Goal: Information Seeking & Learning: Learn about a topic

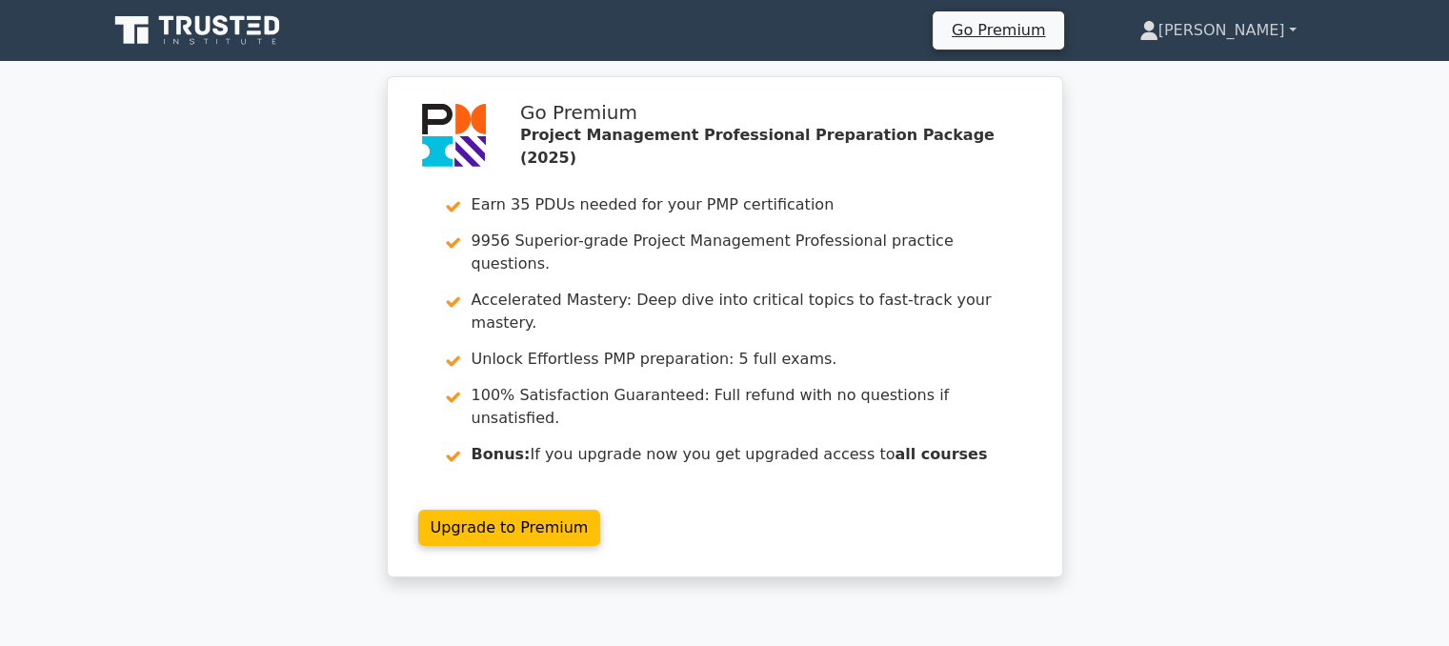
click at [1223, 20] on link "[PERSON_NAME]" at bounding box center [1217, 30] width 249 height 38
click at [1147, 77] on link "Profile" at bounding box center [1169, 75] width 150 height 30
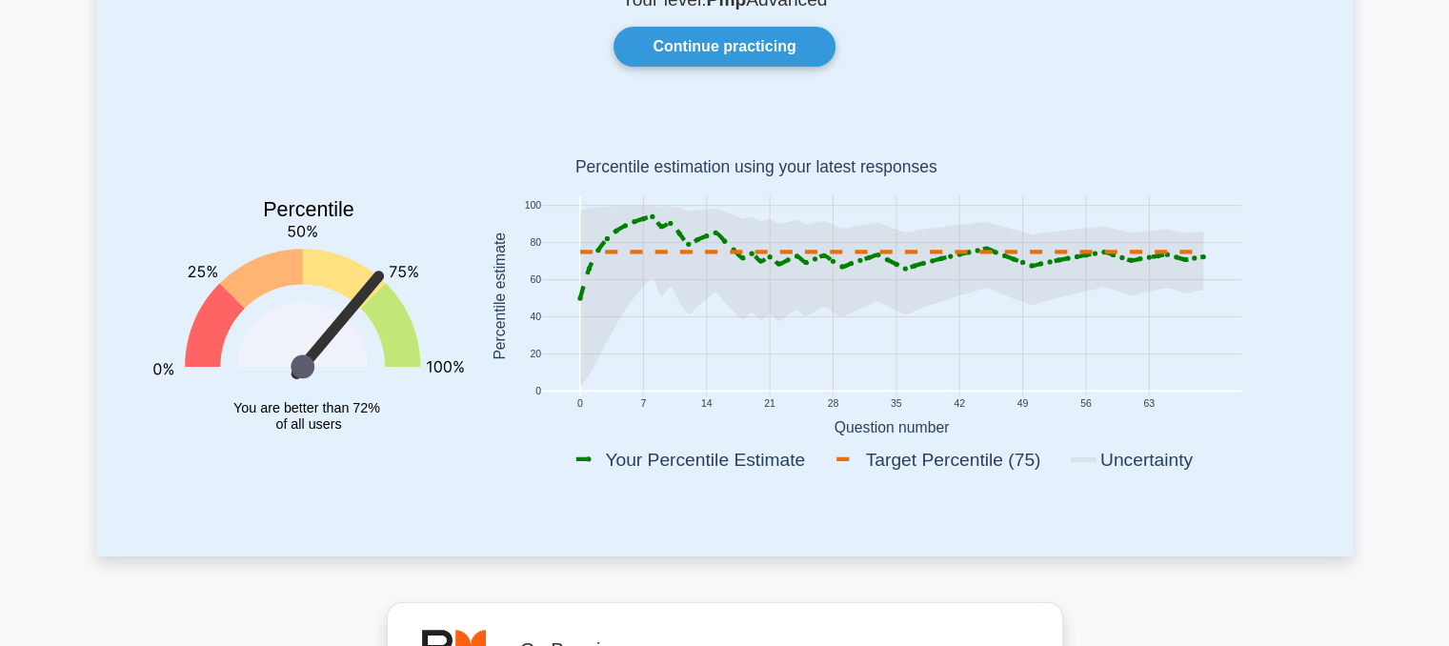
scroll to position [84, 0]
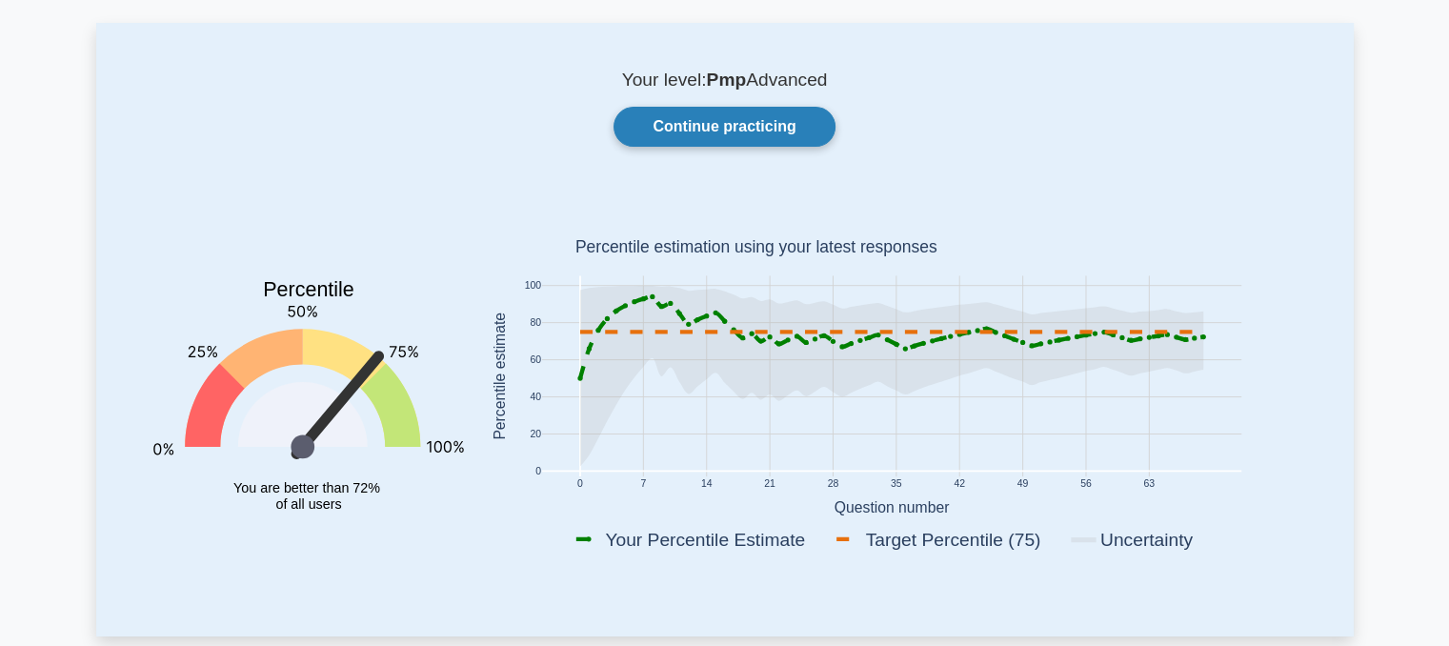
click at [721, 124] on link "Continue practicing" at bounding box center [723, 127] width 221 height 40
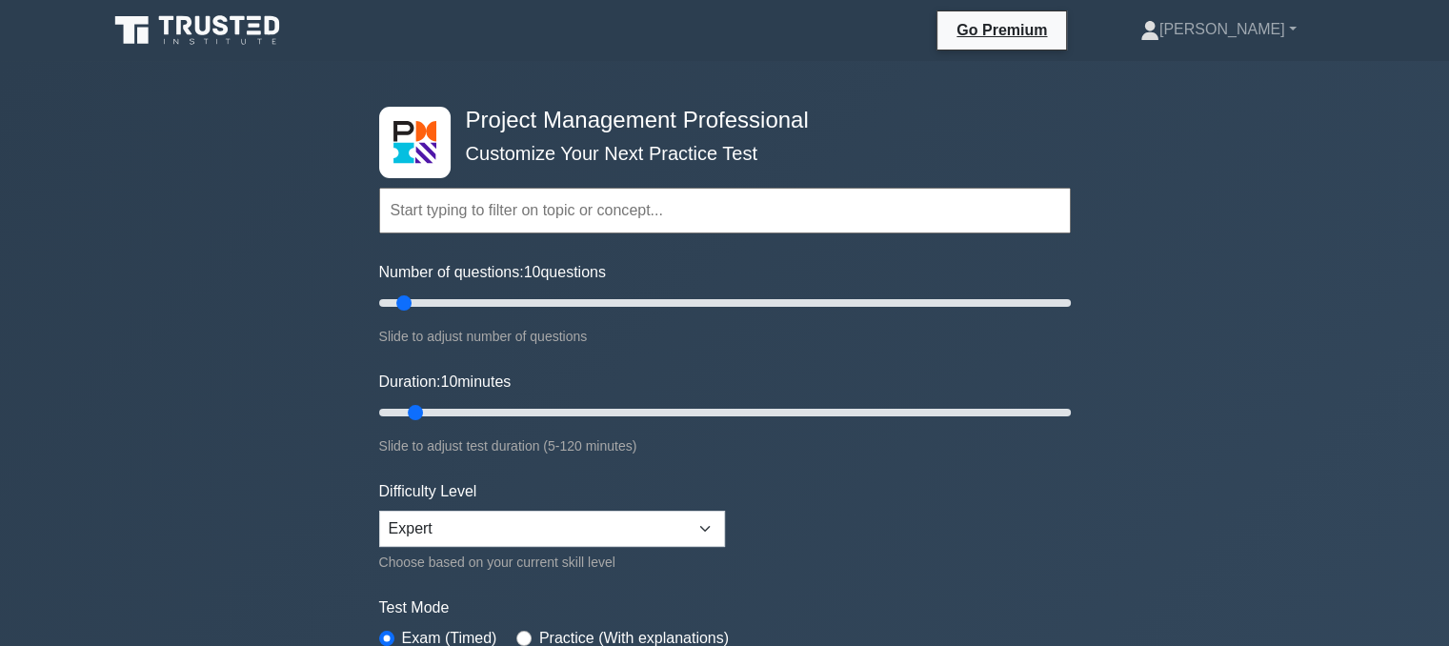
scroll to position [177, 0]
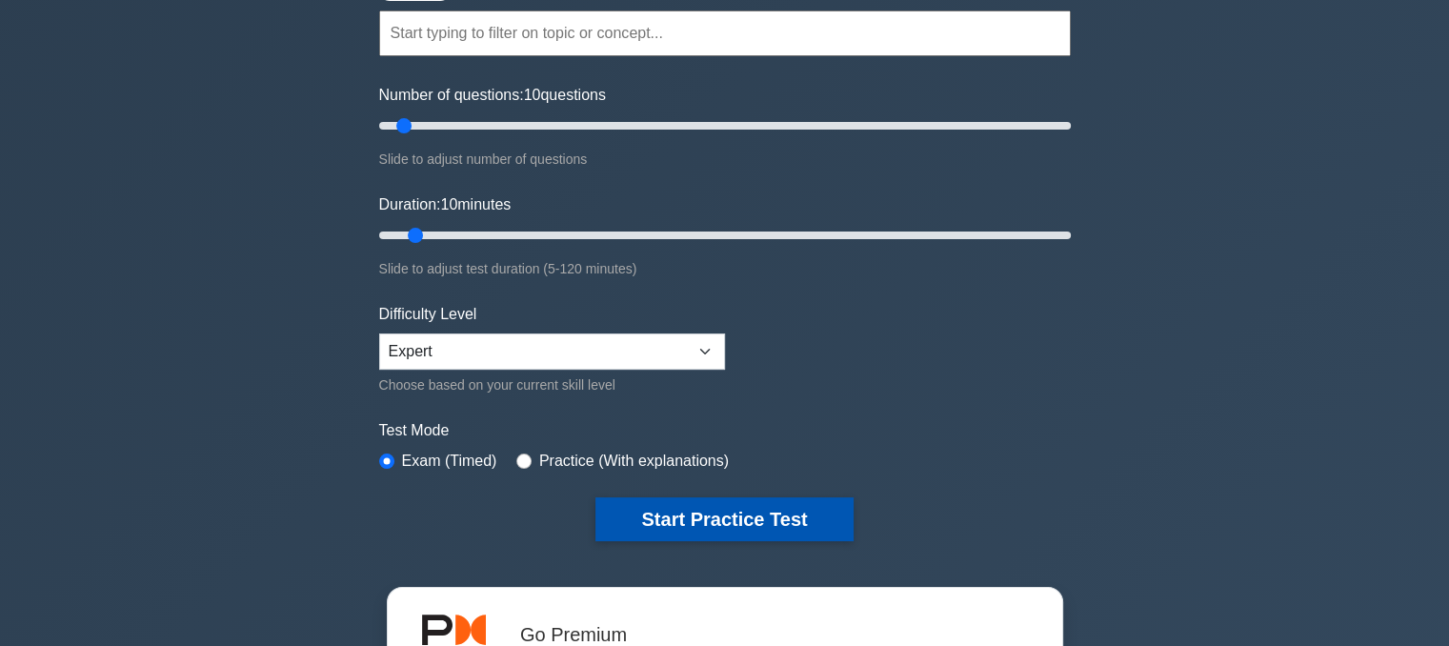
click at [659, 528] on button "Start Practice Test" at bounding box center [723, 519] width 257 height 44
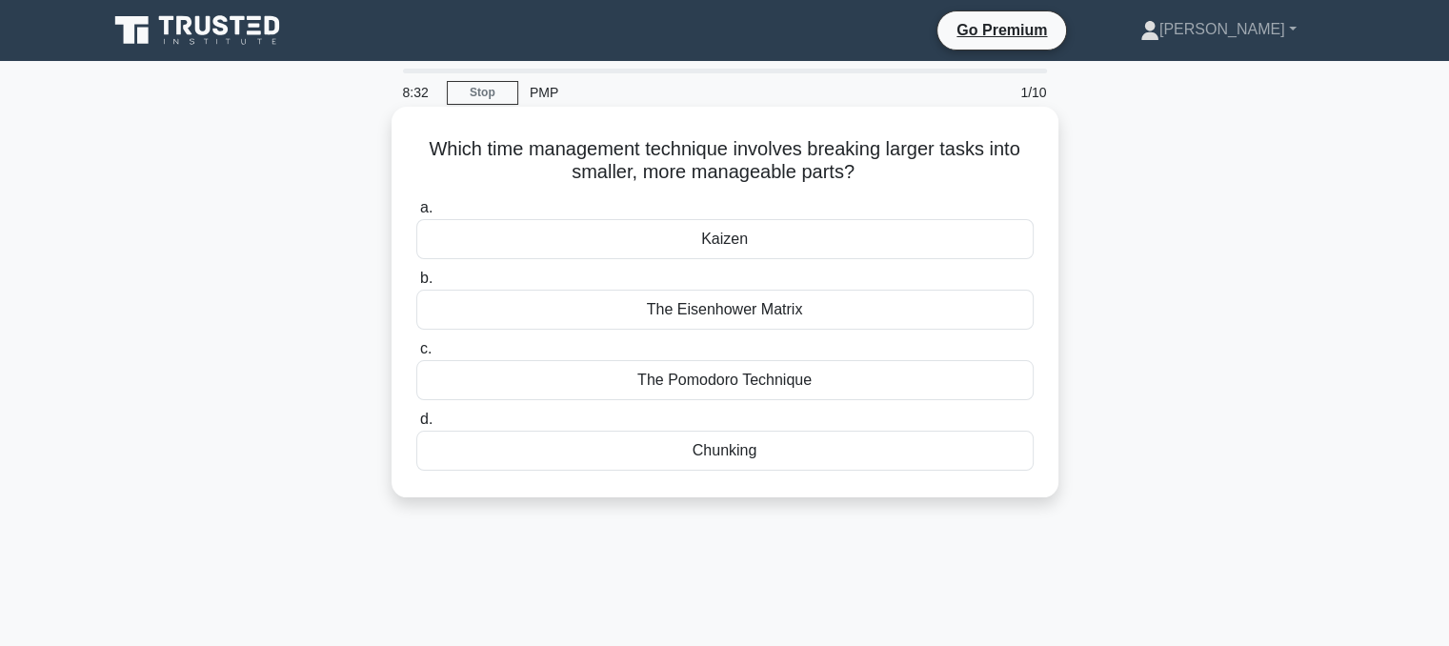
drag, startPoint x: 422, startPoint y: 146, endPoint x: 815, endPoint y: 452, distance: 498.8
click at [815, 452] on div "Which time management technique involves breaking larger tasks into smaller, mo…" at bounding box center [724, 301] width 651 height 375
copy div "Which time management technique involves breaking larger tasks into smaller, mo…"
click at [524, 449] on div "Chunking" at bounding box center [724, 450] width 617 height 40
click at [416, 426] on input "d. Chunking" at bounding box center [416, 419] width 0 height 12
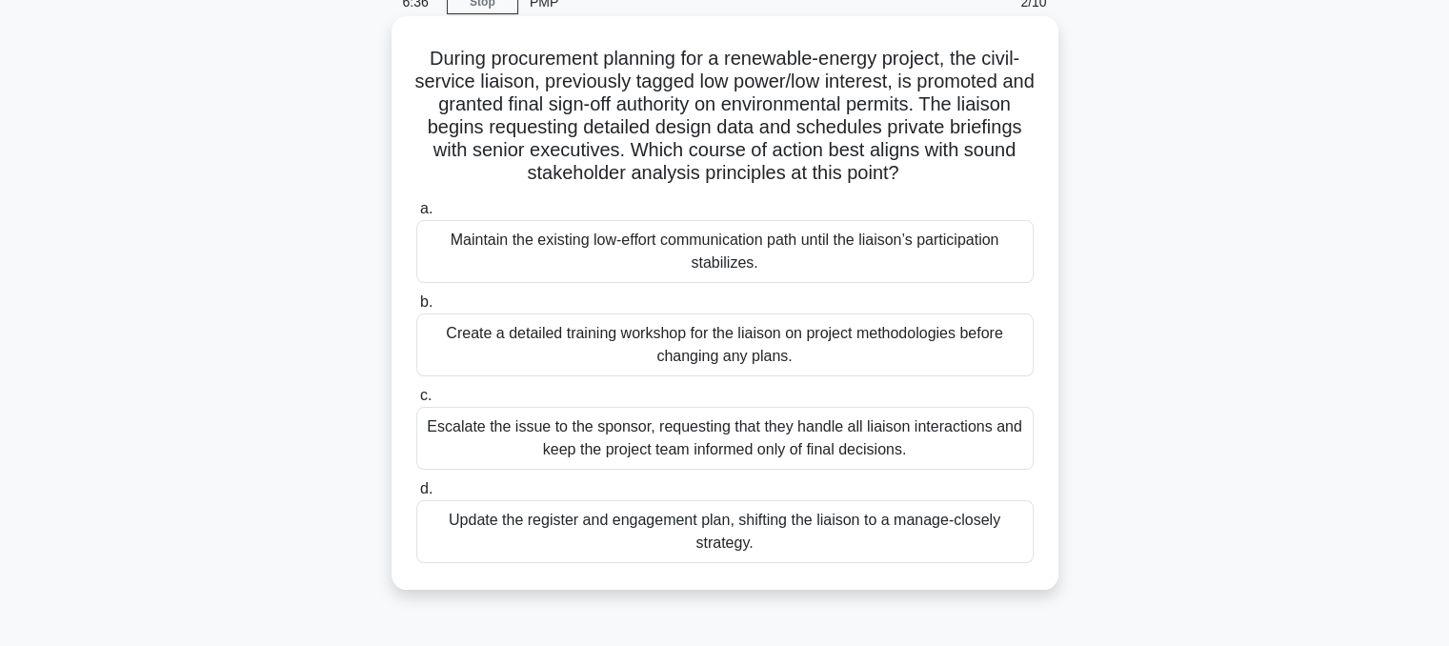
scroll to position [95, 0]
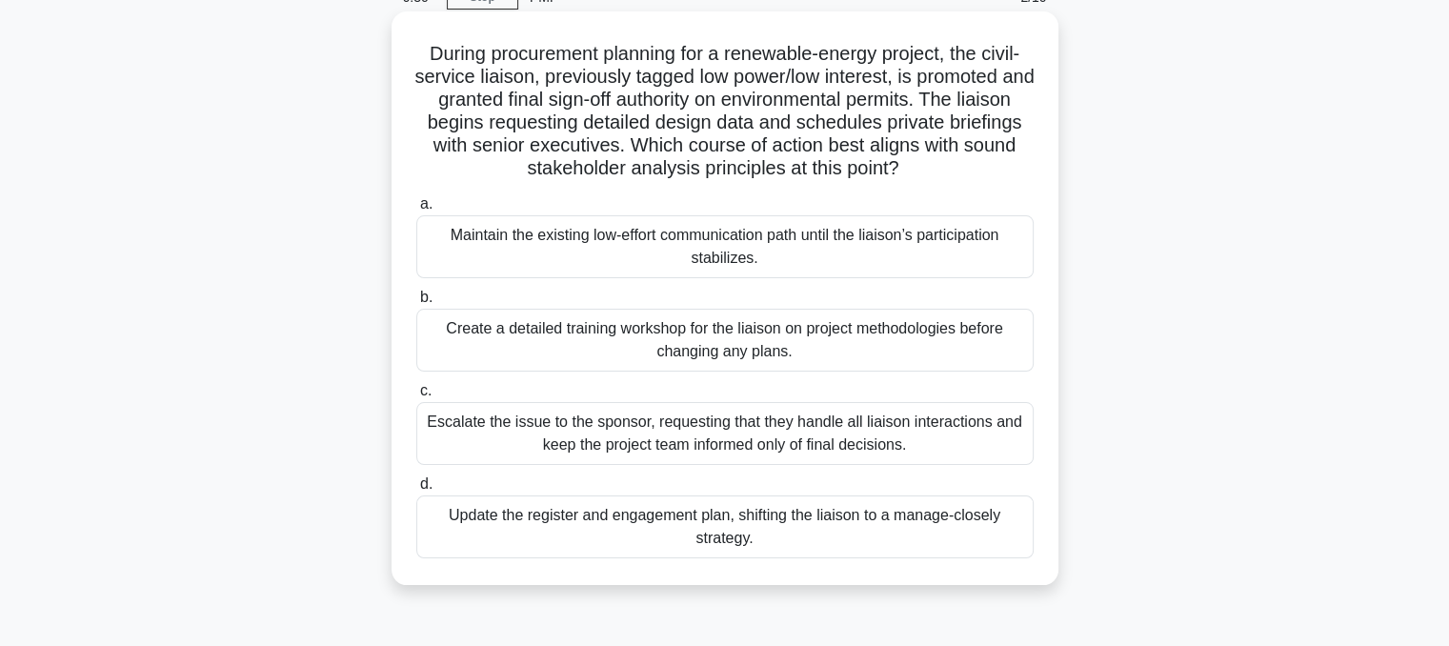
click at [597, 341] on div "Create a detailed training workshop for the liaison on project methodologies be…" at bounding box center [724, 340] width 617 height 63
click at [416, 304] on input "b. Create a detailed training workshop for the liaison on project methodologies…" at bounding box center [416, 297] width 0 height 12
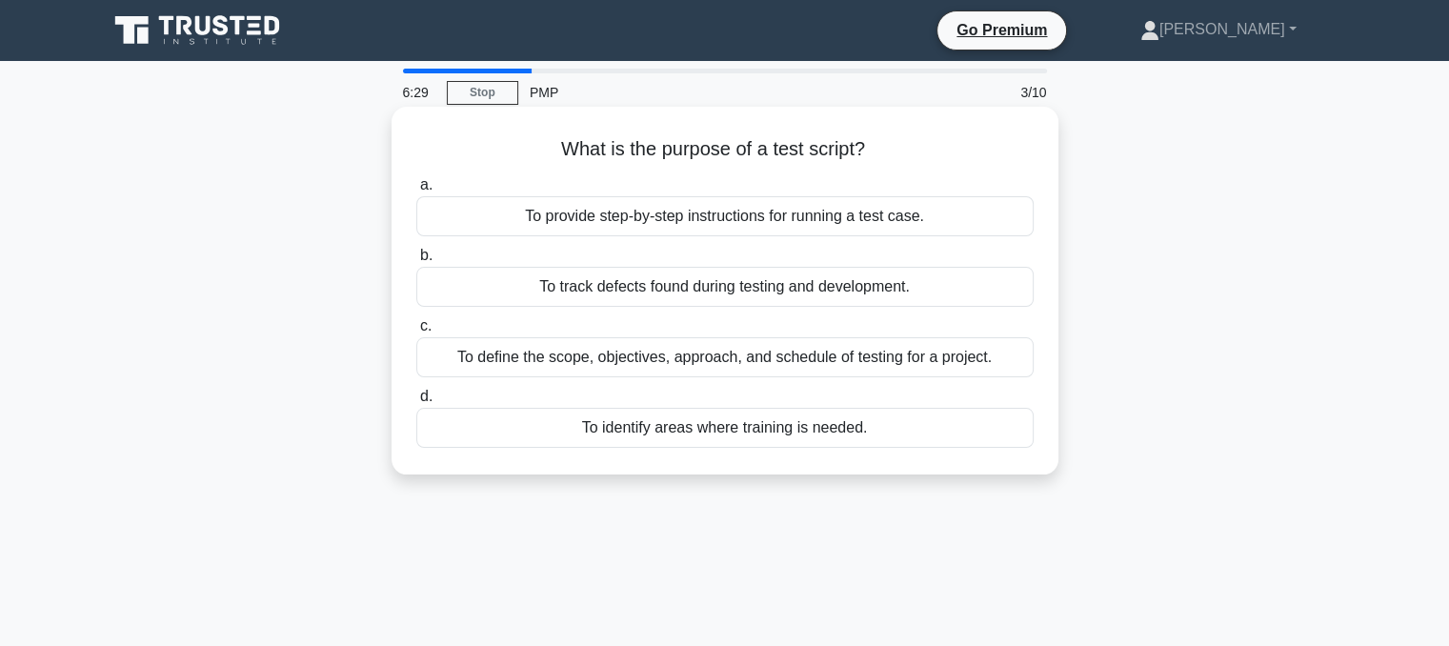
scroll to position [0, 0]
drag, startPoint x: 558, startPoint y: 152, endPoint x: 862, endPoint y: 440, distance: 418.4
click at [862, 440] on div "What is the purpose of a test script? .spinner_0XTQ{transform-origin:center;ani…" at bounding box center [724, 290] width 651 height 352
copy div "What is the purpose of a test script? .spinner_0XTQ{transform-origin:center;ani…"
click at [577, 221] on div "To provide step-by-step instructions for running a test case." at bounding box center [724, 216] width 617 height 40
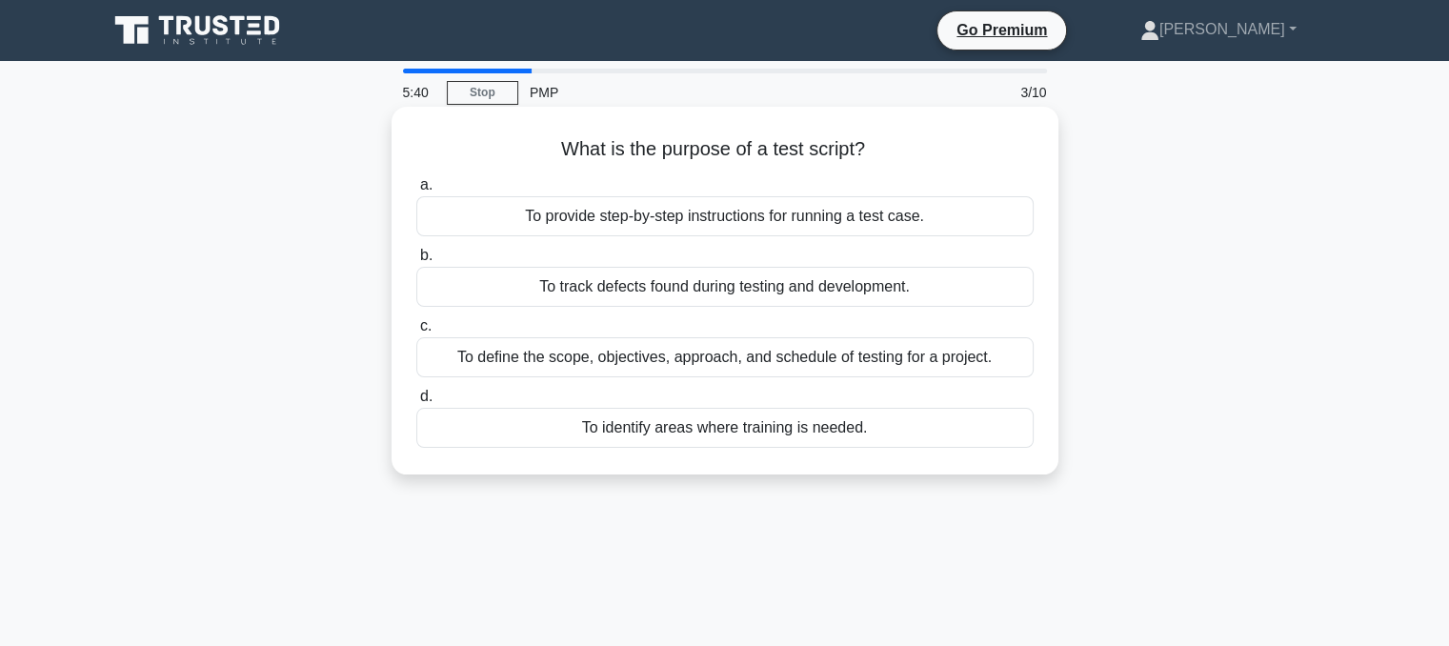
click at [416, 191] on input "a. To provide step-by-step instructions for running a test case." at bounding box center [416, 185] width 0 height 12
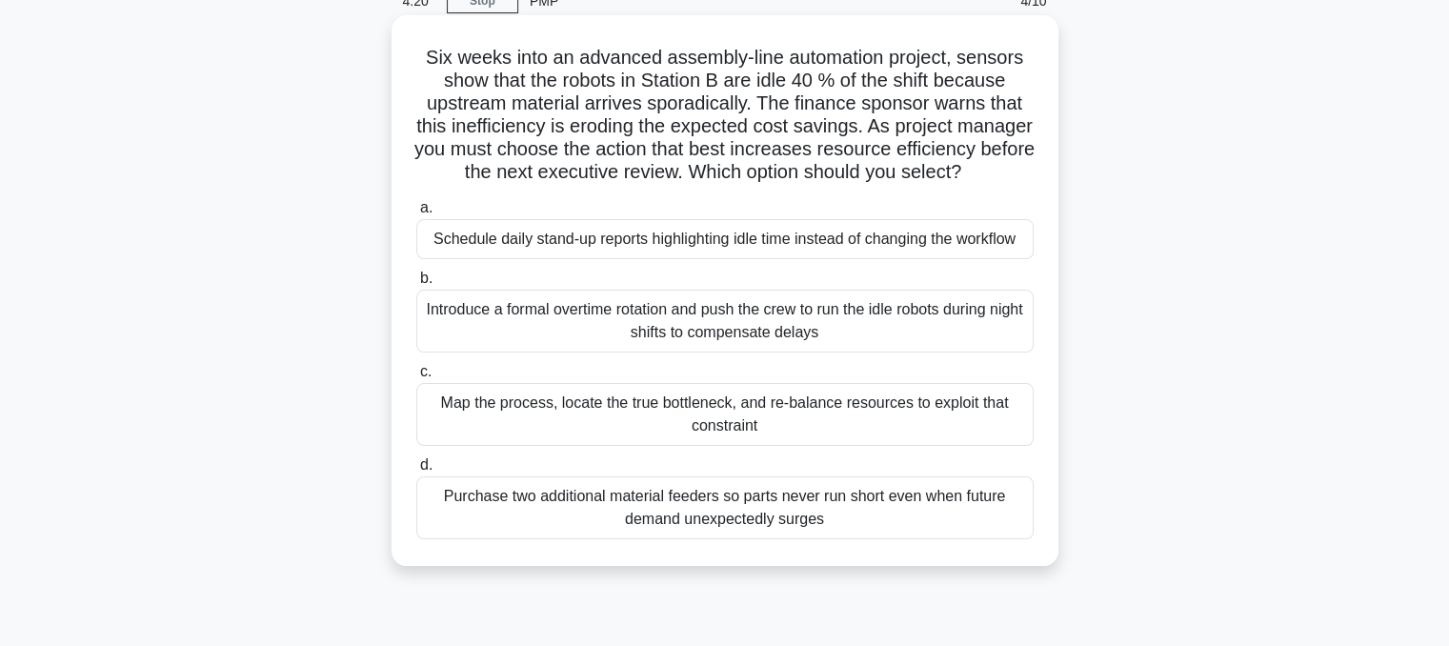
scroll to position [95, 0]
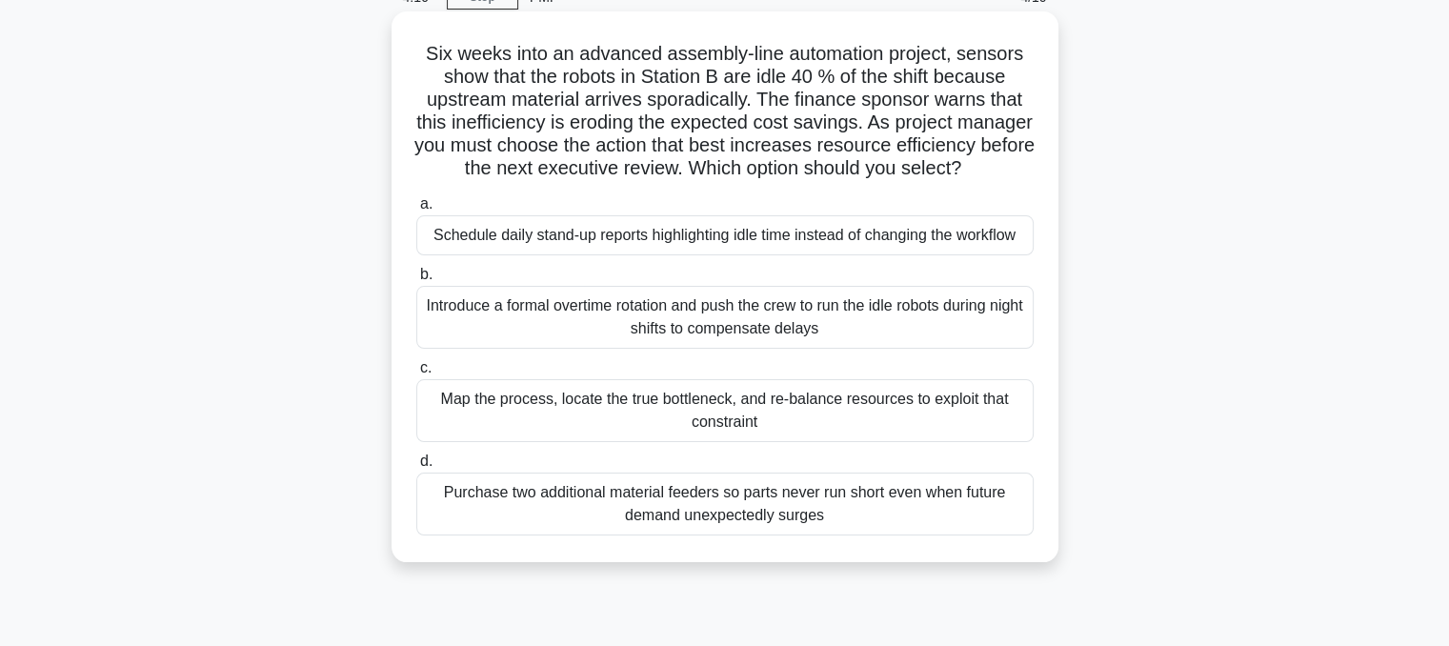
click at [564, 435] on div "Map the process, locate the true bottleneck, and re-balance resources to exploi…" at bounding box center [724, 410] width 617 height 63
click at [416, 374] on input "c. Map the process, locate the true bottleneck, and re-balance resources to exp…" at bounding box center [416, 368] width 0 height 12
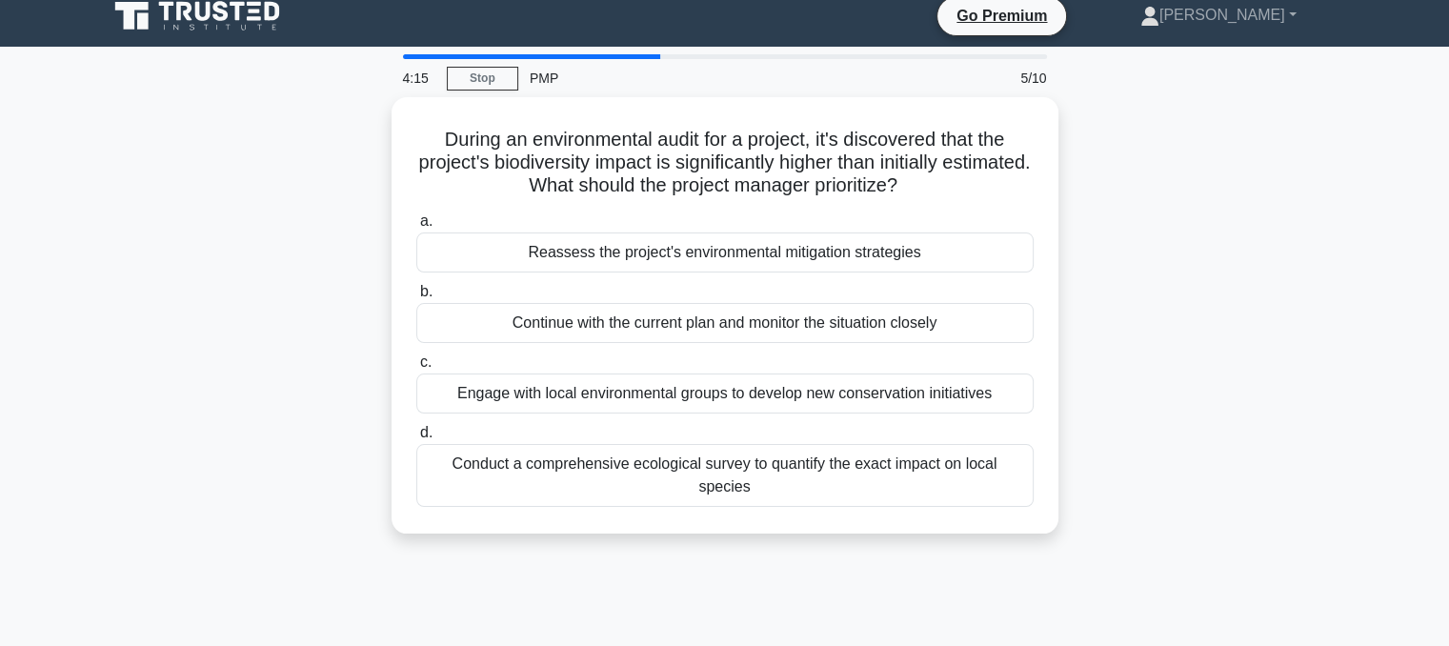
scroll to position [0, 0]
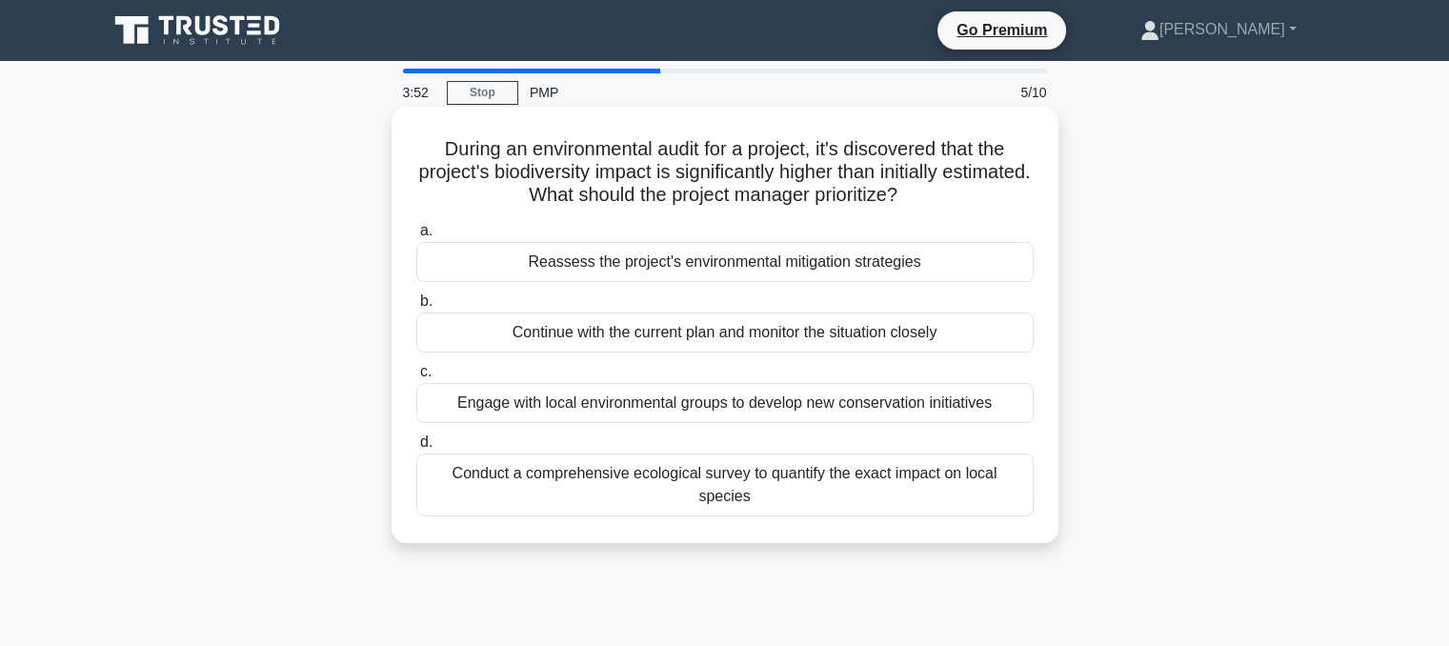
click at [544, 472] on div "Conduct a comprehensive ecological survey to quantify the exact impact on local…" at bounding box center [724, 484] width 617 height 63
click at [416, 449] on input "d. Conduct a comprehensive ecological survey to quantify the exact impact on lo…" at bounding box center [416, 442] width 0 height 12
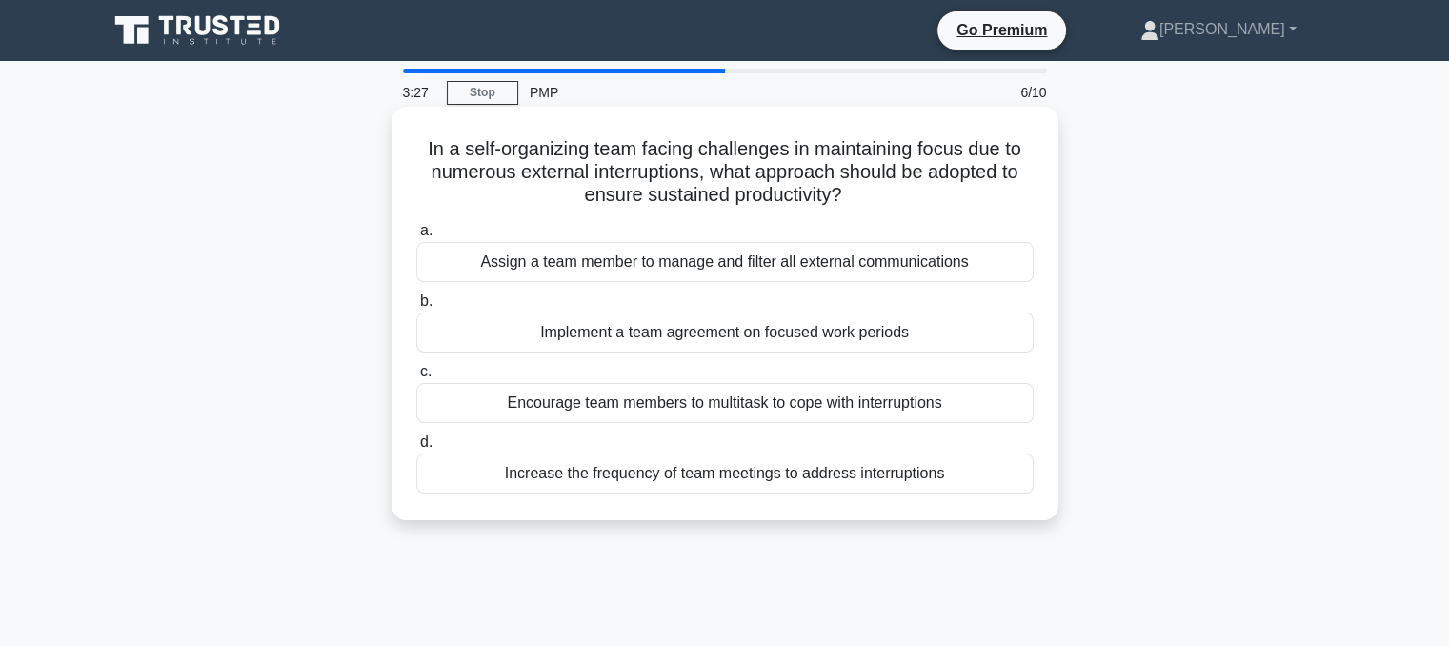
drag, startPoint x: 418, startPoint y: 156, endPoint x: 984, endPoint y: 483, distance: 653.3
click at [984, 483] on div "In a self-organizing team facing challenges in maintaining focus due to numerou…" at bounding box center [724, 313] width 651 height 398
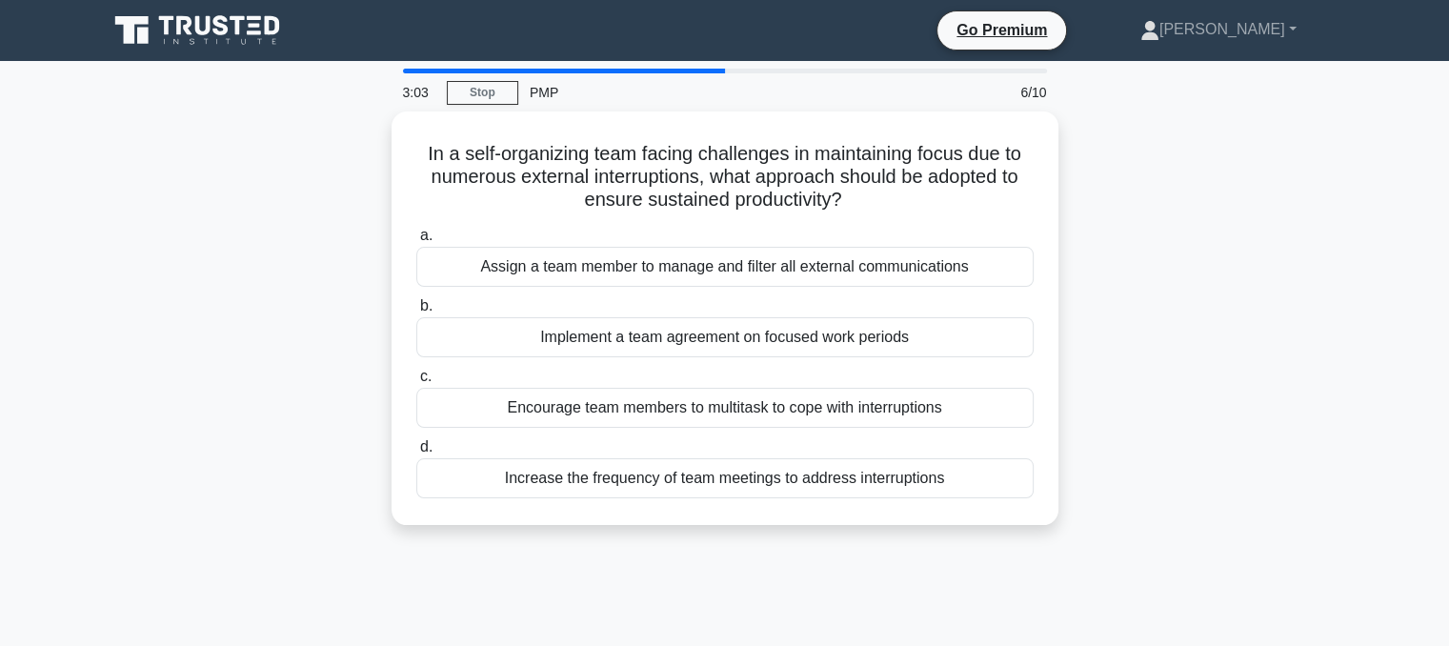
click at [328, 192] on div "In a self-organizing team facing challenges in maintaining focus due to numerou…" at bounding box center [724, 329] width 1257 height 436
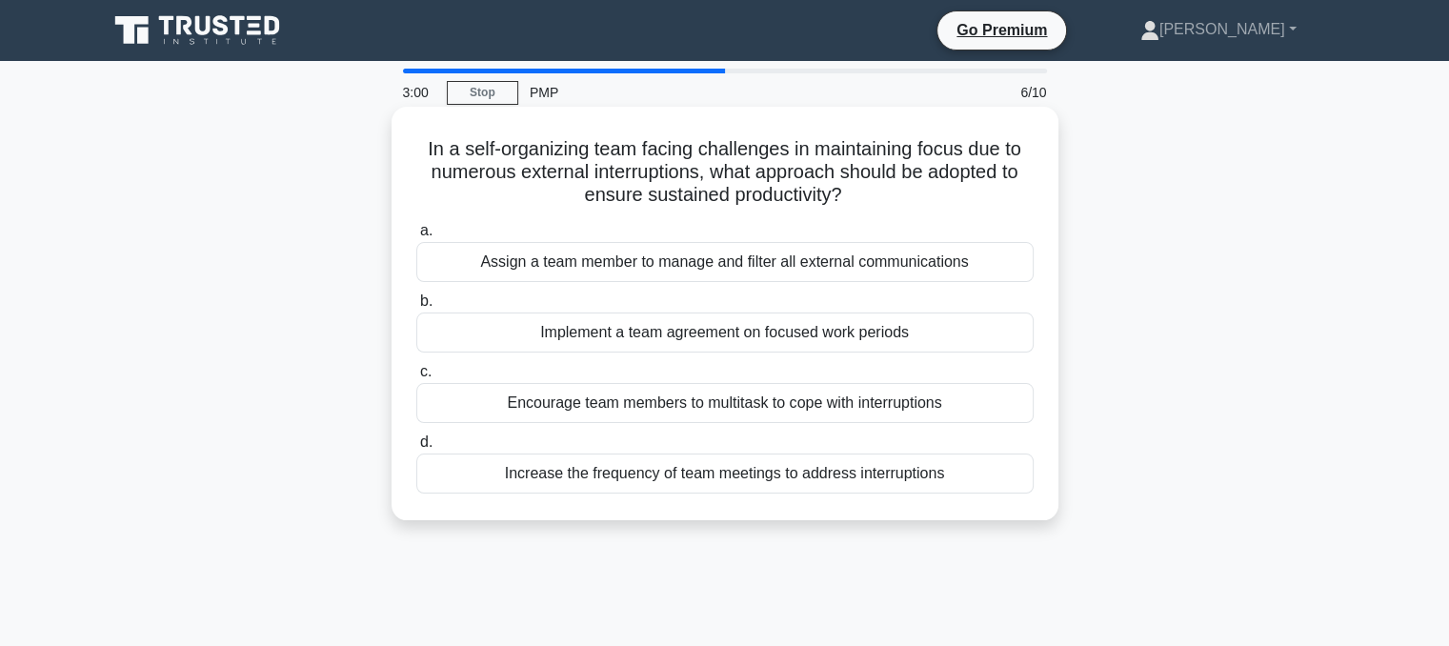
drag, startPoint x: 409, startPoint y: 162, endPoint x: 966, endPoint y: 490, distance: 646.4
click at [966, 490] on div "In a self-organizing team facing challenges in maintaining focus due to numerou…" at bounding box center [724, 313] width 651 height 398
copy div "In a self-organizing team facing challenges in maintaining focus due to numerou…"
click at [587, 342] on div "Implement a team agreement on focused work periods" at bounding box center [724, 332] width 617 height 40
click at [416, 308] on input "b. Implement a team agreement on focused work periods" at bounding box center [416, 301] width 0 height 12
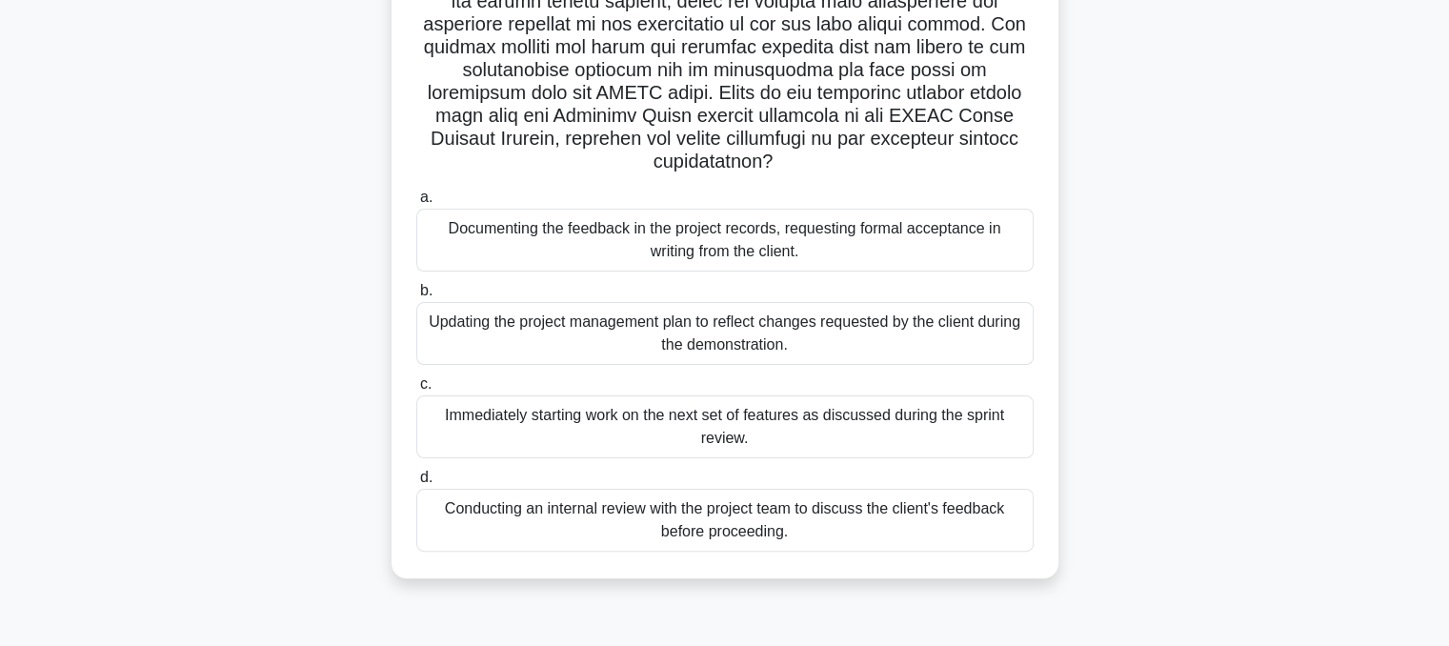
scroll to position [381, 0]
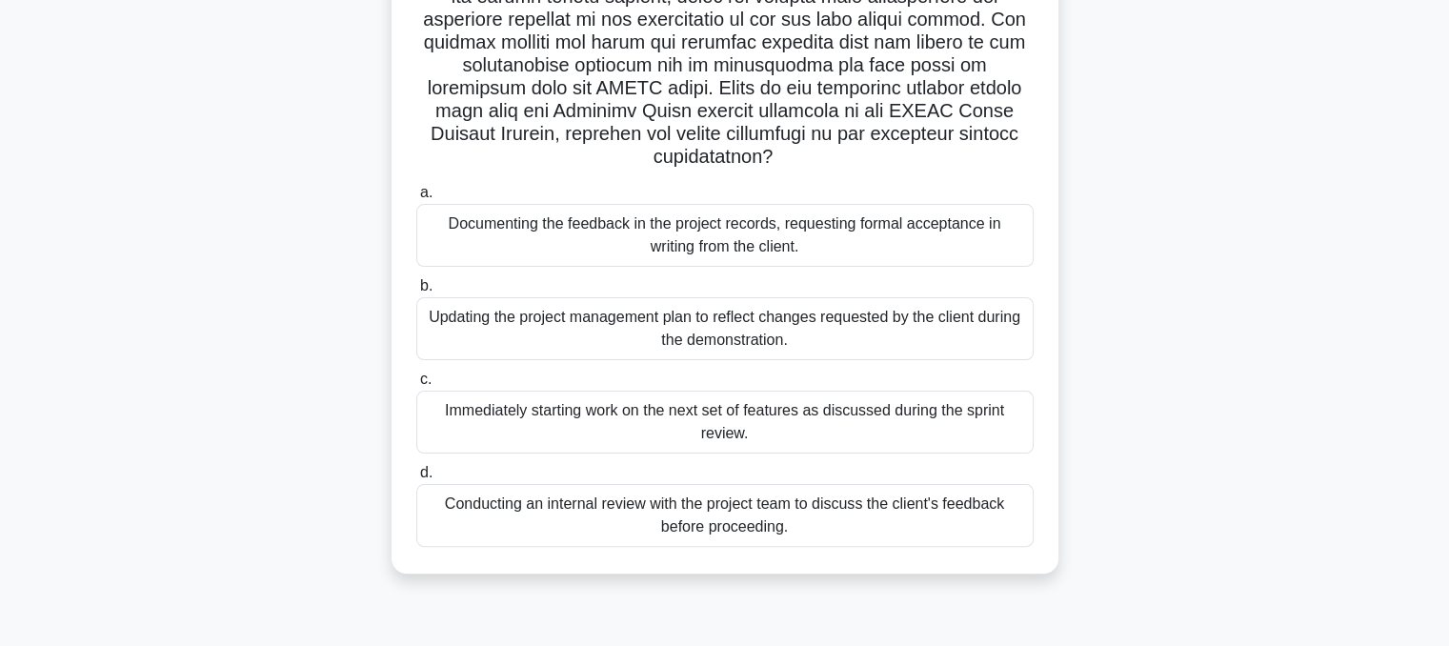
click at [558, 524] on div "Conducting an internal review with the project team to discuss the client's fee…" at bounding box center [724, 515] width 617 height 63
click at [416, 479] on input "d. Conducting an internal review with the project team to discuss the client's …" at bounding box center [416, 473] width 0 height 12
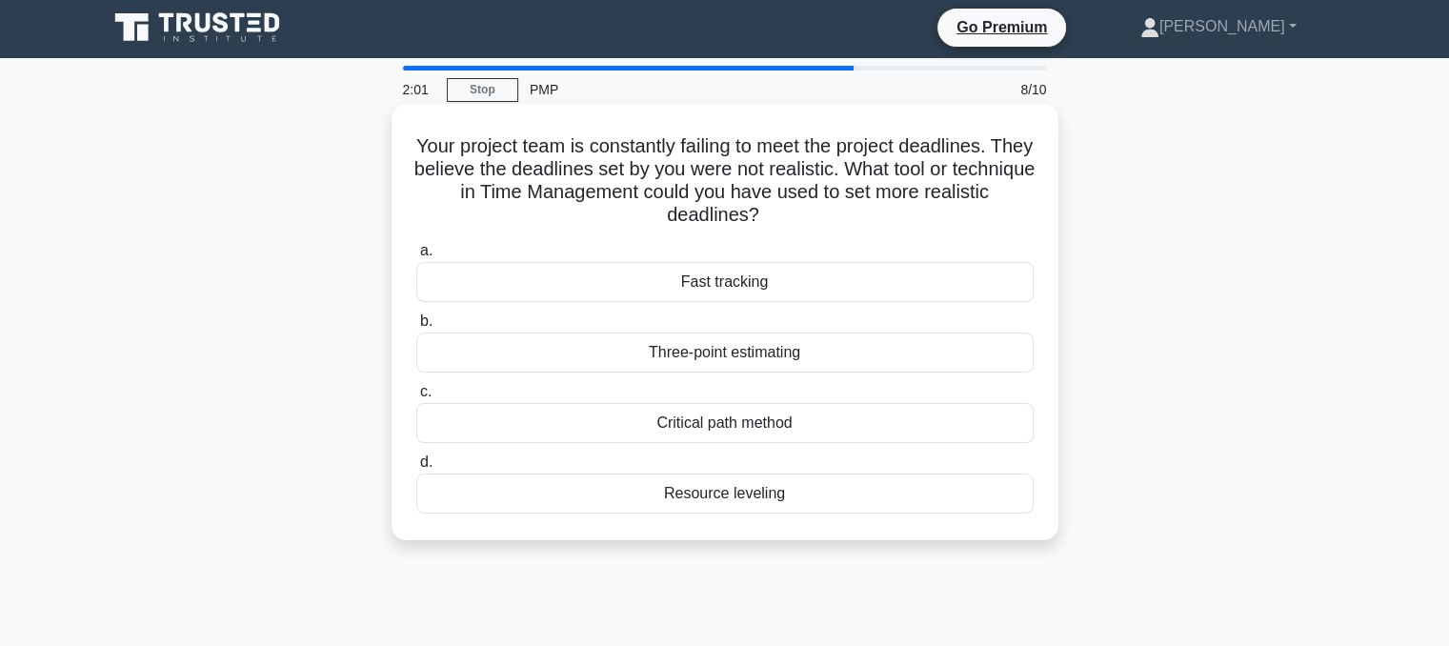
scroll to position [0, 0]
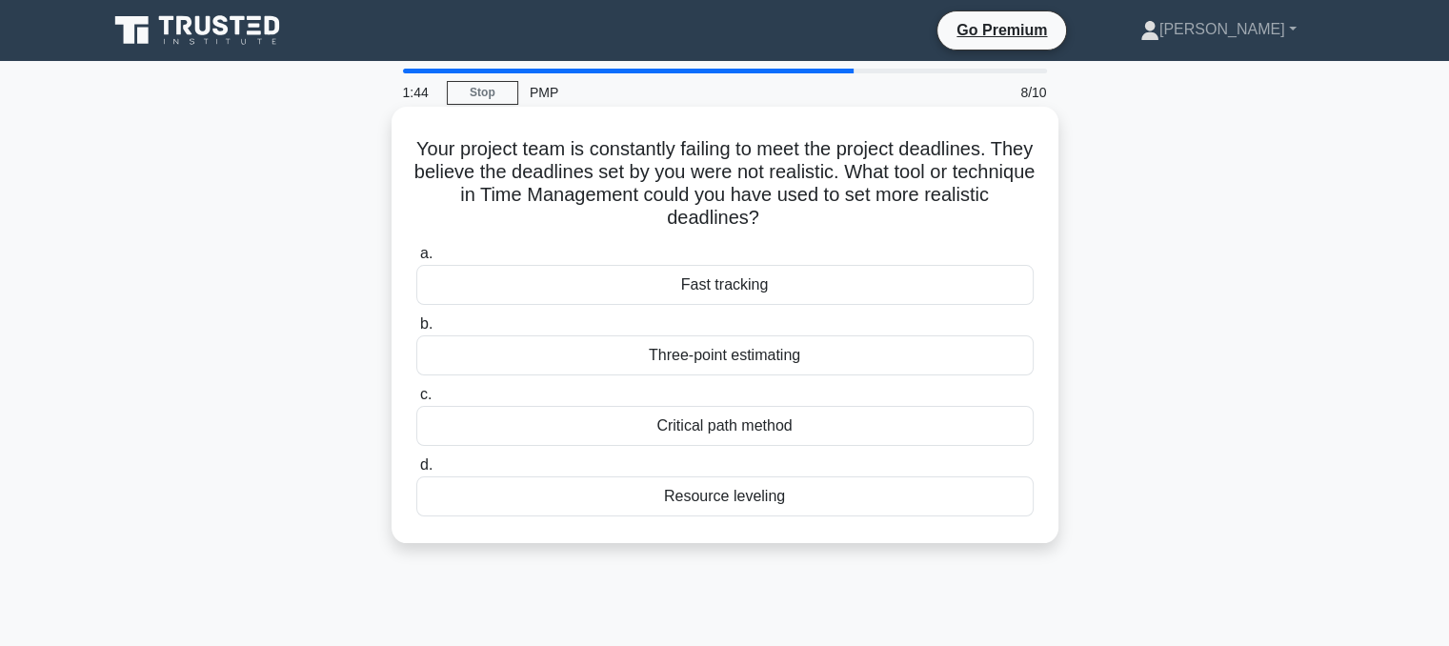
click at [614, 354] on div "Three-point estimating" at bounding box center [724, 355] width 617 height 40
click at [416, 330] on input "b. Three-point estimating" at bounding box center [416, 324] width 0 height 12
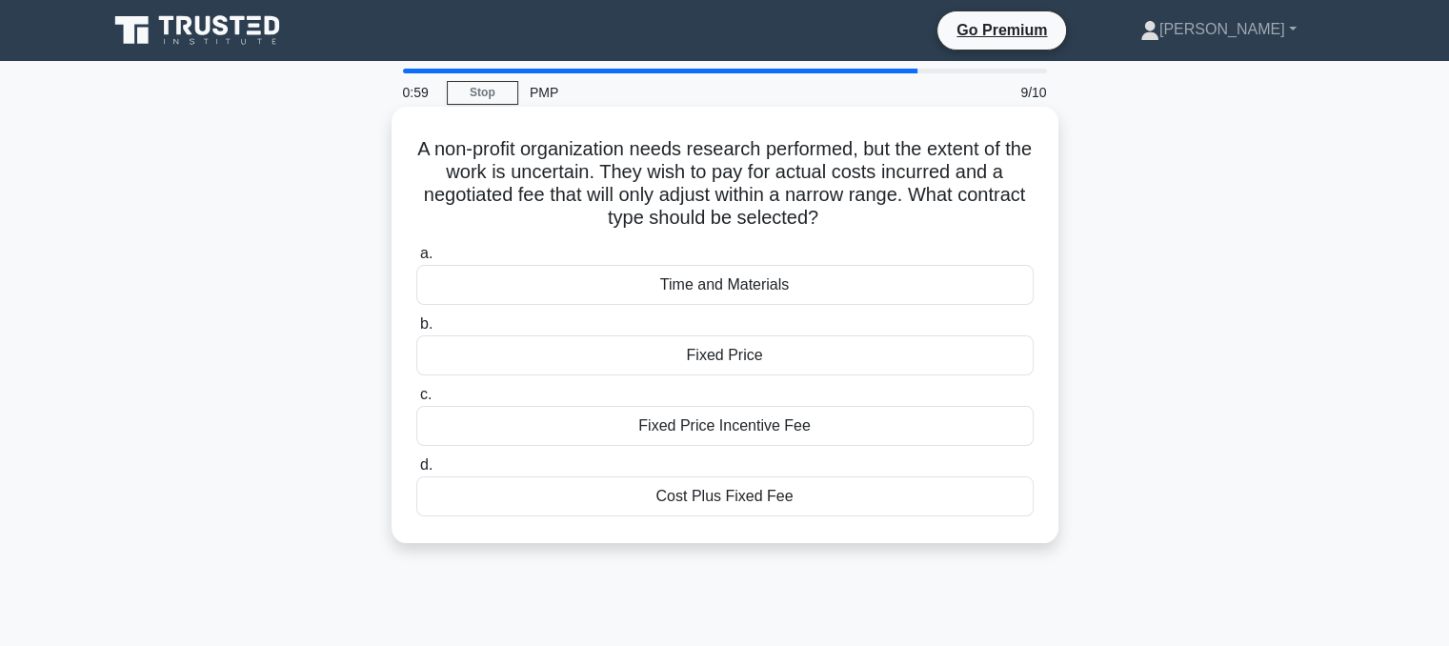
click at [654, 424] on div "Fixed Price Incentive Fee" at bounding box center [724, 426] width 617 height 40
click at [416, 401] on input "c. Fixed Price Incentive Fee" at bounding box center [416, 395] width 0 height 12
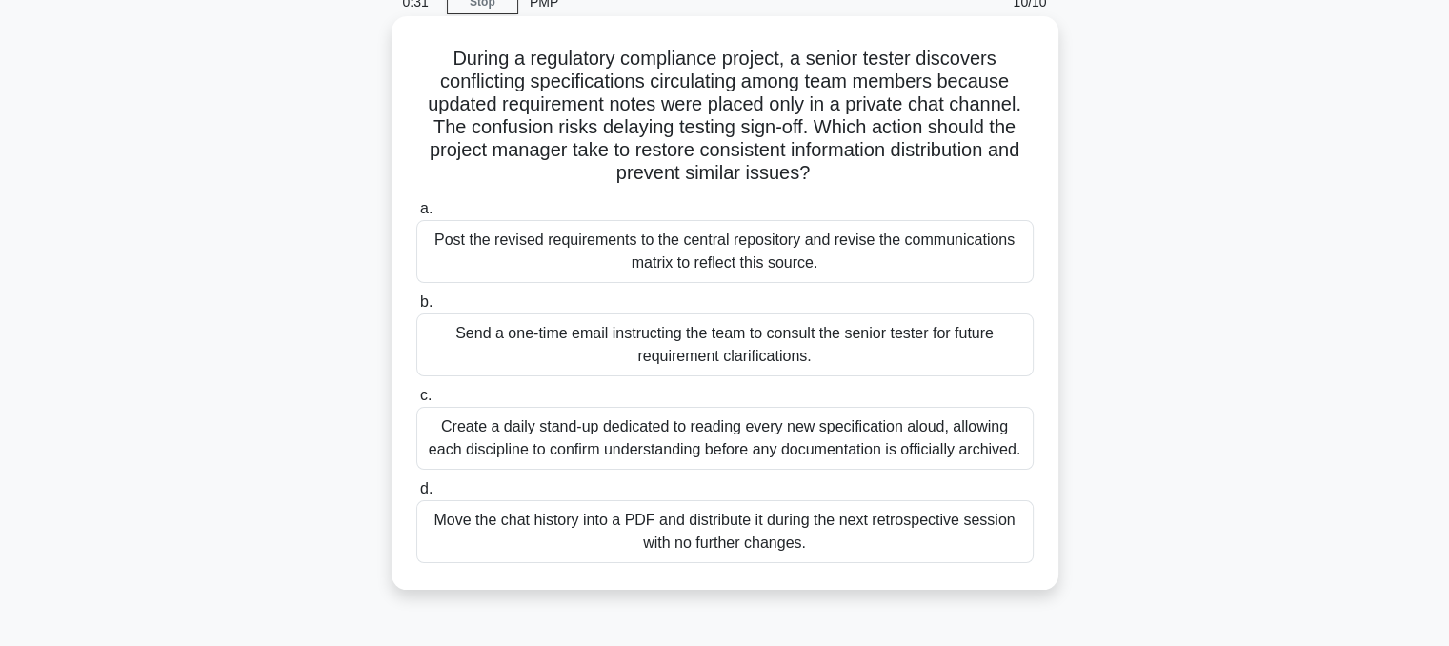
scroll to position [95, 0]
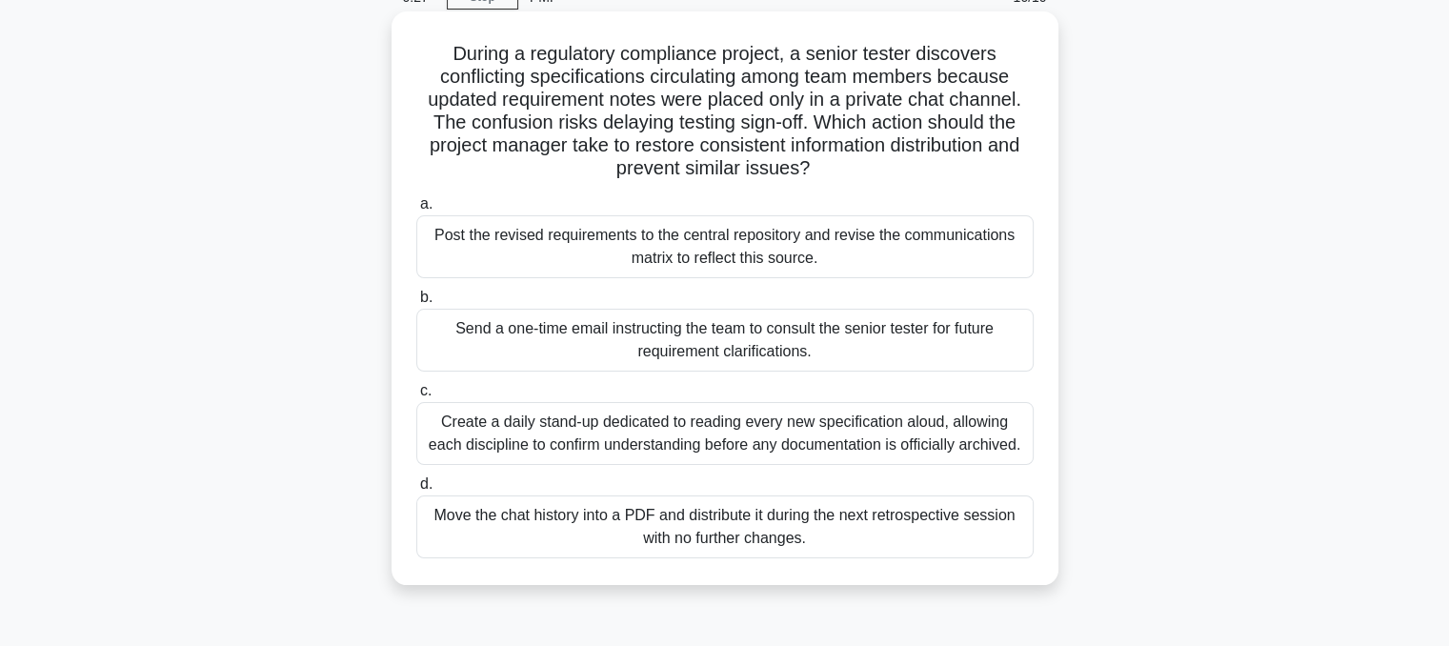
click at [671, 450] on div "Create a daily stand-up dedicated to reading every new specification aloud, all…" at bounding box center [724, 433] width 617 height 63
click at [416, 397] on input "c. Create a daily stand-up dedicated to reading every new specification aloud, …" at bounding box center [416, 391] width 0 height 12
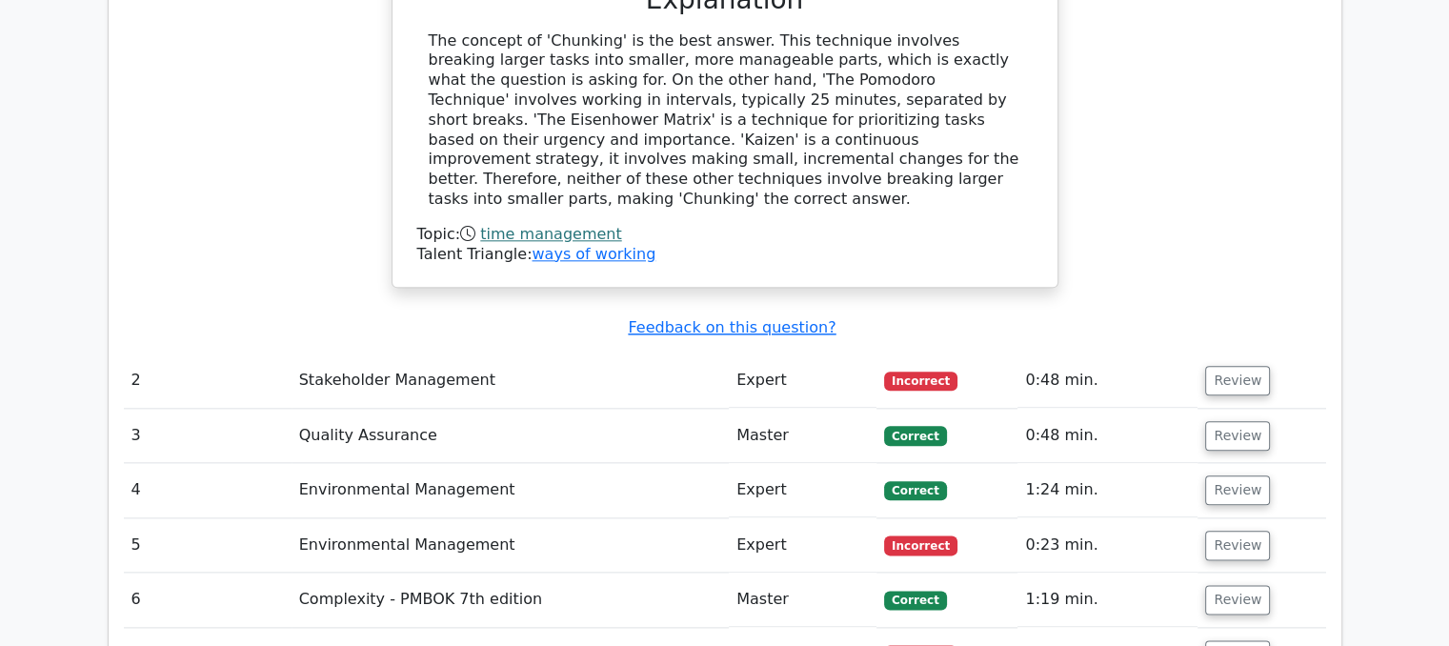
scroll to position [2191, 0]
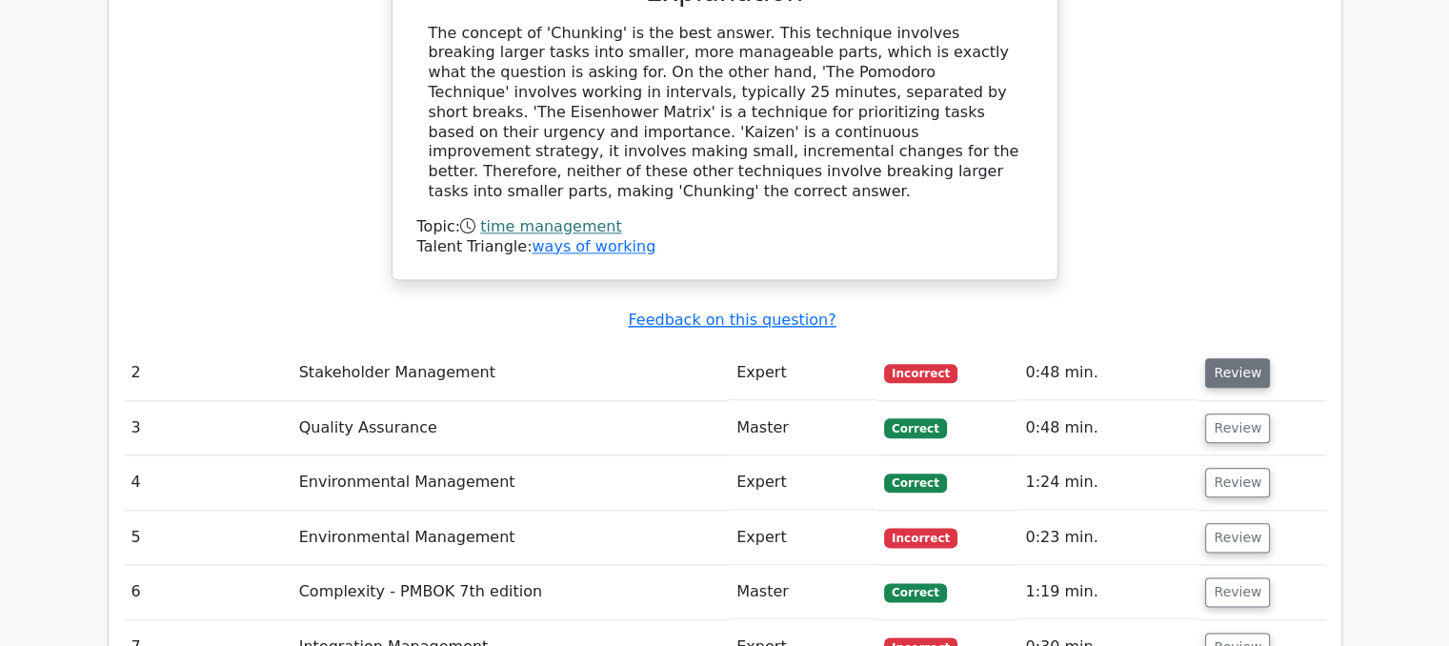
click at [1242, 358] on button "Review" at bounding box center [1237, 373] width 65 height 30
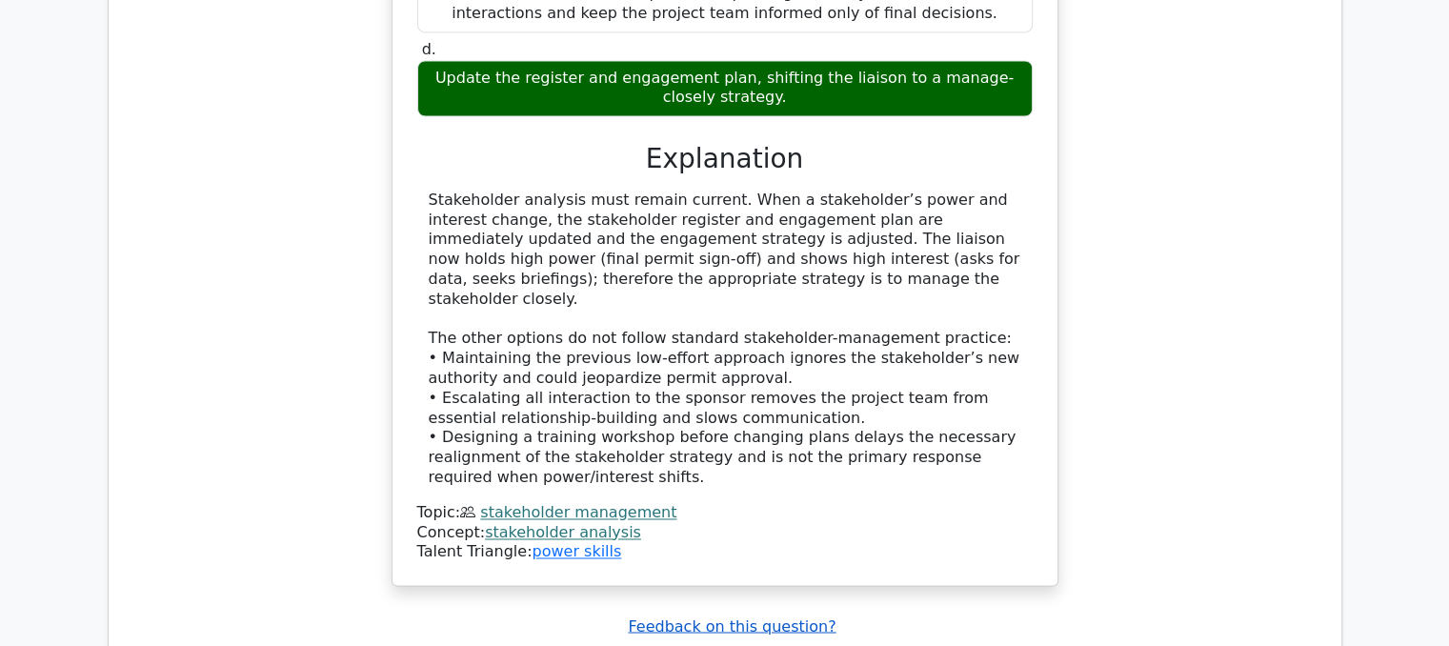
scroll to position [3334, 0]
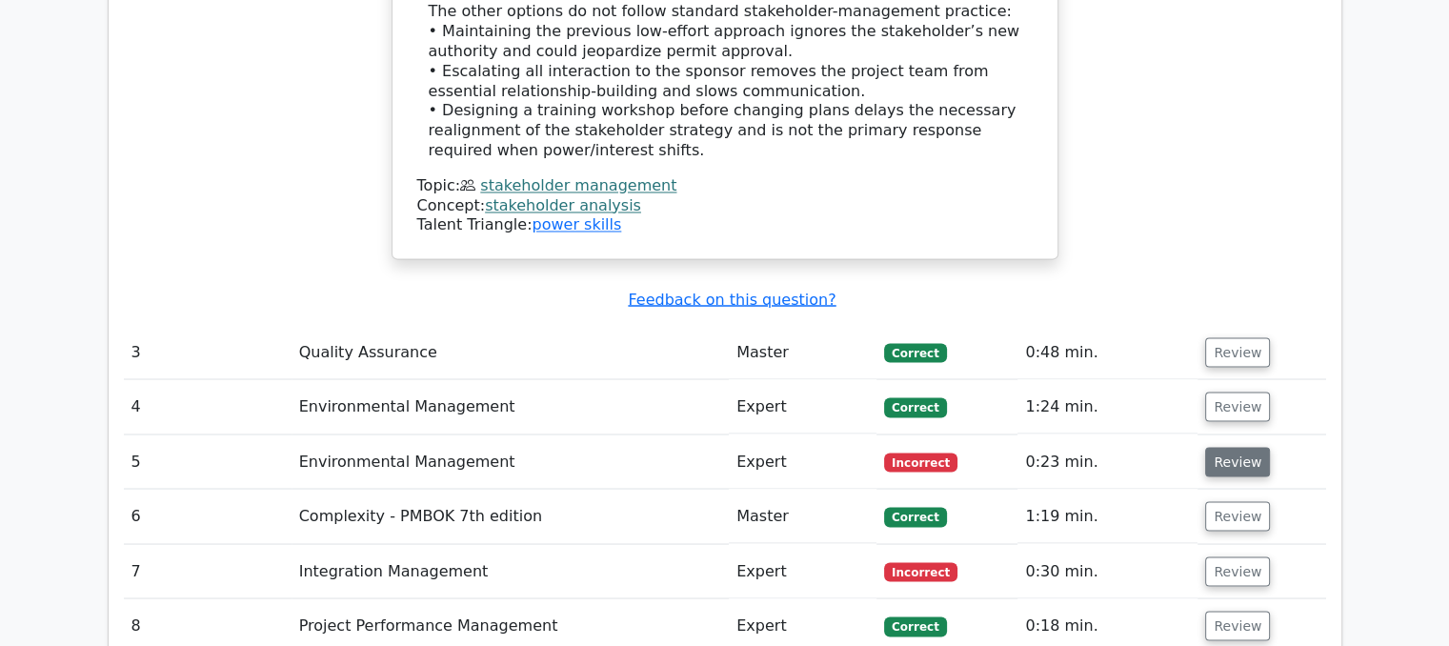
click at [1219, 447] on button "Review" at bounding box center [1237, 462] width 65 height 30
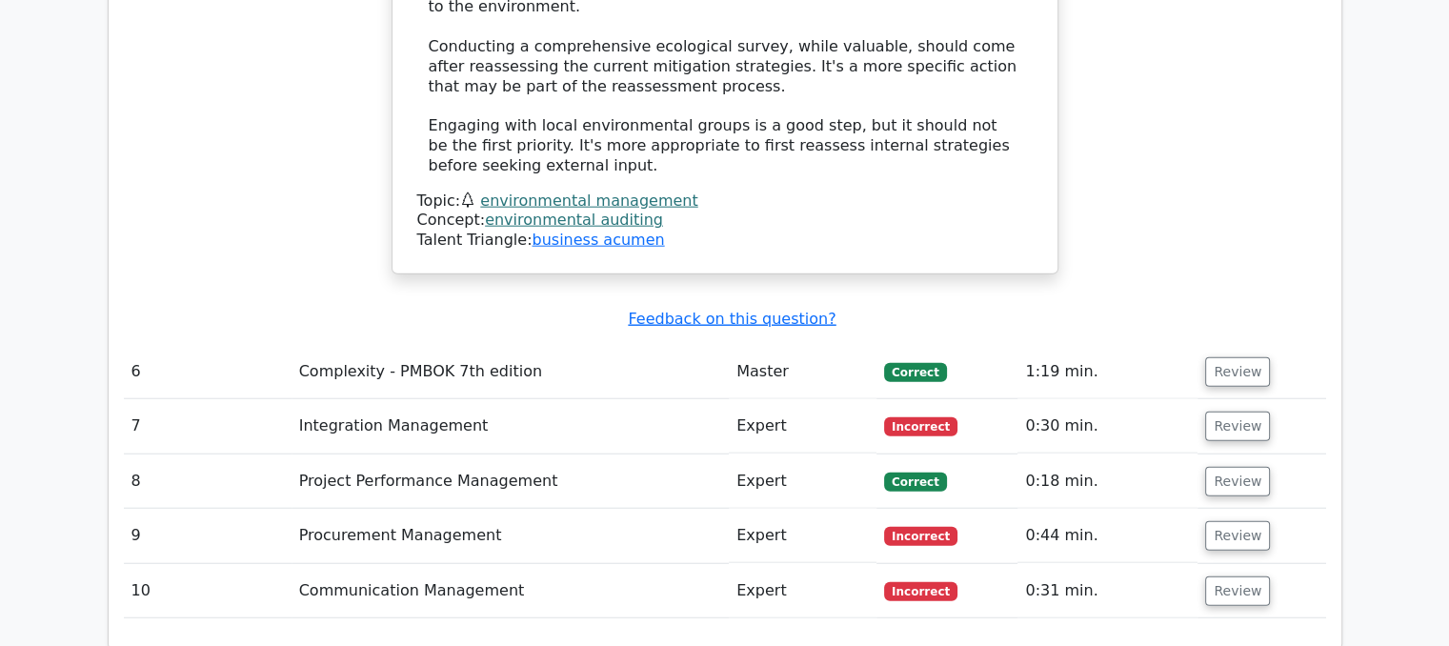
scroll to position [4762, 0]
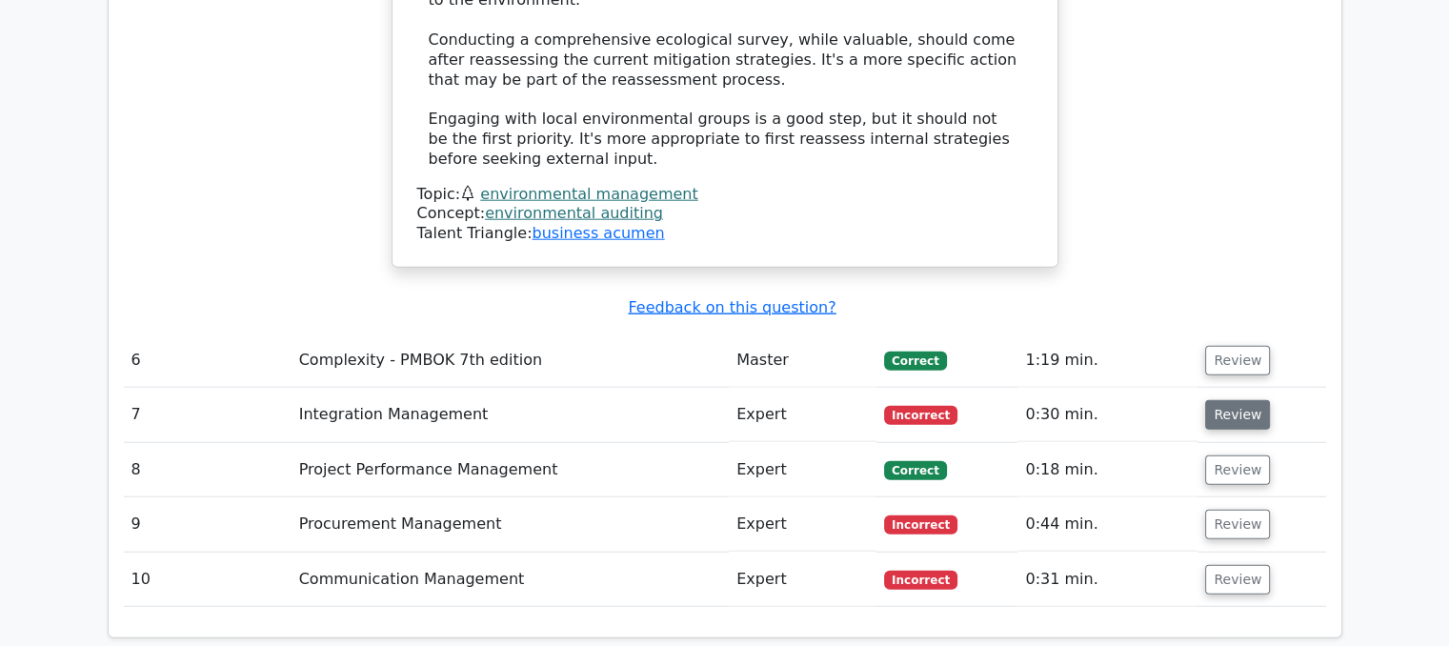
click at [1257, 400] on button "Review" at bounding box center [1237, 415] width 65 height 30
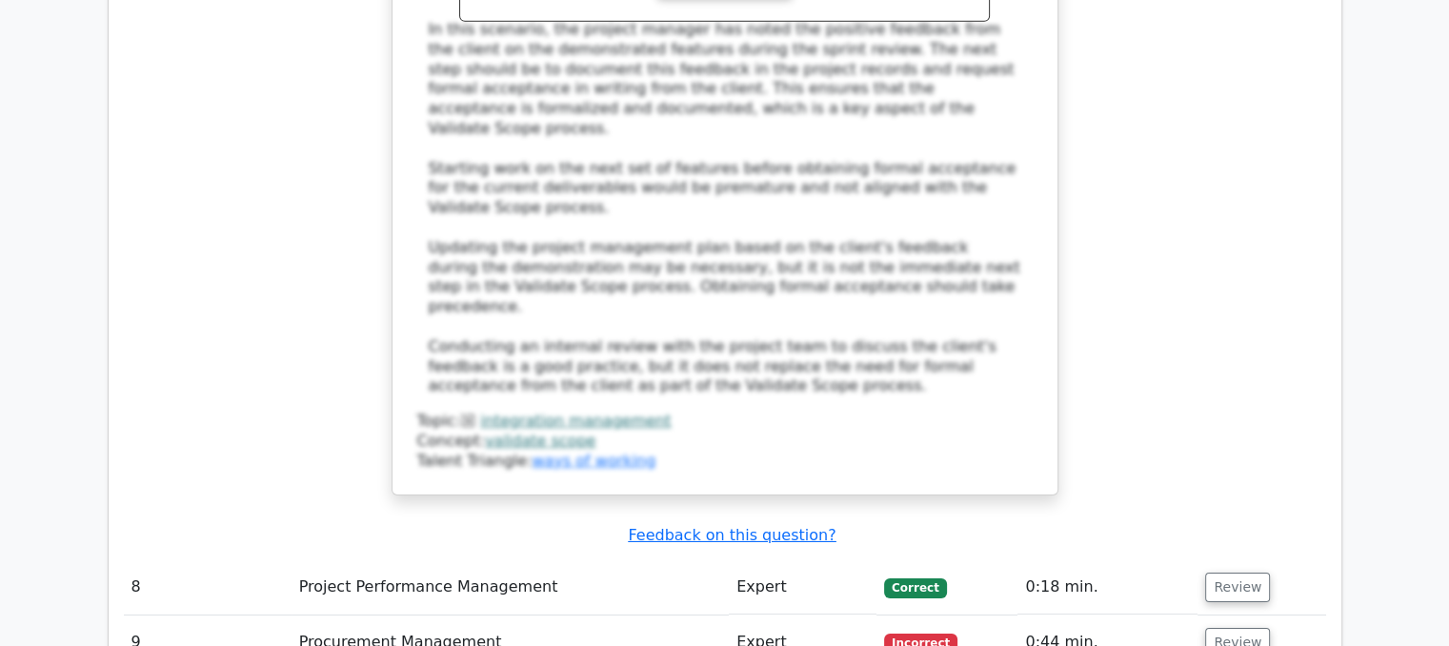
scroll to position [6286, 0]
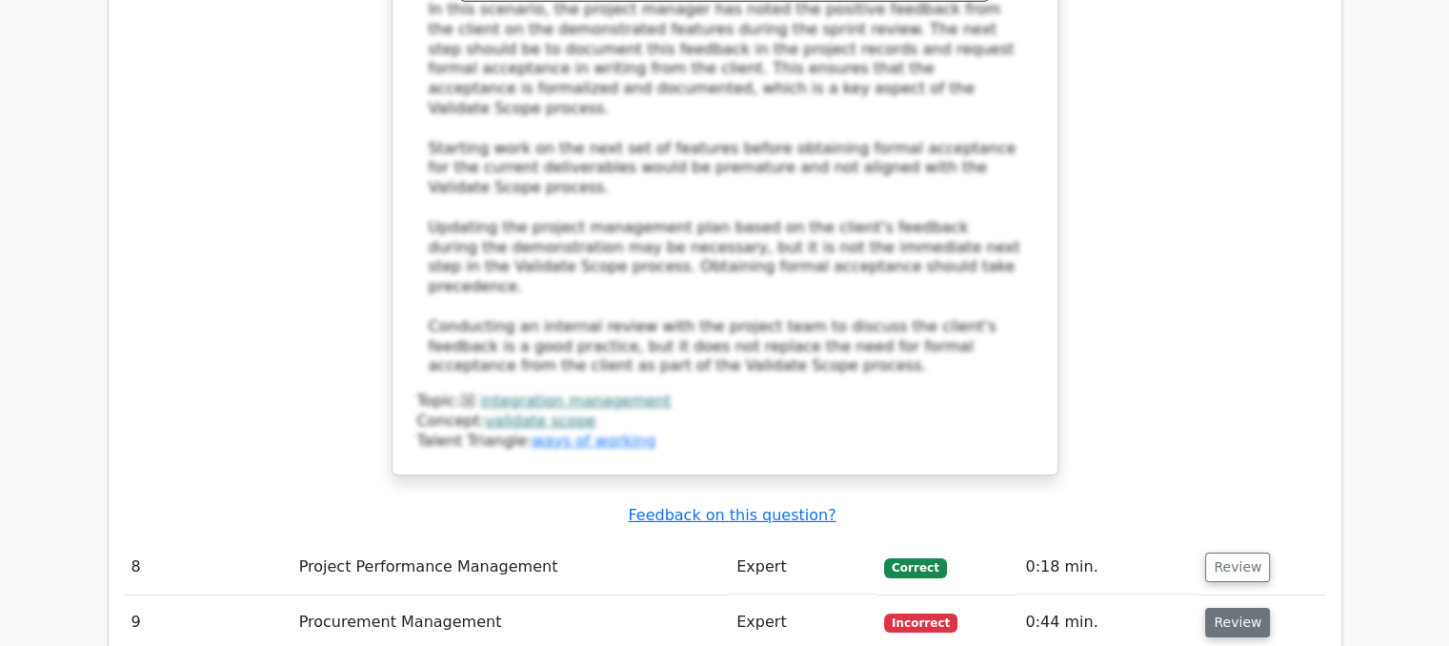
click at [1229, 608] on button "Review" at bounding box center [1237, 623] width 65 height 30
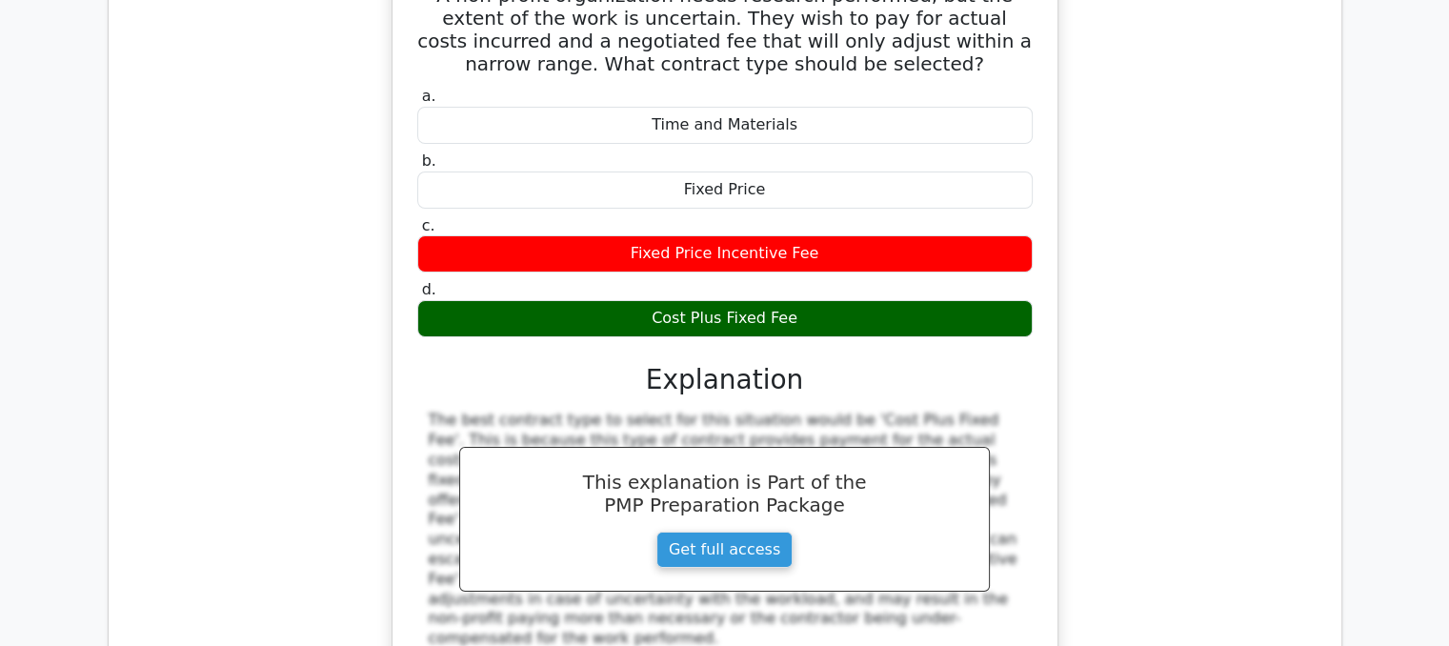
scroll to position [7143, 0]
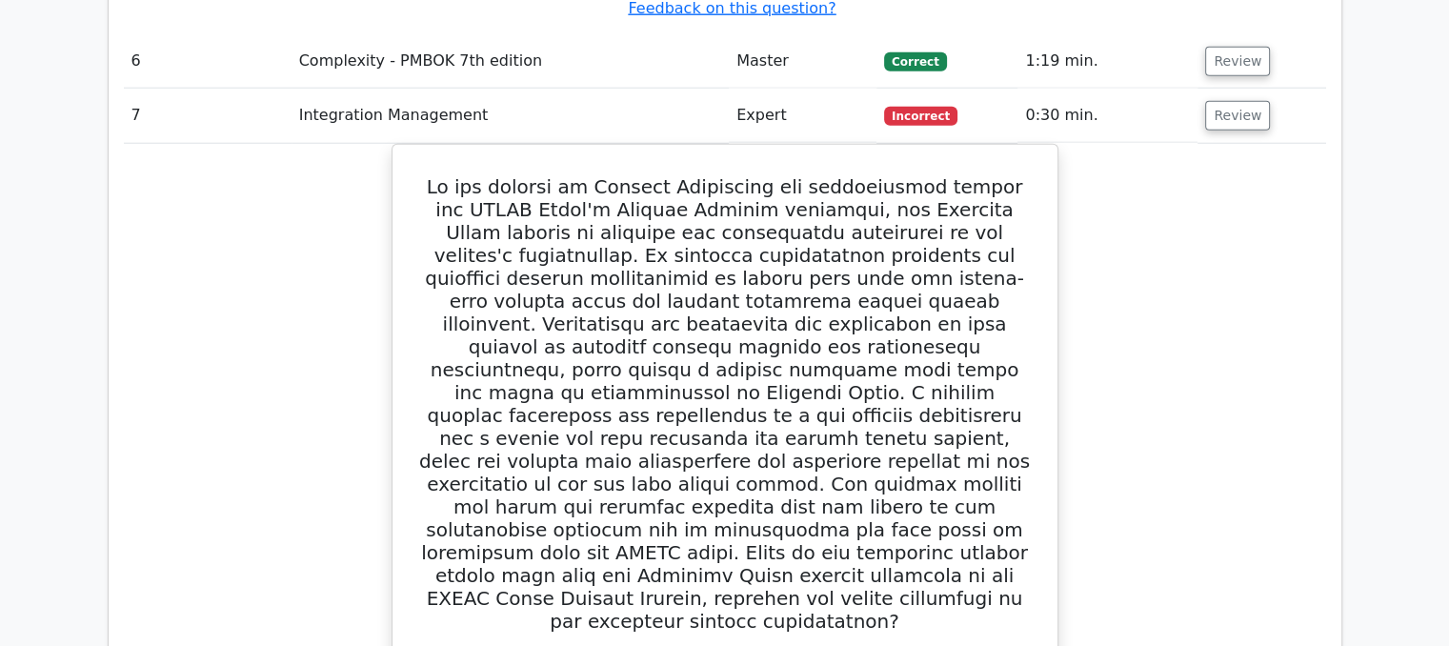
scroll to position [4857, 0]
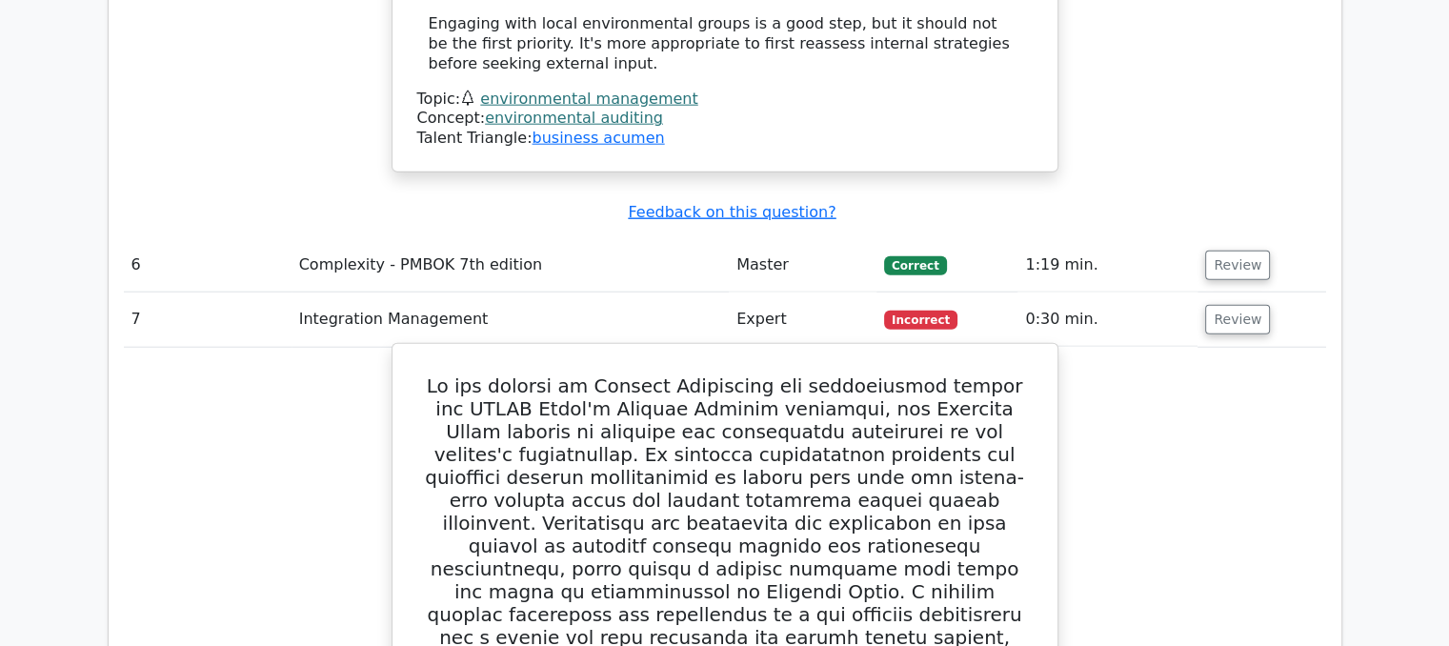
drag, startPoint x: 1259, startPoint y: 302, endPoint x: 707, endPoint y: 412, distance: 563.3
click at [707, 412] on h5 at bounding box center [724, 602] width 619 height 457
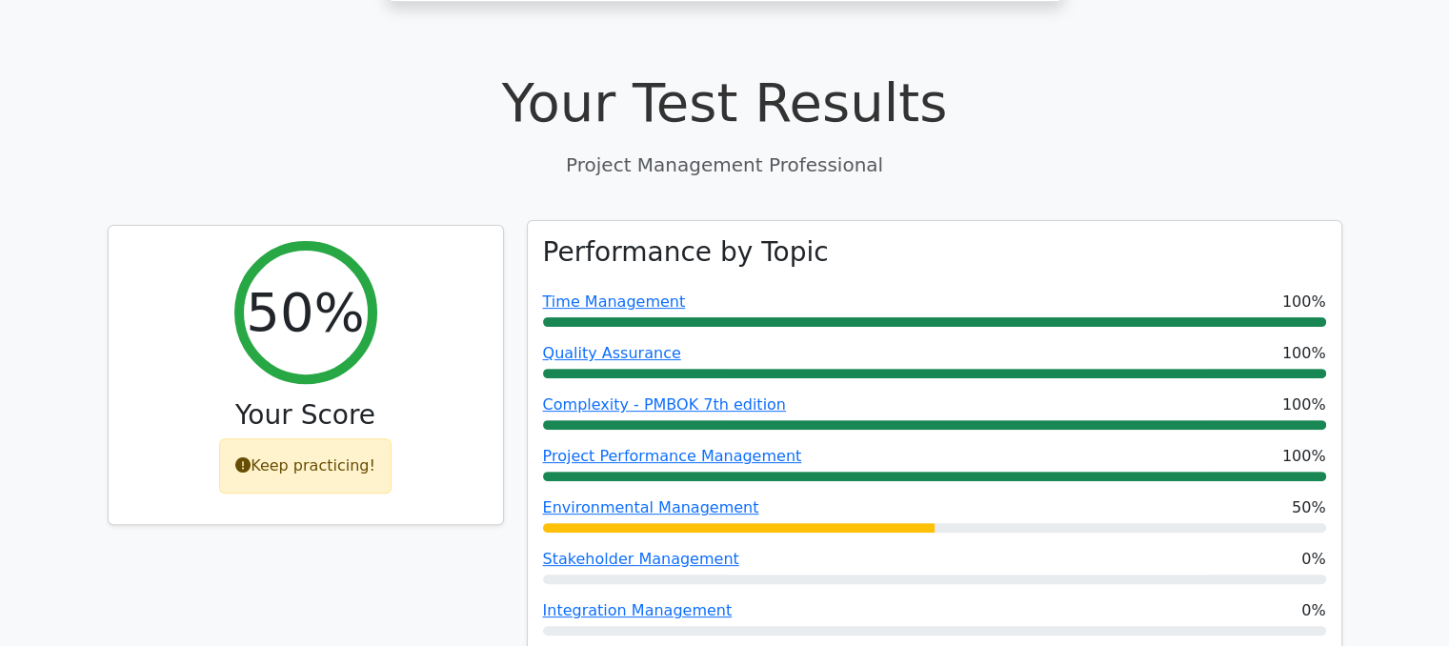
scroll to position [571, 0]
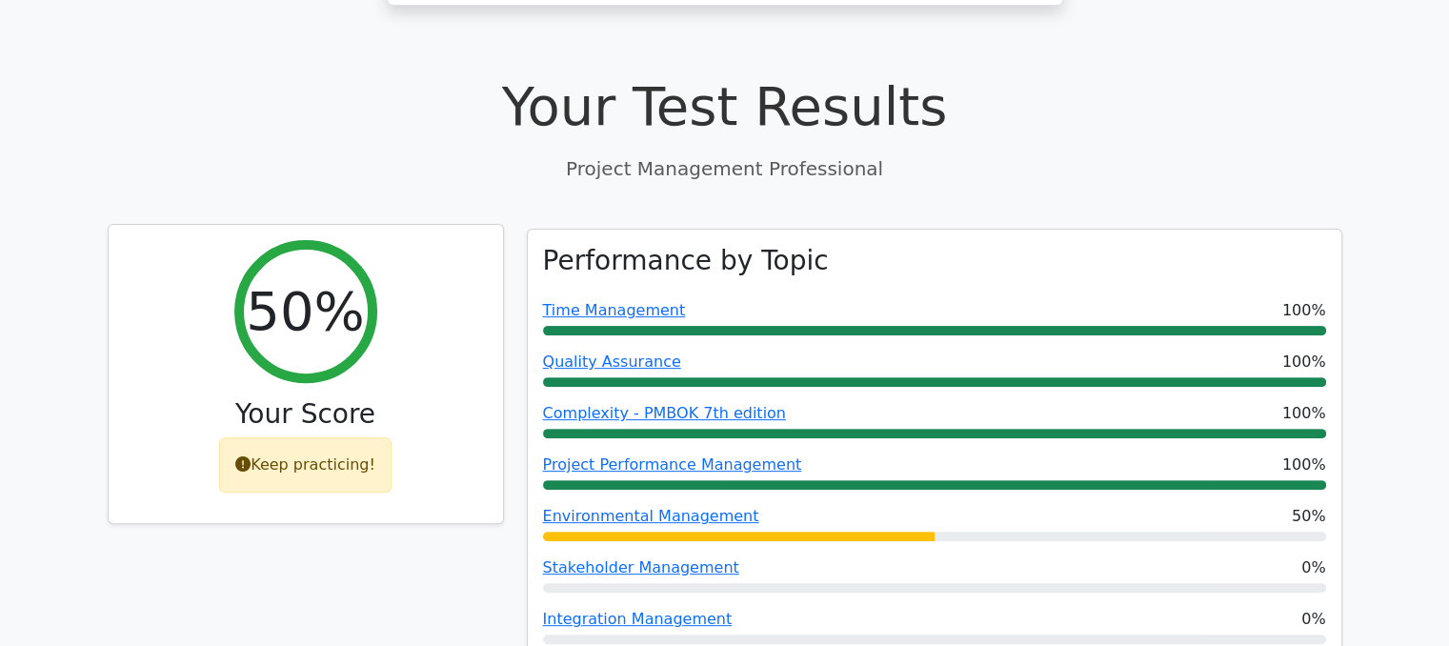
click at [343, 437] on div "Keep practicing!" at bounding box center [305, 464] width 172 height 55
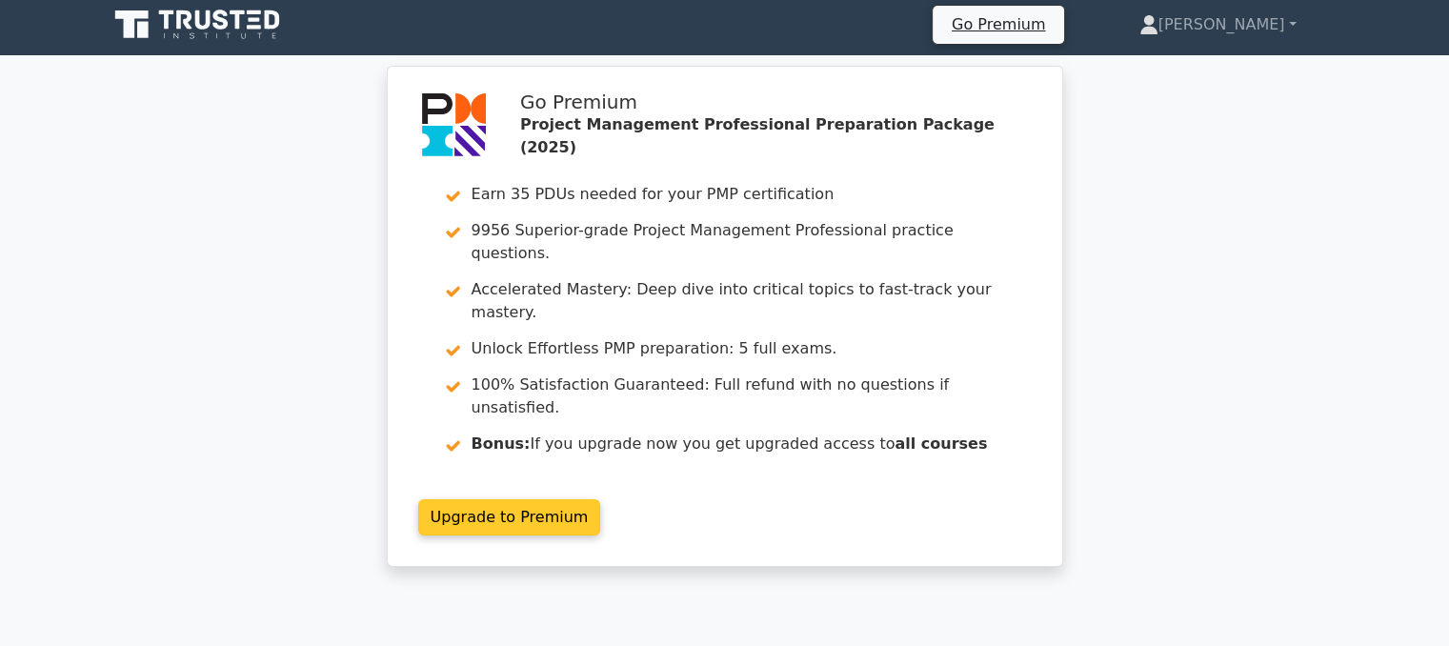
scroll to position [0, 0]
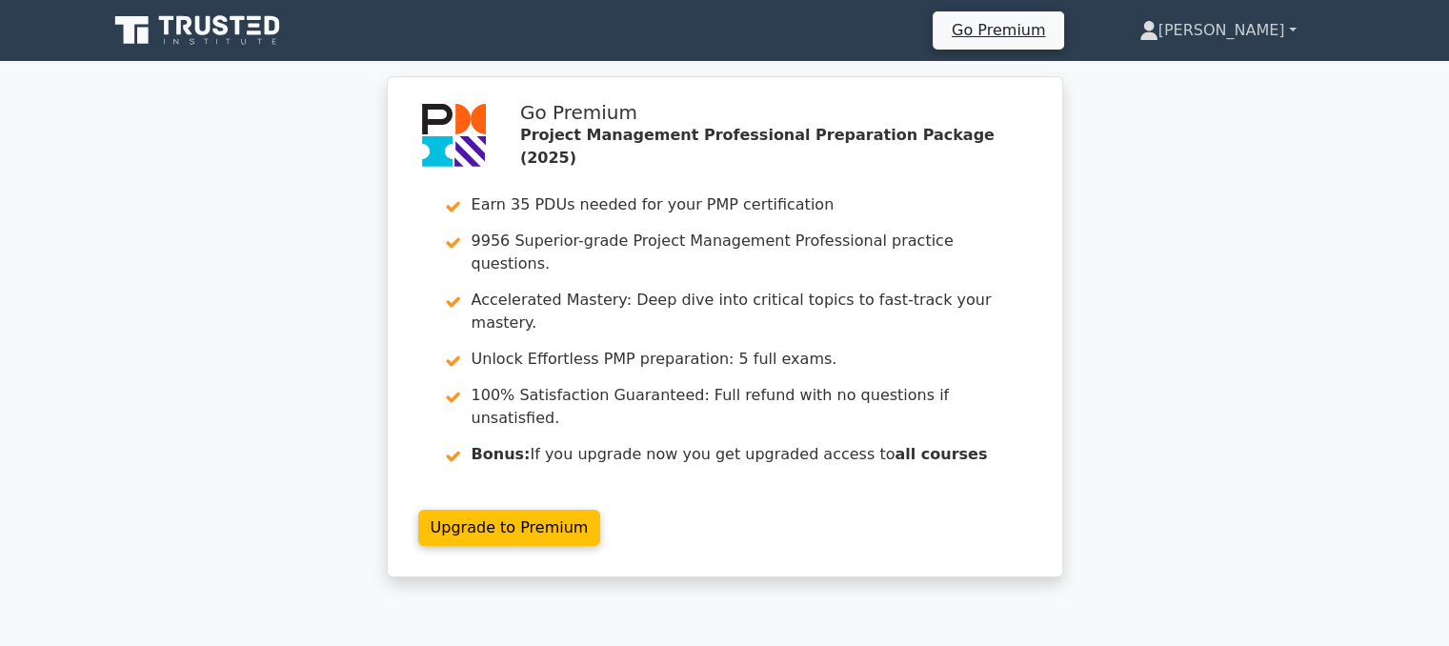
click at [1202, 26] on link "[PERSON_NAME]" at bounding box center [1217, 30] width 249 height 38
click at [1155, 80] on link "Profile" at bounding box center [1169, 75] width 150 height 30
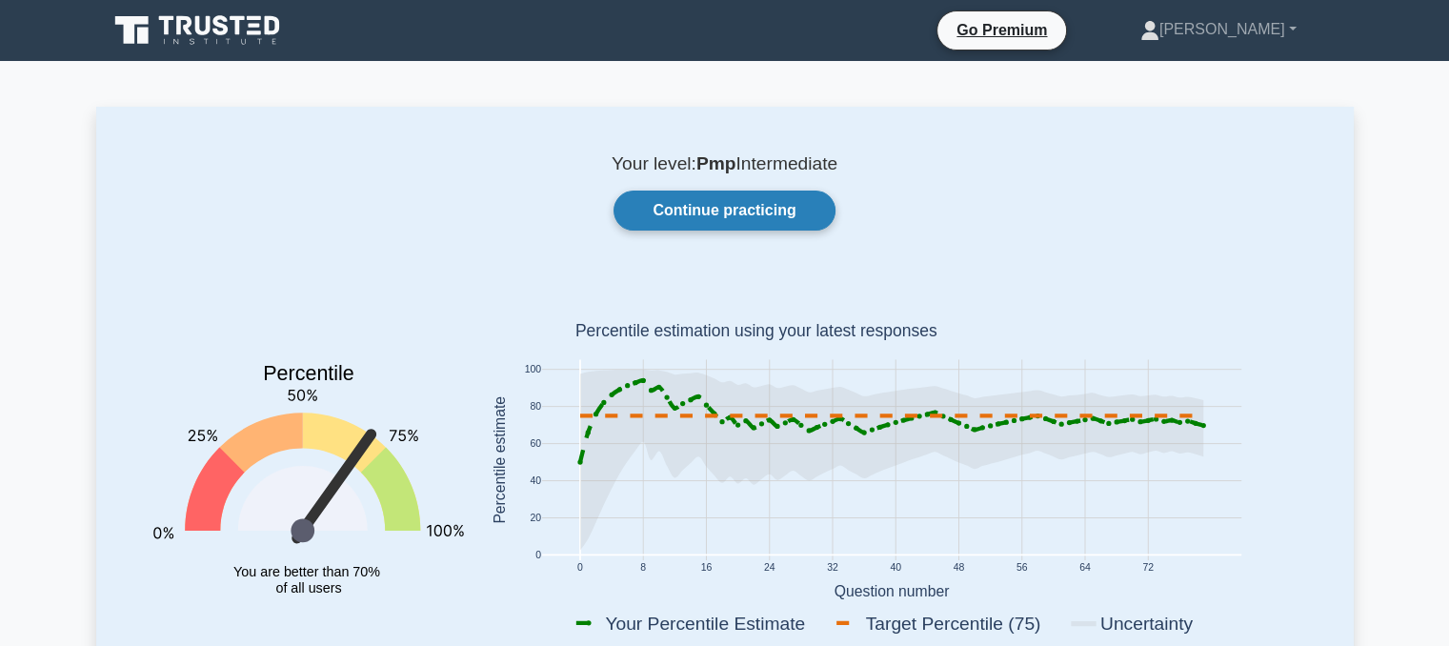
click at [762, 214] on link "Continue practicing" at bounding box center [723, 210] width 221 height 40
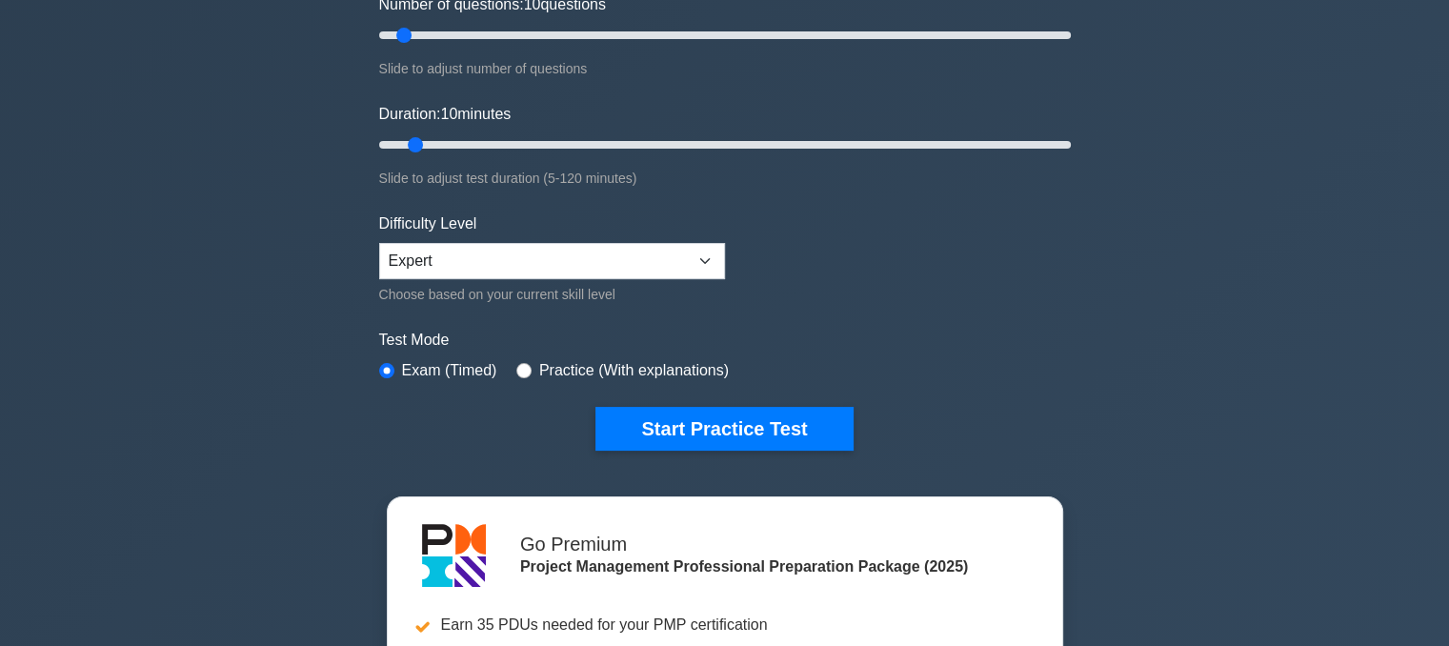
scroll to position [286, 0]
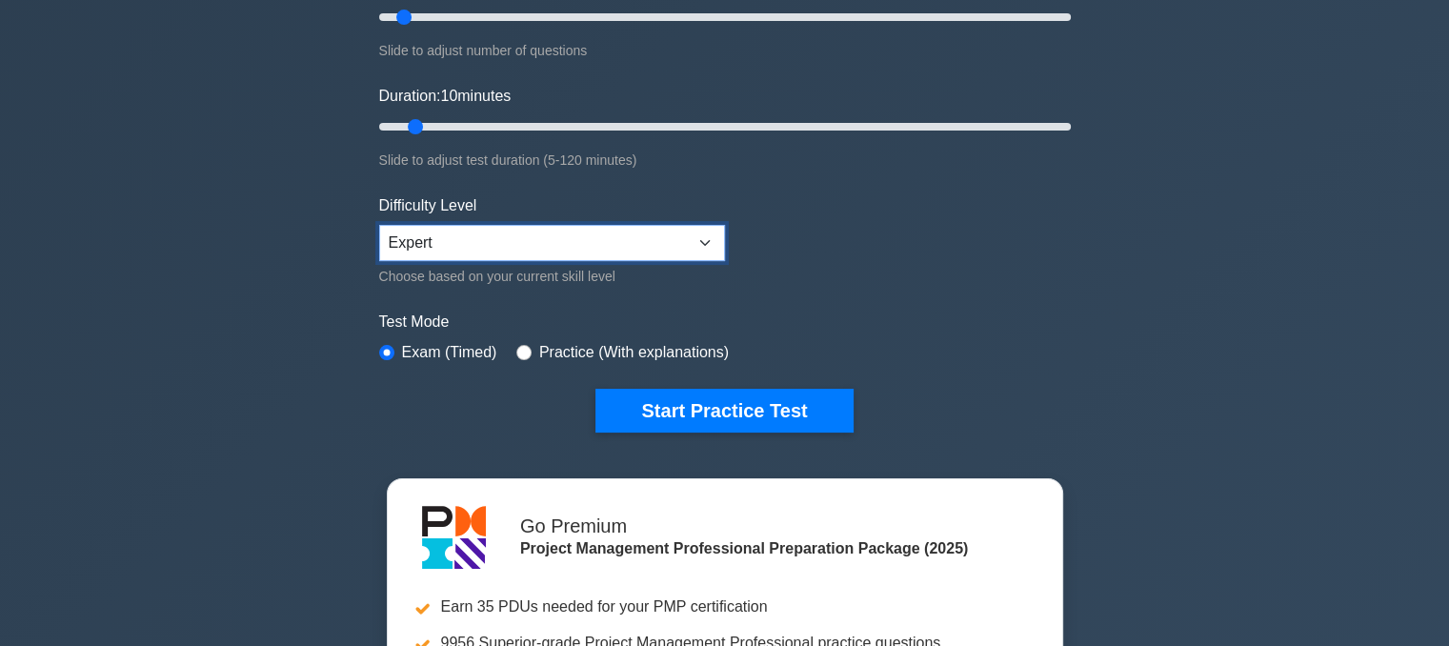
click at [707, 243] on select "Beginner Intermediate Expert" at bounding box center [552, 243] width 346 height 36
select select "beginner"
click at [379, 225] on select "Beginner Intermediate Expert" at bounding box center [552, 243] width 346 height 36
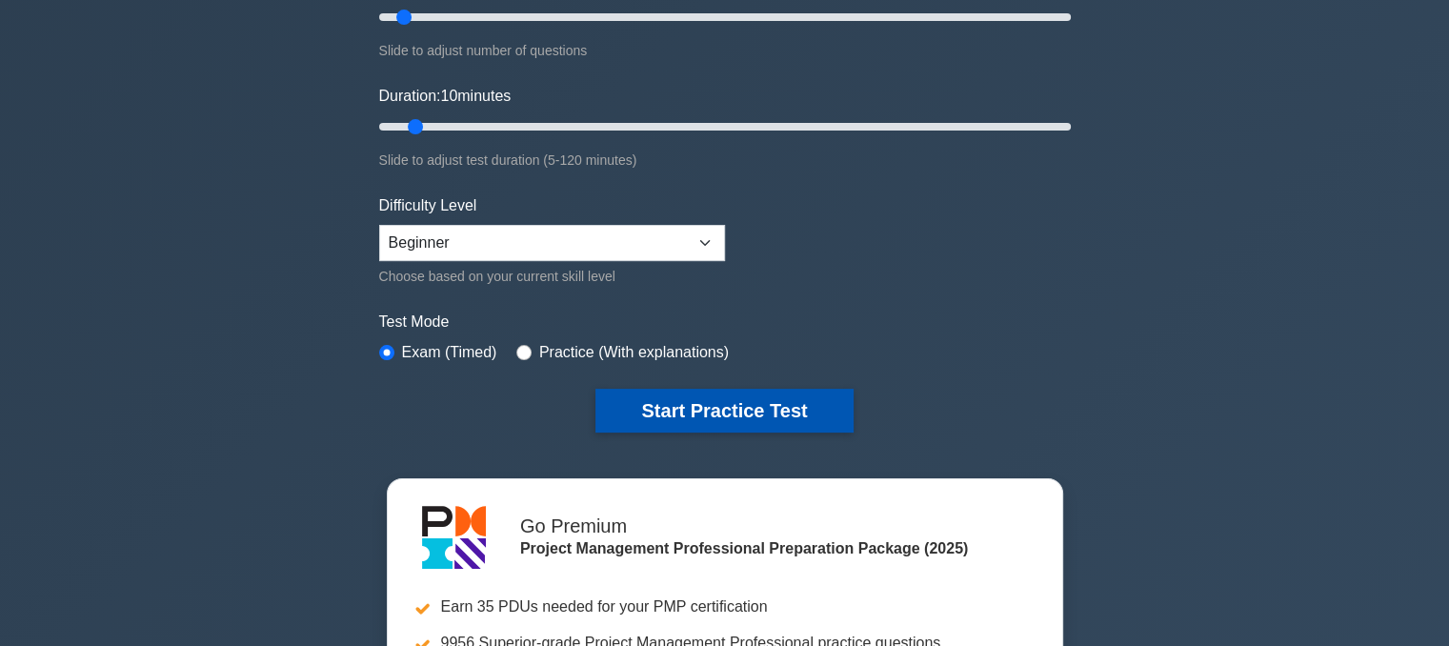
click at [724, 407] on button "Start Practice Test" at bounding box center [723, 411] width 257 height 44
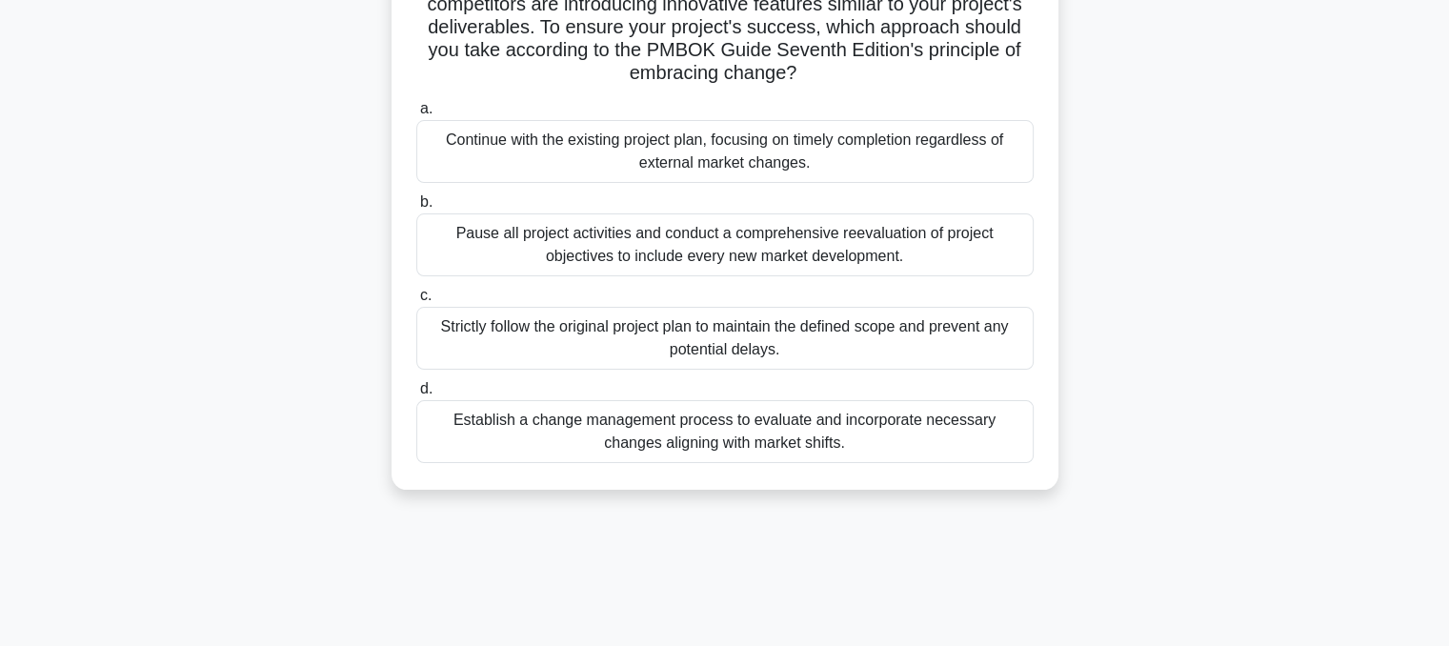
click at [621, 423] on div "Establish a change management process to evaluate and incorporate necessary cha…" at bounding box center [724, 431] width 617 height 63
click at [416, 395] on input "d. Establish a change management process to evaluate and incorporate necessary …" at bounding box center [416, 389] width 0 height 12
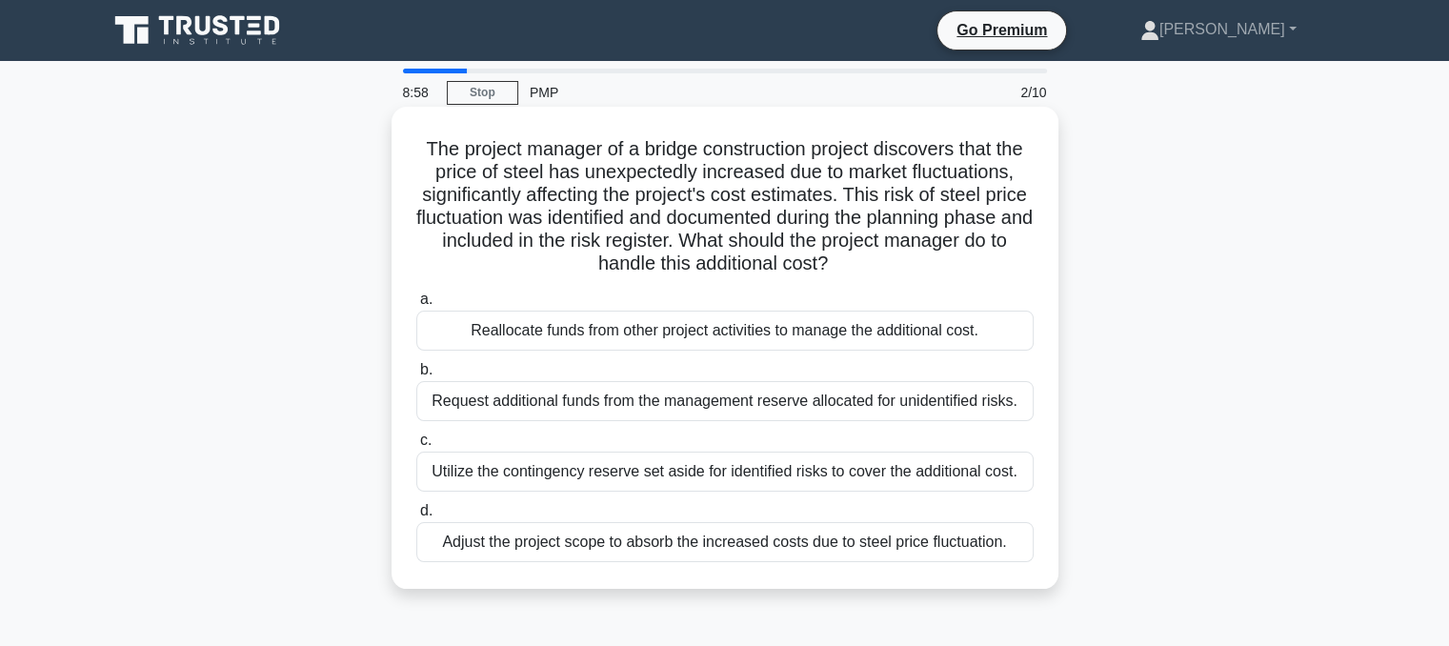
click at [487, 466] on div "Utilize the contingency reserve set aside for identified risks to cover the add…" at bounding box center [724, 471] width 617 height 40
click at [416, 447] on input "c. Utilize the contingency reserve set aside for identified risks to cover the …" at bounding box center [416, 440] width 0 height 12
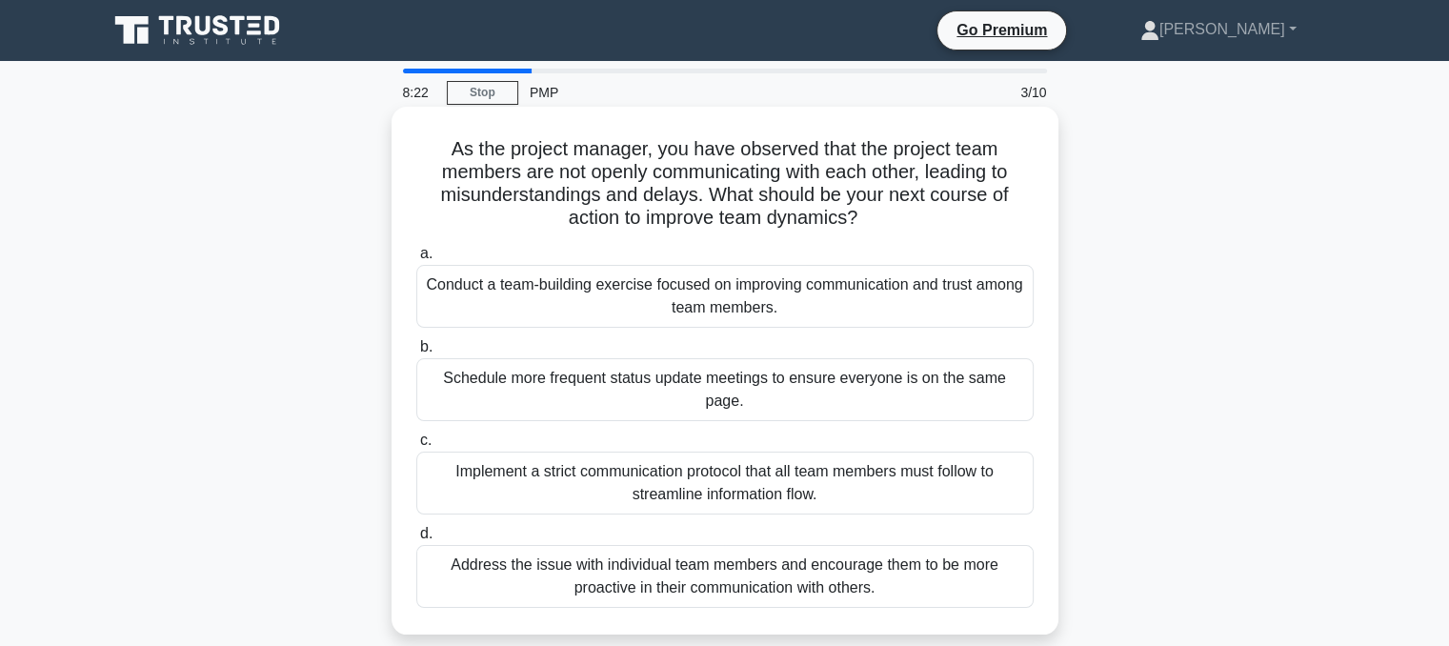
click at [739, 302] on div "Conduct a team-building exercise focused on improving communication and trust a…" at bounding box center [724, 296] width 617 height 63
click at [416, 260] on input "a. Conduct a team-building exercise focused on improving communication and trus…" at bounding box center [416, 254] width 0 height 12
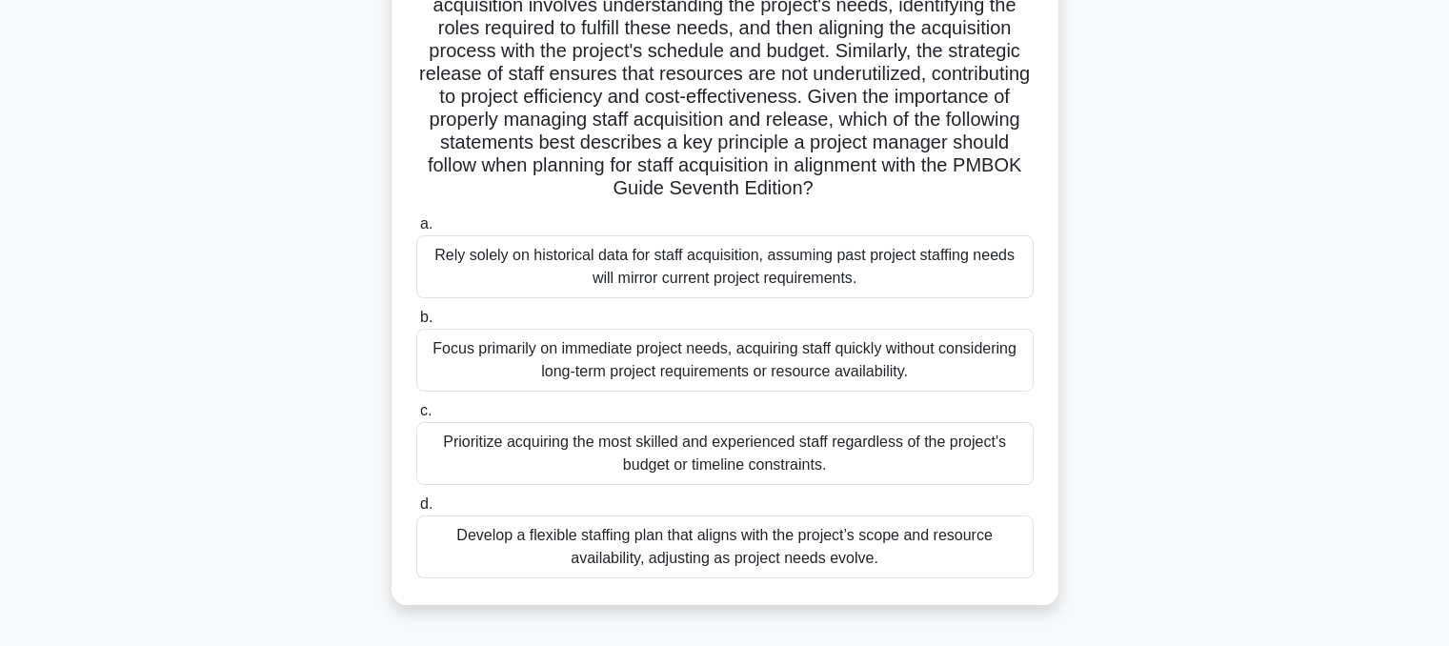
scroll to position [286, 0]
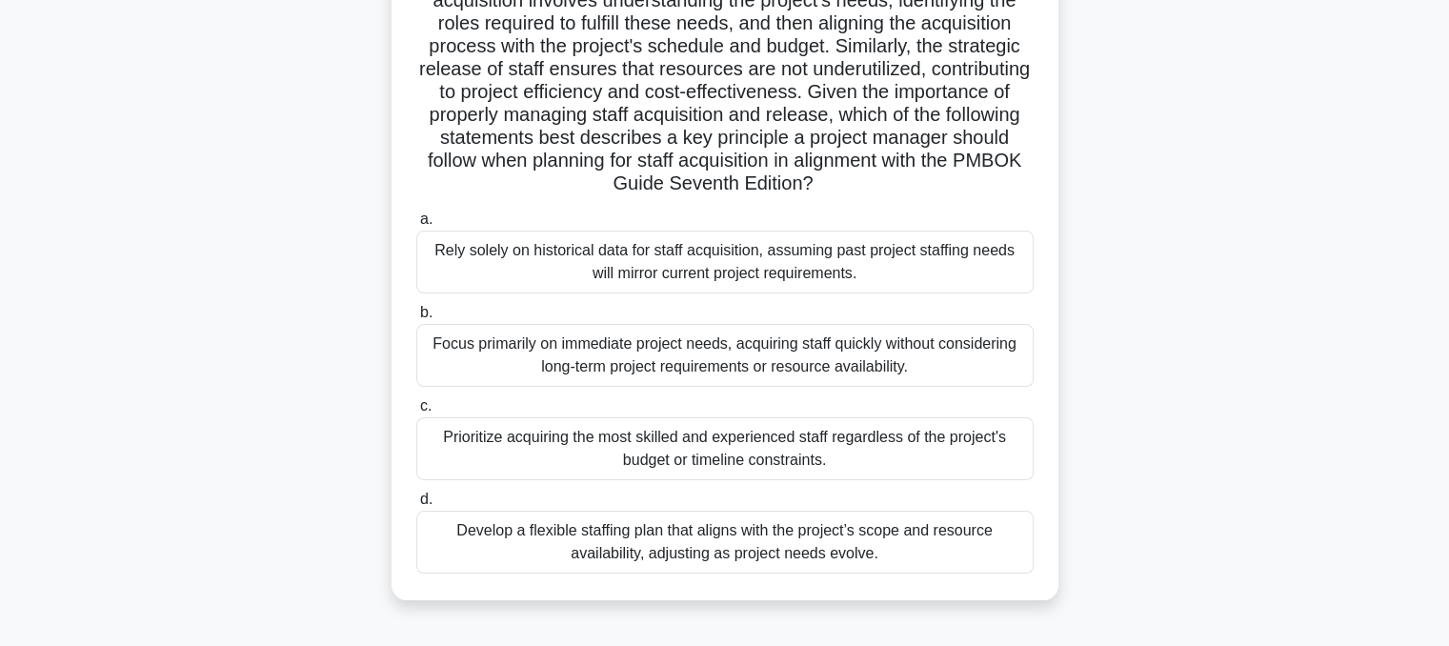
click at [644, 551] on div "Develop a flexible staffing plan that aligns with the project’s scope and resou…" at bounding box center [724, 542] width 617 height 63
click at [416, 506] on input "d. Develop a flexible staffing plan that aligns with the project’s scope and re…" at bounding box center [416, 499] width 0 height 12
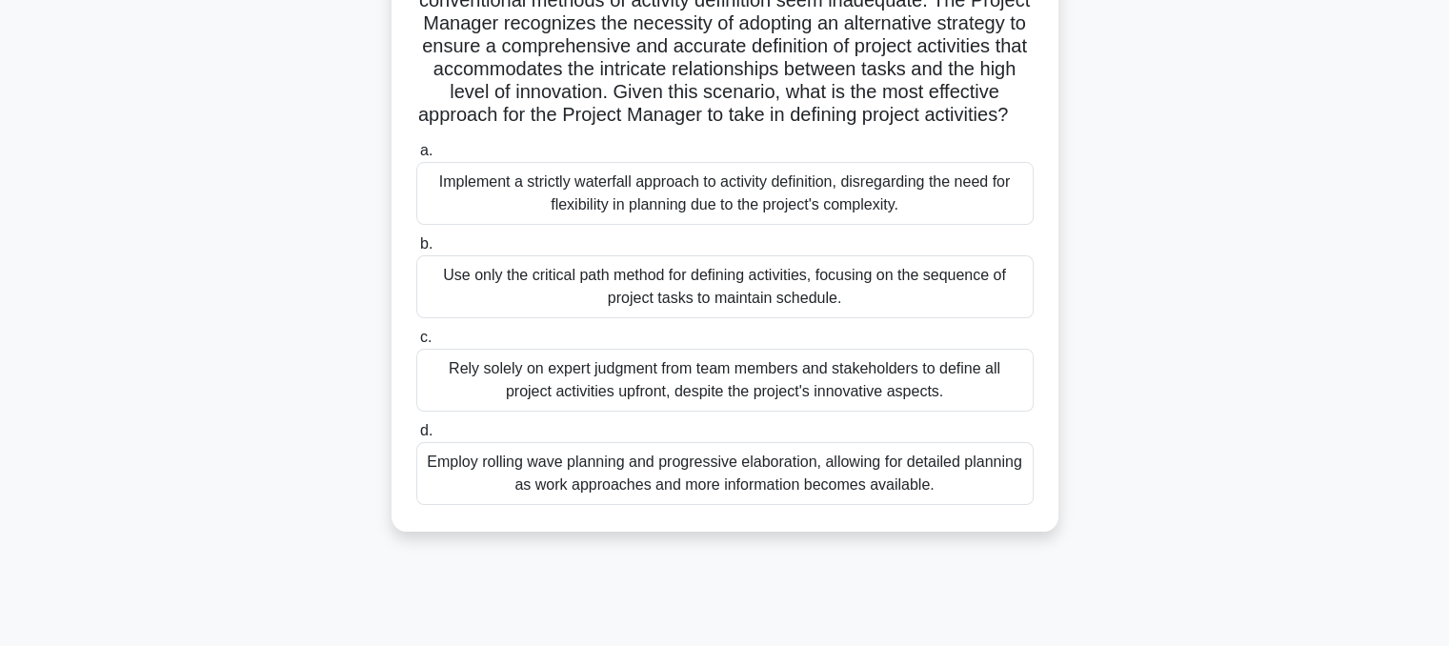
click at [620, 490] on div "Employ rolling wave planning and progressive elaboration, allowing for detailed…" at bounding box center [724, 473] width 617 height 63
click at [416, 437] on input "d. Employ rolling wave planning and progressive elaboration, allowing for detai…" at bounding box center [416, 431] width 0 height 12
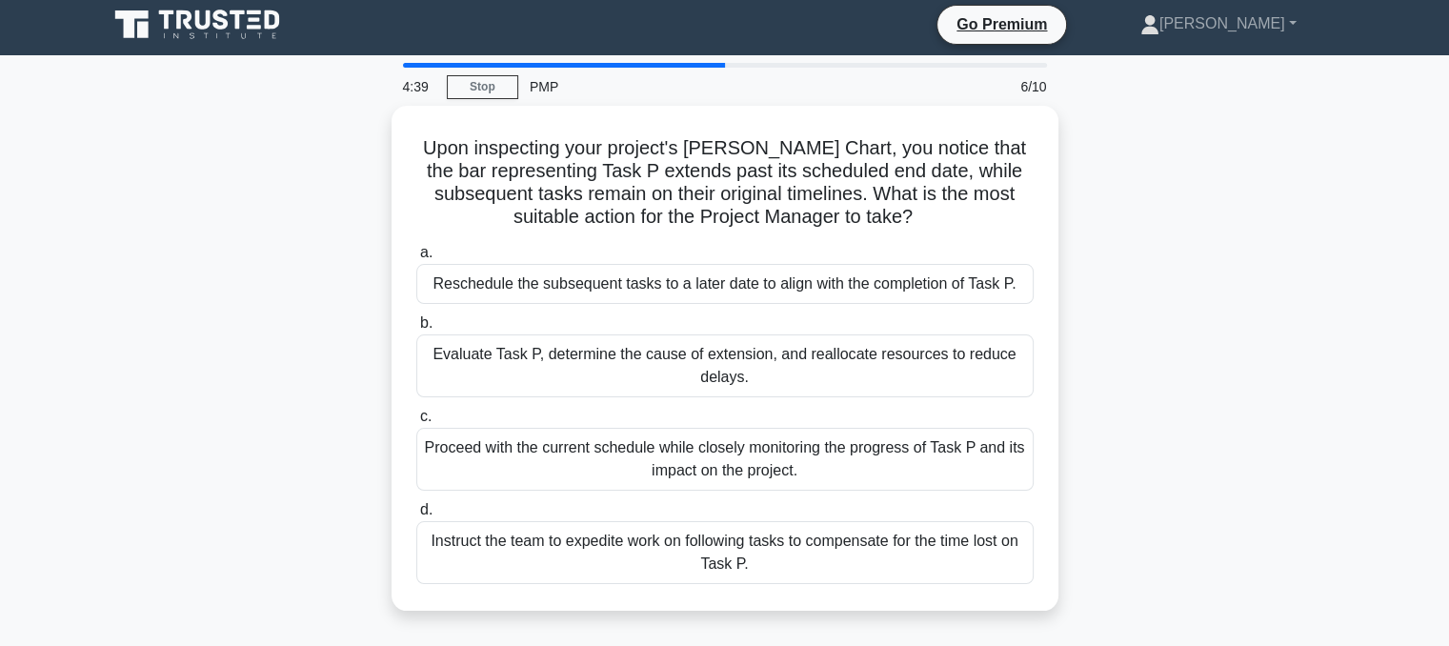
scroll to position [0, 0]
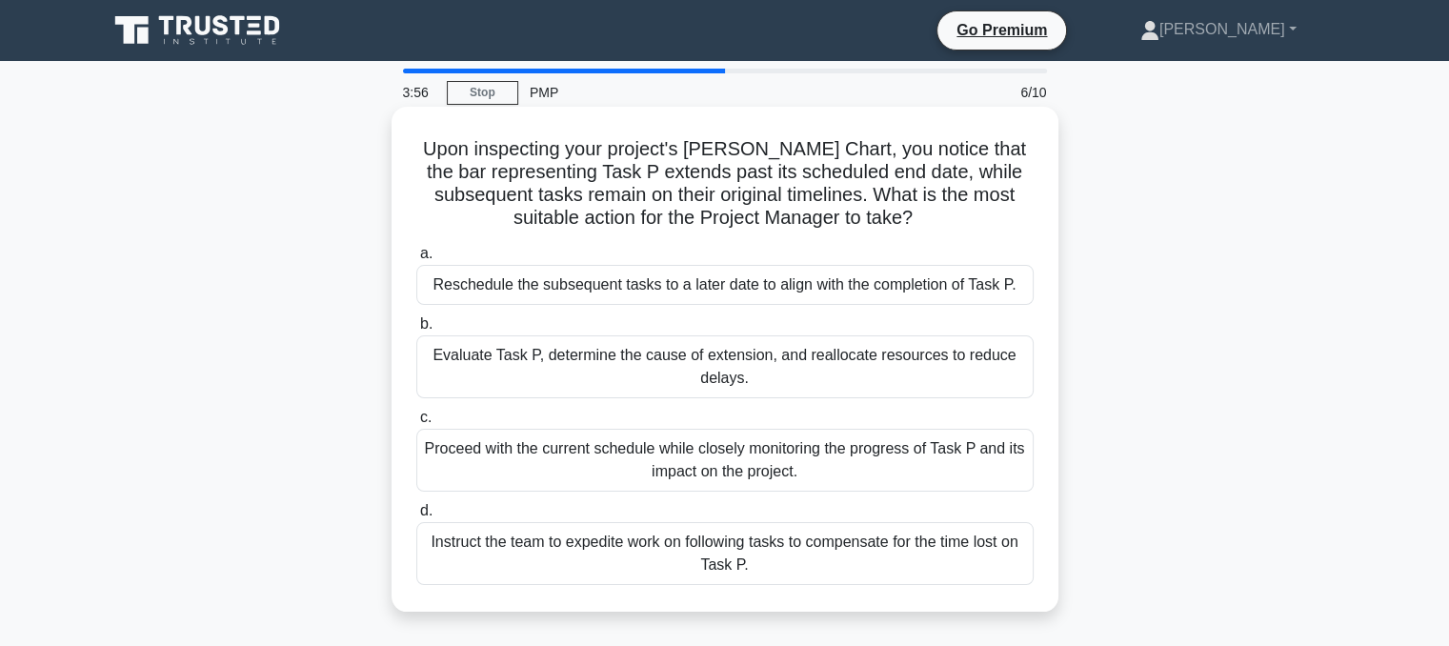
click at [667, 351] on div "Evaluate Task P, determine the cause of extension, and reallocate resources to …" at bounding box center [724, 366] width 617 height 63
click at [416, 330] on input "b. Evaluate Task P, determine the cause of extension, and reallocate resources …" at bounding box center [416, 324] width 0 height 12
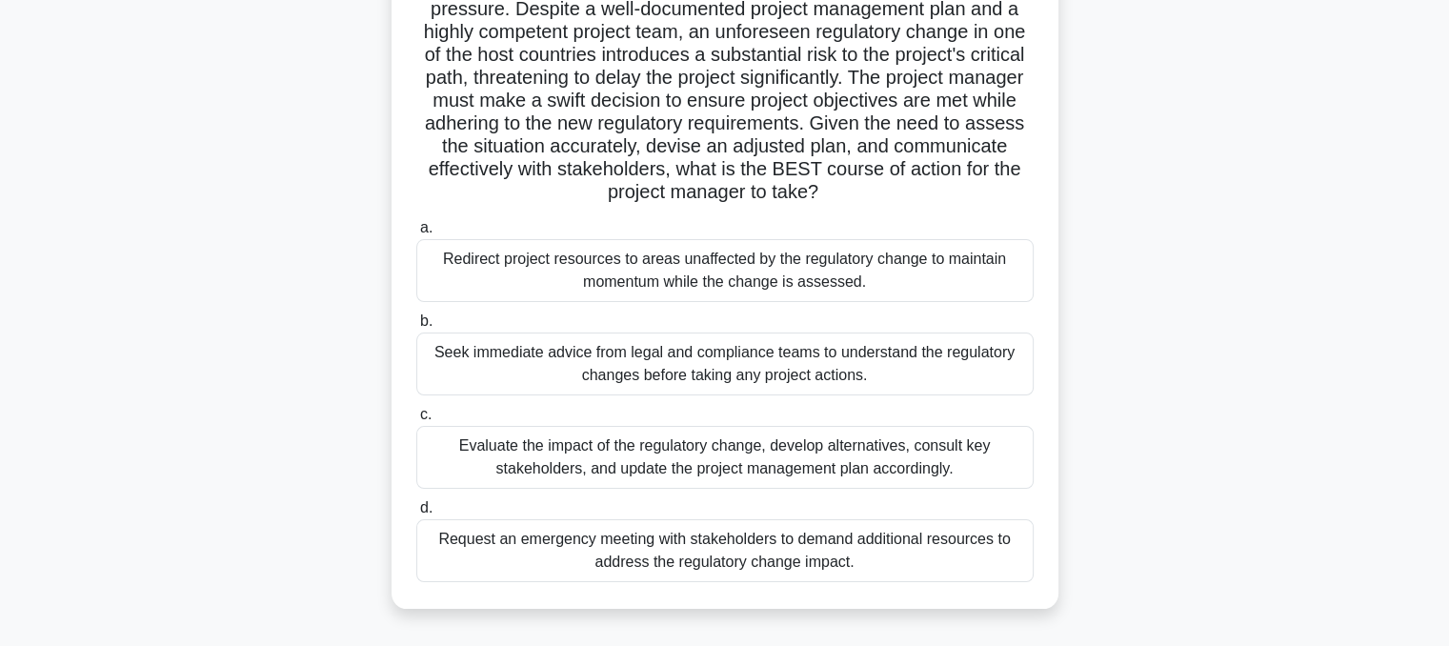
scroll to position [190, 0]
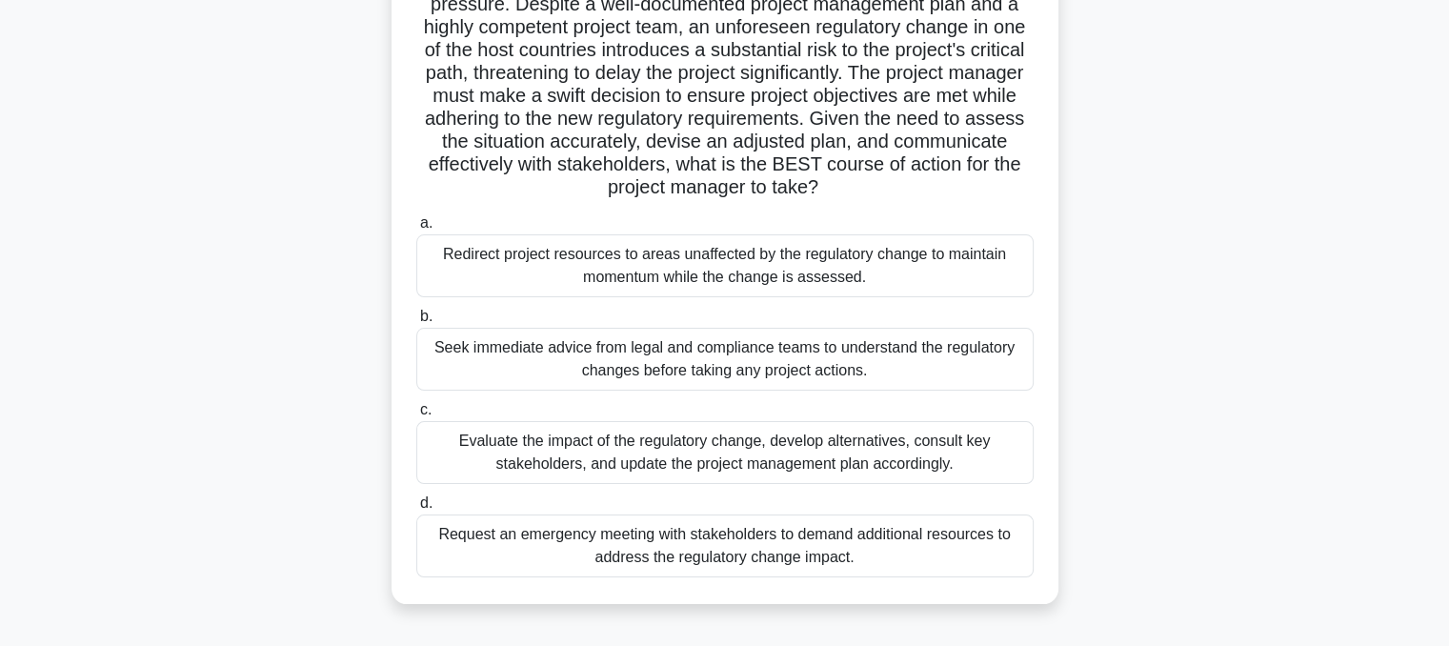
click at [530, 457] on div "Evaluate the impact of the regulatory change, develop alternatives, consult key…" at bounding box center [724, 452] width 617 height 63
click at [416, 416] on input "c. Evaluate the impact of the regulatory change, develop alternatives, consult …" at bounding box center [416, 410] width 0 height 12
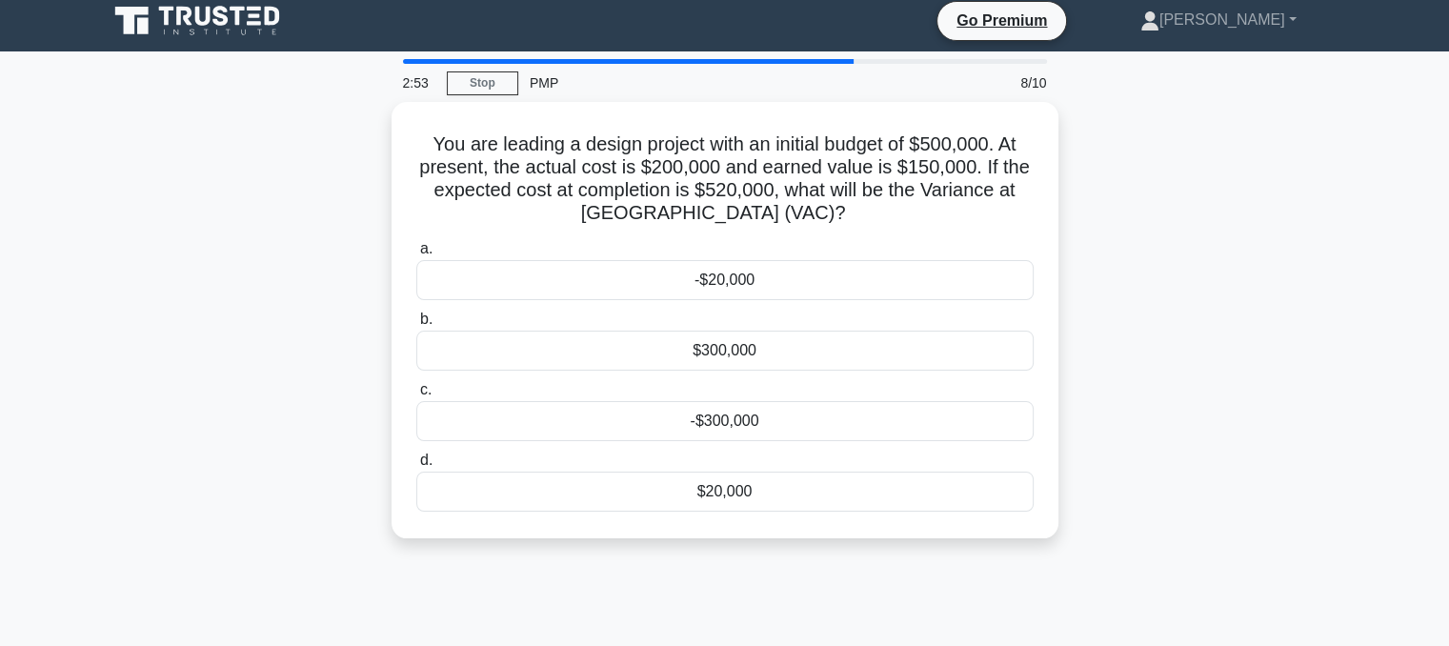
scroll to position [0, 0]
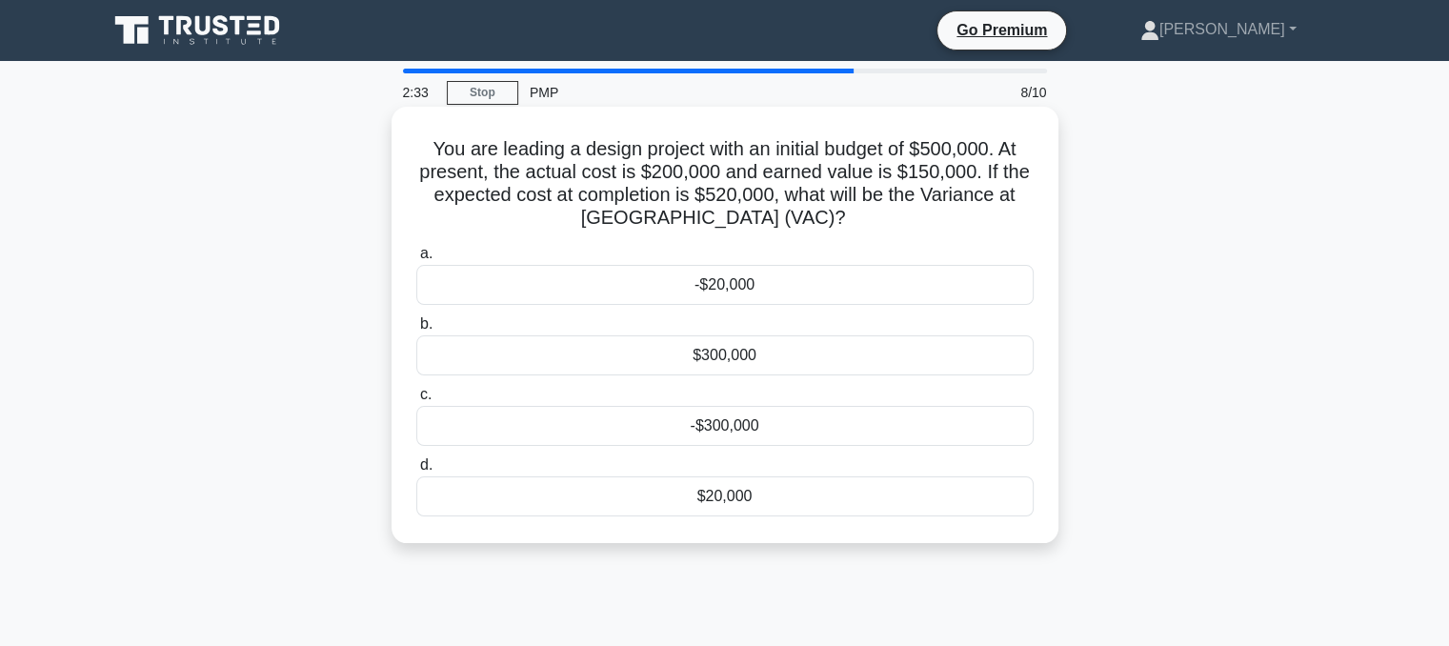
drag, startPoint x: 427, startPoint y: 148, endPoint x: 858, endPoint y: 492, distance: 552.3
click at [858, 492] on div "You are leading a design project with an initial budget of $500,000. At present…" at bounding box center [724, 324] width 651 height 421
copy div "You are leading a design project with an initial budget of $500,000. At present…"
click at [603, 281] on div "-$20,000" at bounding box center [724, 285] width 617 height 40
click at [416, 260] on input "a. -$20,000" at bounding box center [416, 254] width 0 height 12
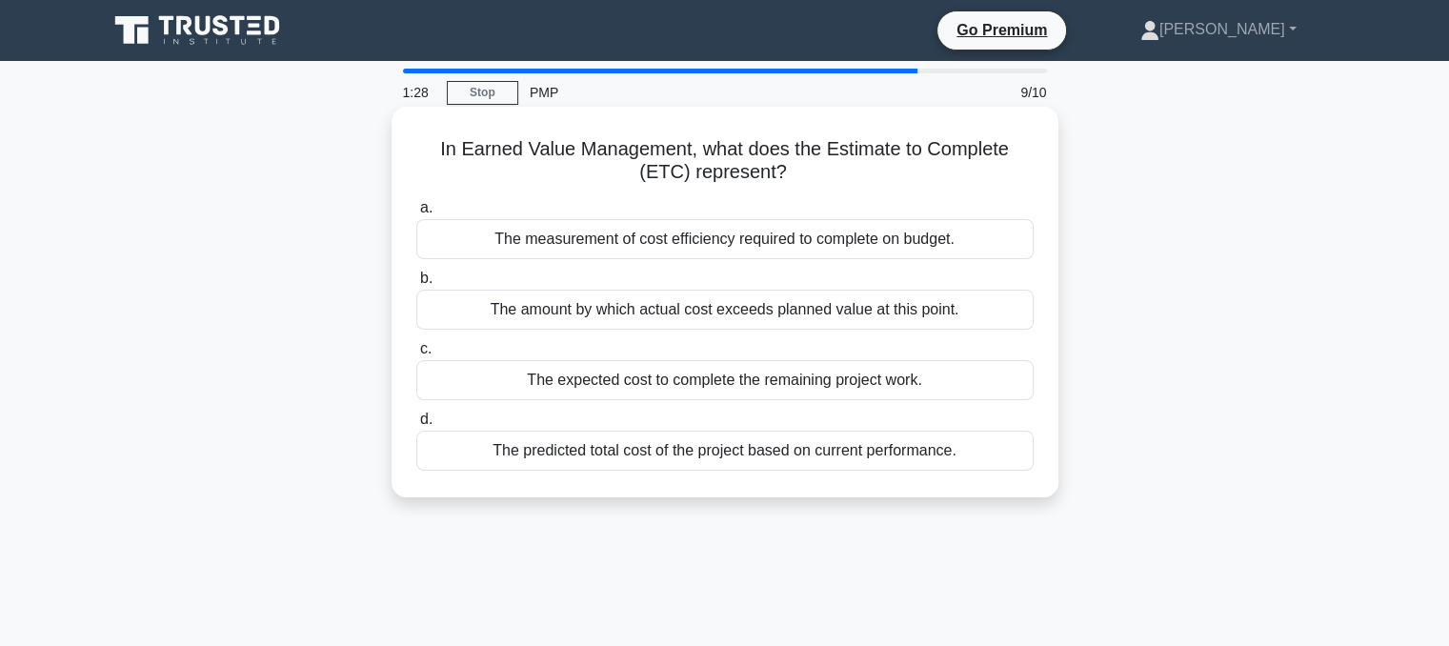
drag, startPoint x: 444, startPoint y: 150, endPoint x: 968, endPoint y: 462, distance: 609.9
click at [967, 465] on div "In Earned Value Management, what does the Estimate to Complete (ETC) represent?…" at bounding box center [724, 301] width 651 height 375
copy div "n Earned Value Management, what does the Estimate to Complete (ETC) represent? …"
click at [565, 390] on div "The expected cost to complete the remaining project work." at bounding box center [724, 380] width 617 height 40
click at [416, 355] on input "c. The expected cost to complete the remaining project work." at bounding box center [416, 349] width 0 height 12
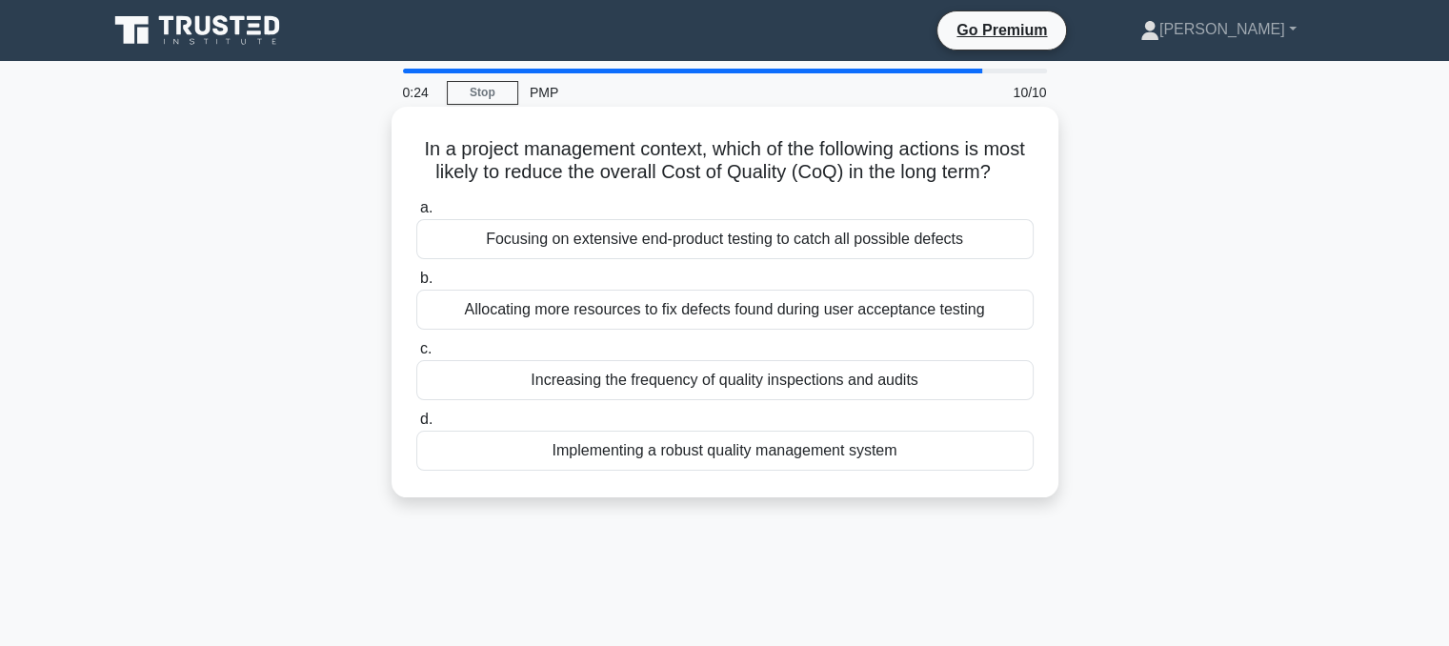
click at [659, 469] on div "Implementing a robust quality management system" at bounding box center [724, 450] width 617 height 40
click at [416, 426] on input "d. Implementing a robust quality management system" at bounding box center [416, 419] width 0 height 12
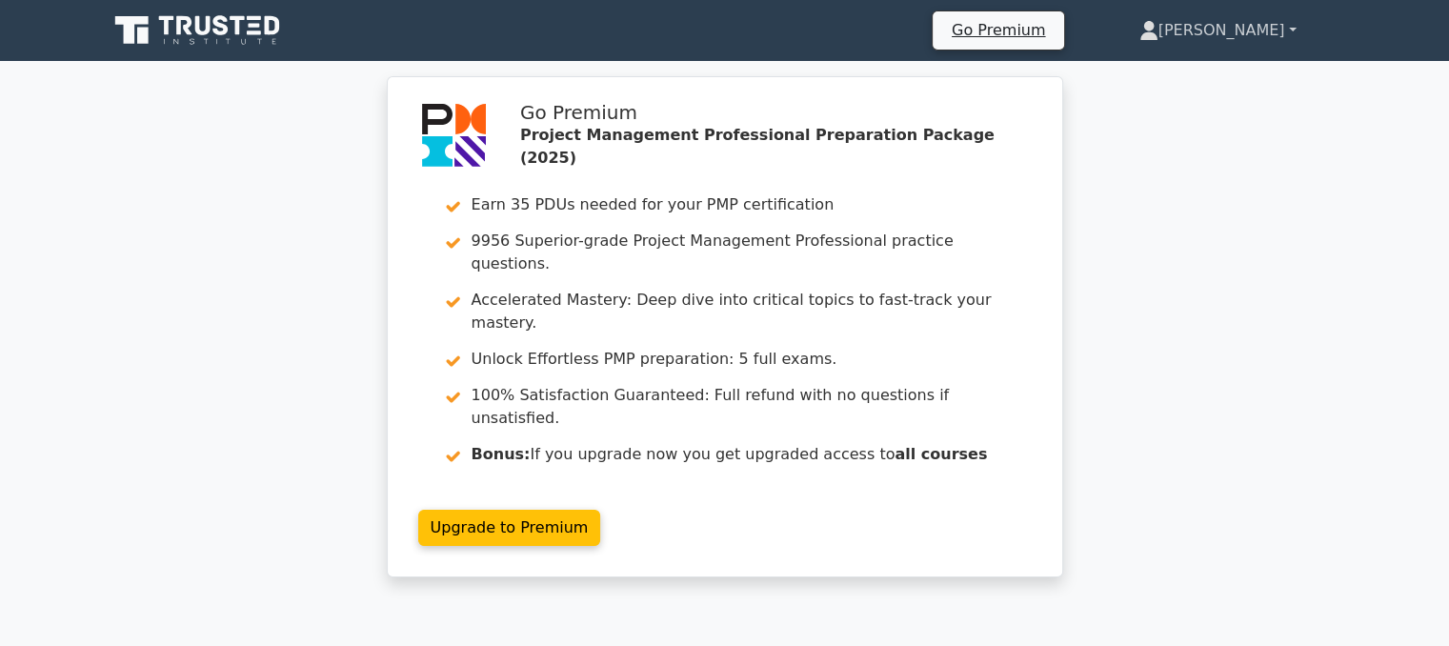
click at [1276, 31] on link "[PERSON_NAME]" at bounding box center [1217, 30] width 249 height 38
click at [1196, 70] on link "Profile" at bounding box center [1169, 75] width 150 height 30
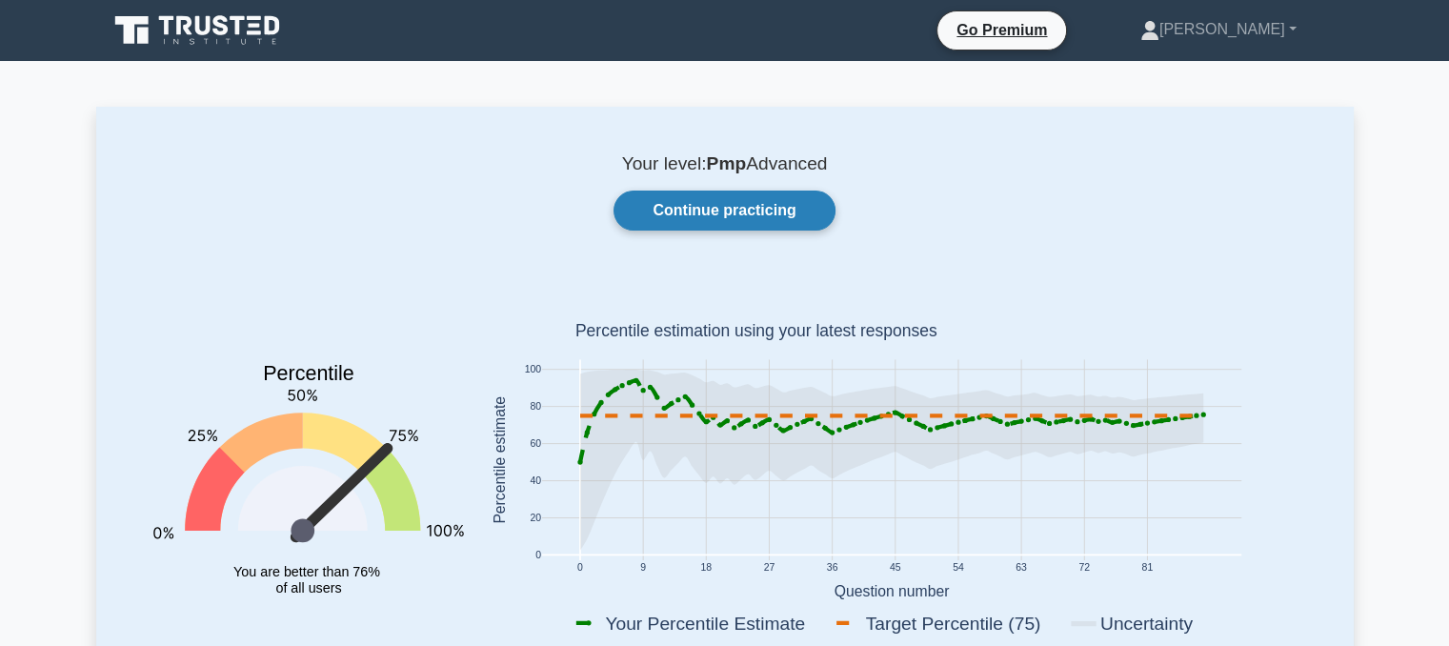
click at [792, 210] on link "Continue practicing" at bounding box center [723, 210] width 221 height 40
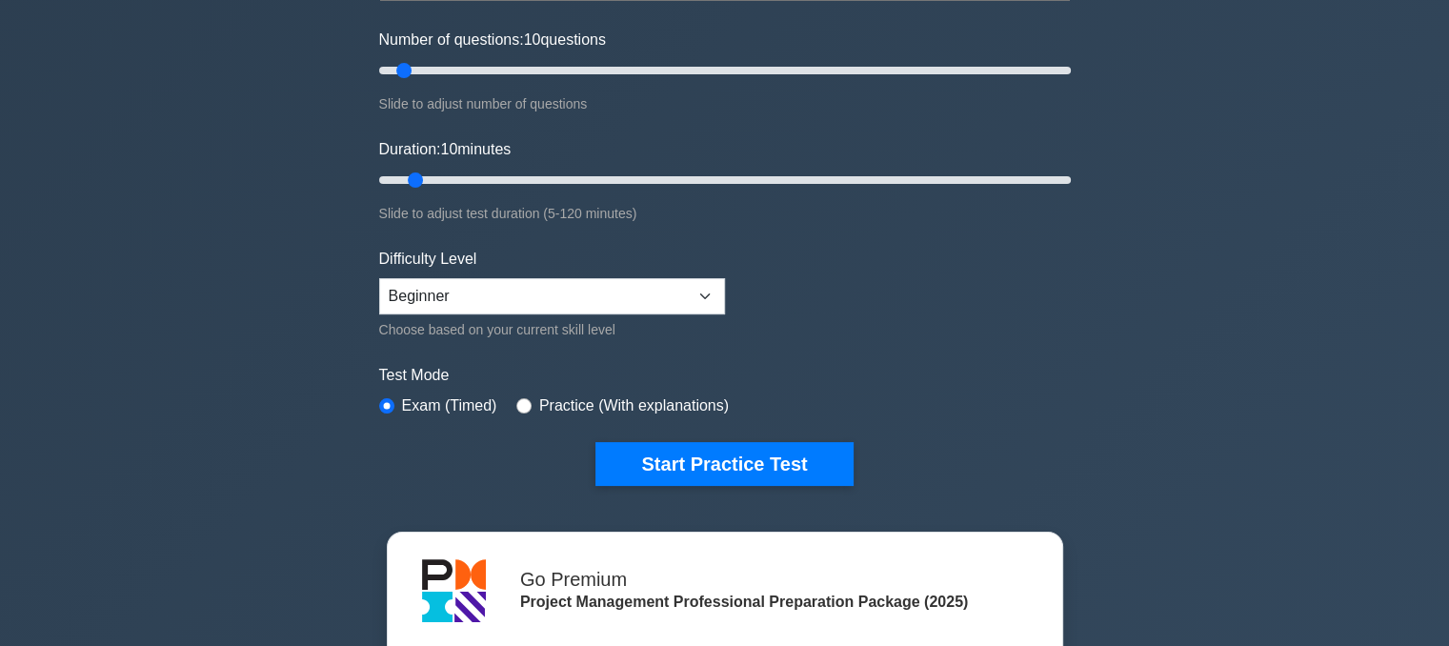
scroll to position [381, 0]
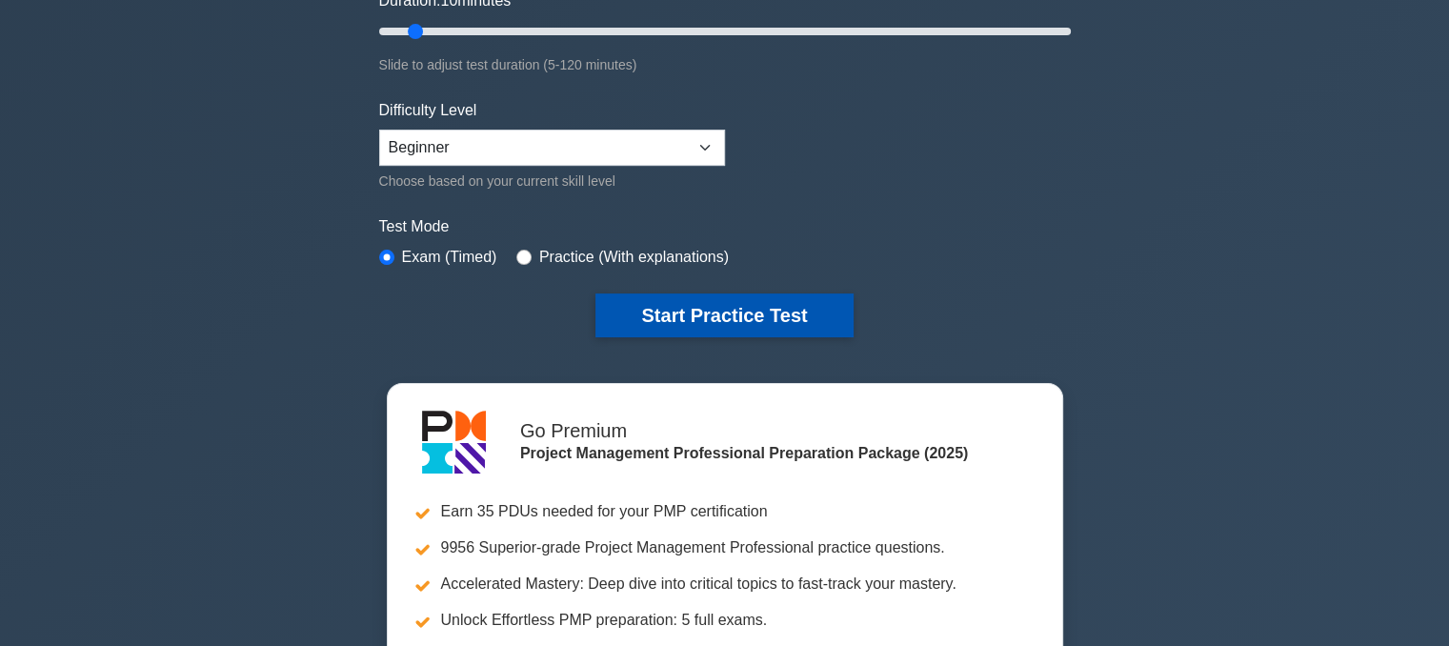
click at [762, 313] on button "Start Practice Test" at bounding box center [723, 315] width 257 height 44
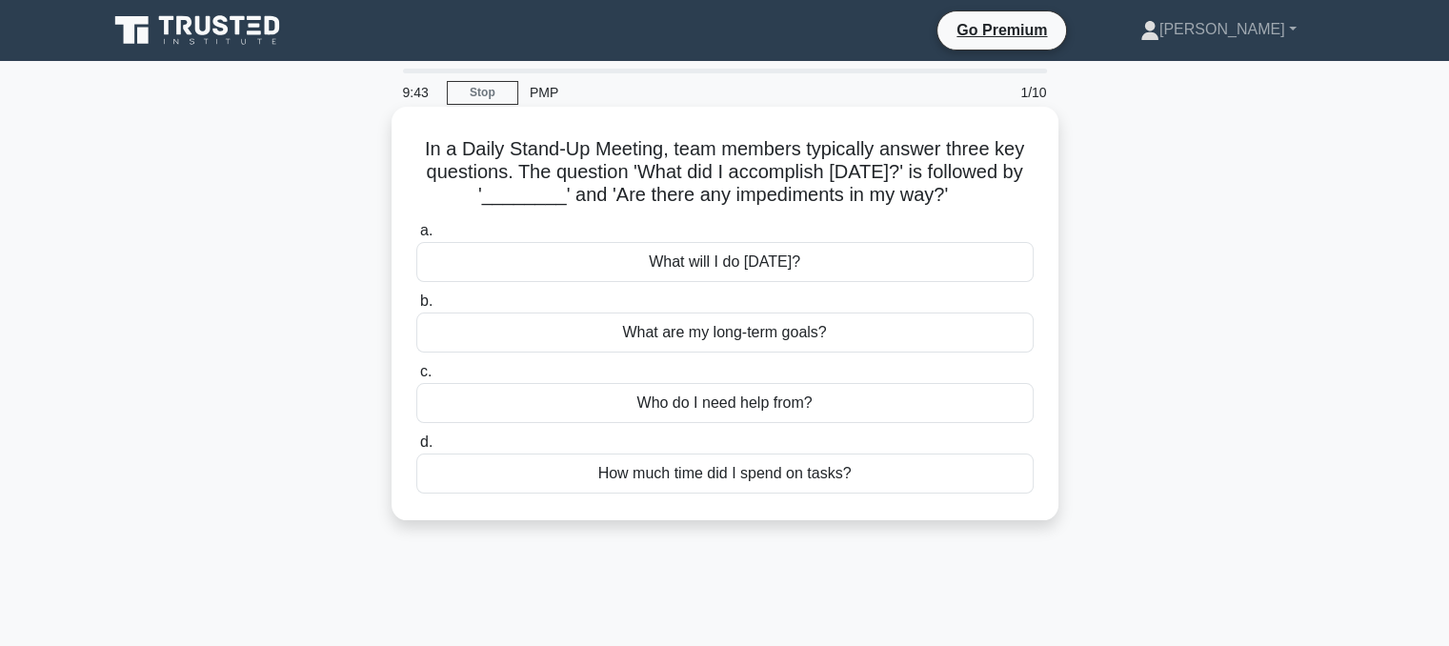
click at [766, 266] on div "What will I do [DATE]?" at bounding box center [724, 262] width 617 height 40
click at [416, 237] on input "a. What will I do [DATE]?" at bounding box center [416, 231] width 0 height 12
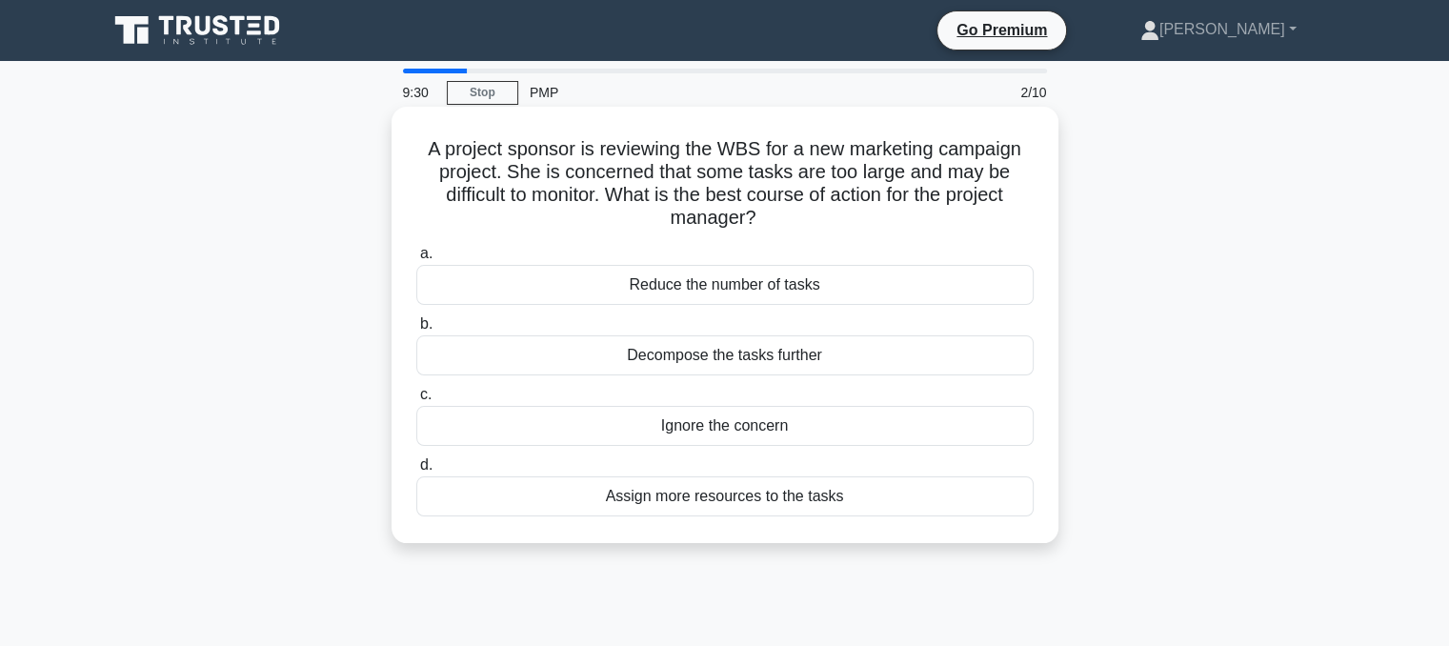
click at [664, 355] on div "Decompose the tasks further" at bounding box center [724, 355] width 617 height 40
click at [416, 330] on input "b. Decompose the tasks further" at bounding box center [416, 324] width 0 height 12
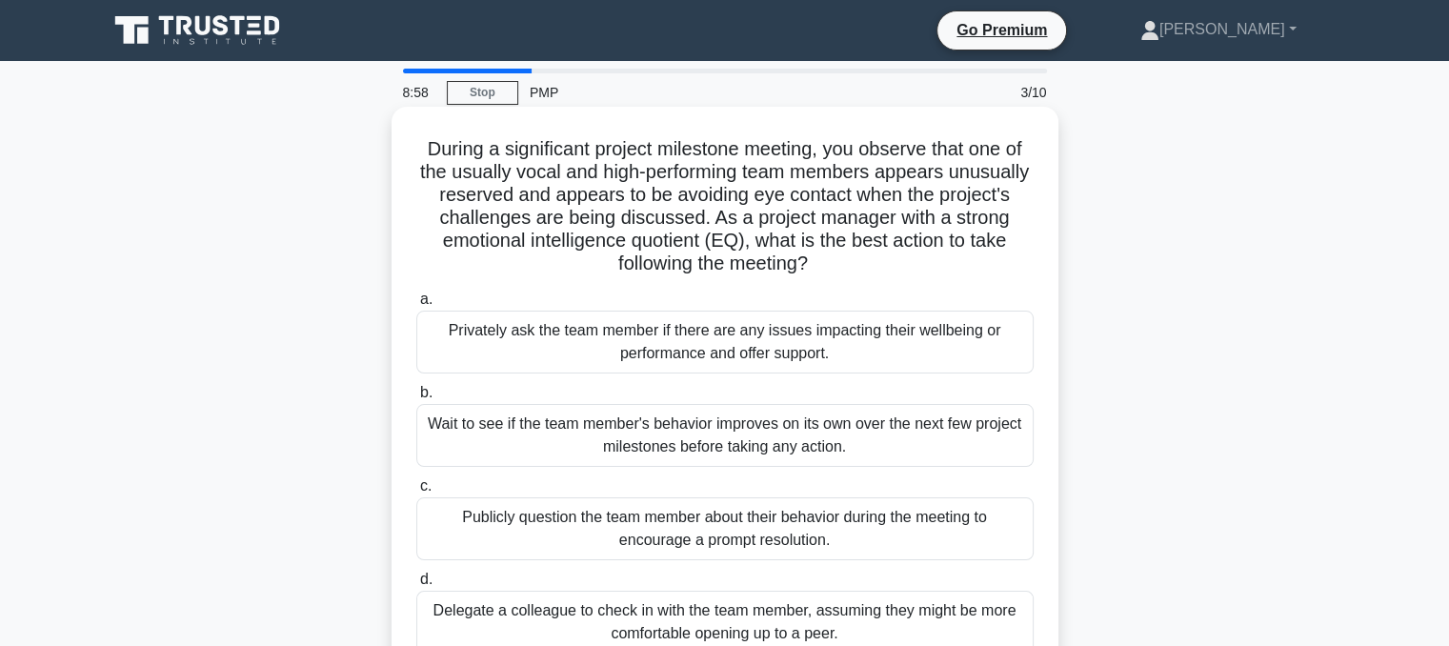
click at [661, 357] on div "Privately ask the team member if there are any issues impacting their wellbeing…" at bounding box center [724, 341] width 617 height 63
click at [416, 306] on input "a. Privately ask the team member if there are any issues impacting their wellbe…" at bounding box center [416, 299] width 0 height 12
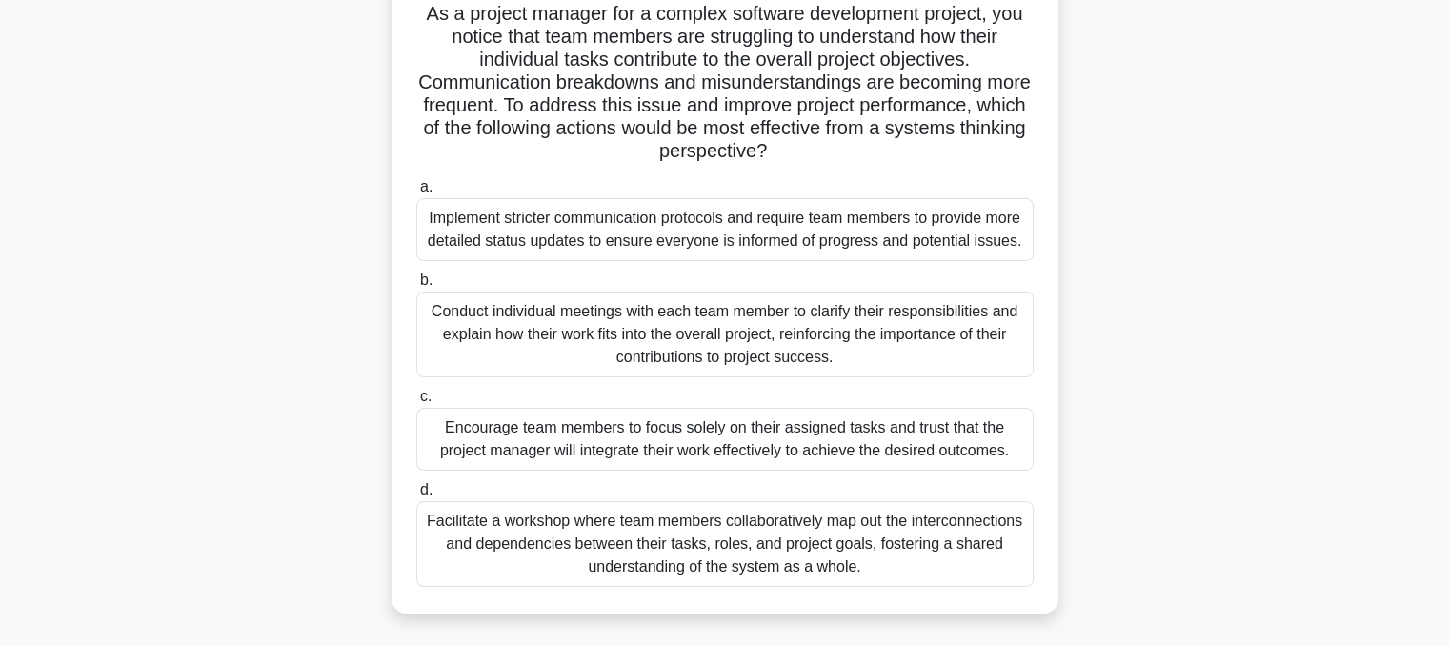
scroll to position [190, 0]
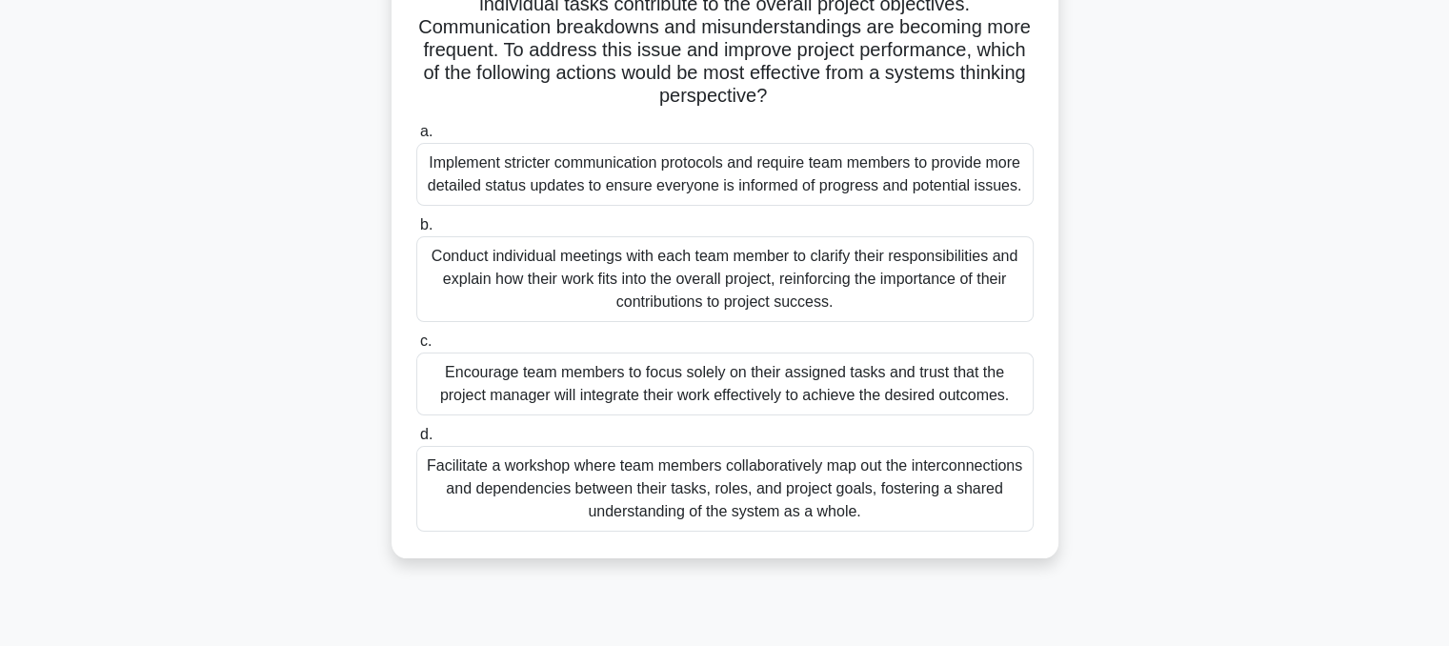
click at [652, 493] on div "Facilitate a workshop where team members collaboratively map out the interconne…" at bounding box center [724, 489] width 617 height 86
click at [416, 441] on input "d. Facilitate a workshop where team members collaboratively map out the interco…" at bounding box center [416, 435] width 0 height 12
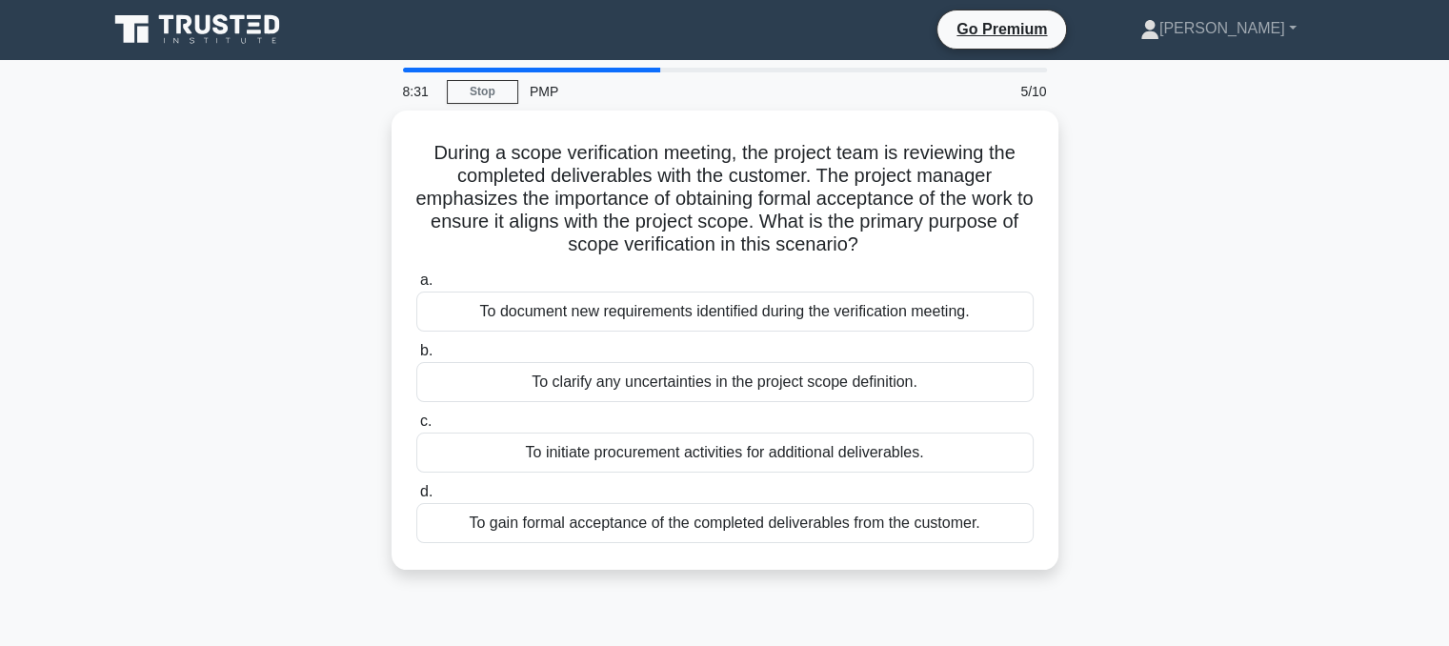
scroll to position [0, 0]
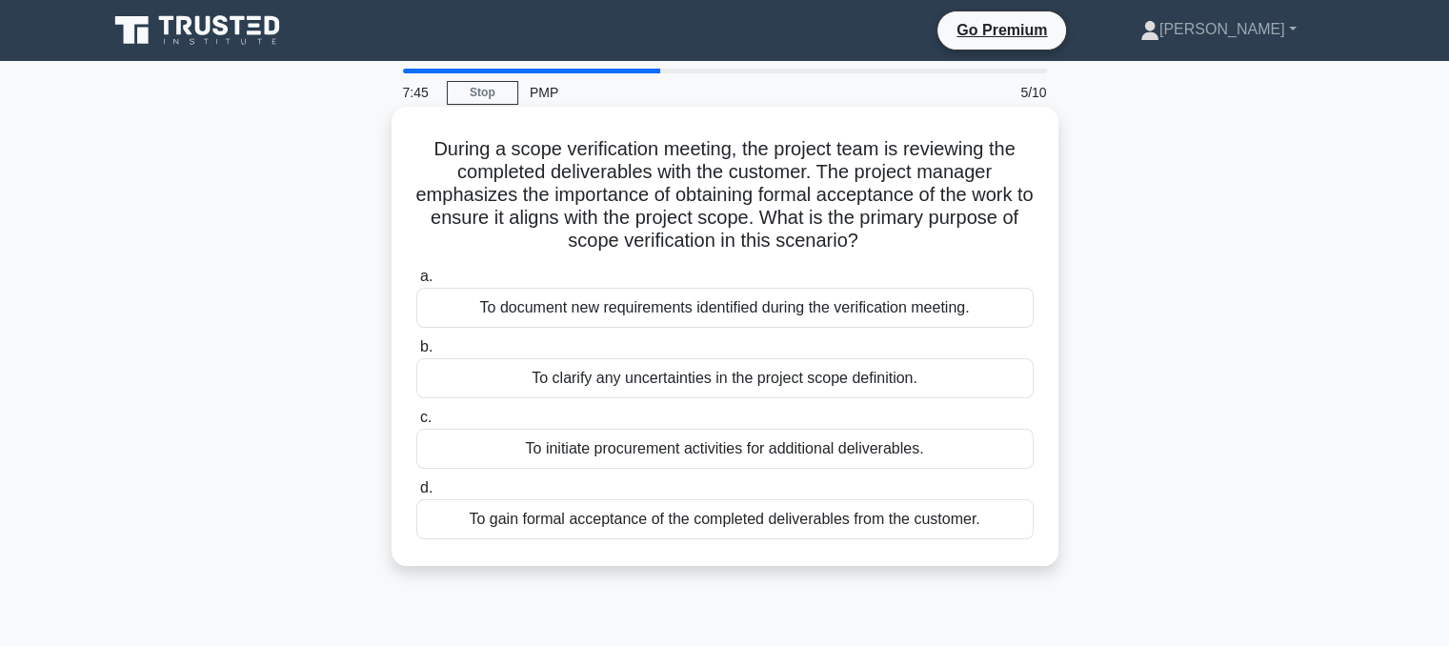
click at [618, 311] on div "To document new requirements identified during the verification meeting." at bounding box center [724, 308] width 617 height 40
click at [416, 283] on input "a. To document new requirements identified during the verification meeting." at bounding box center [416, 276] width 0 height 12
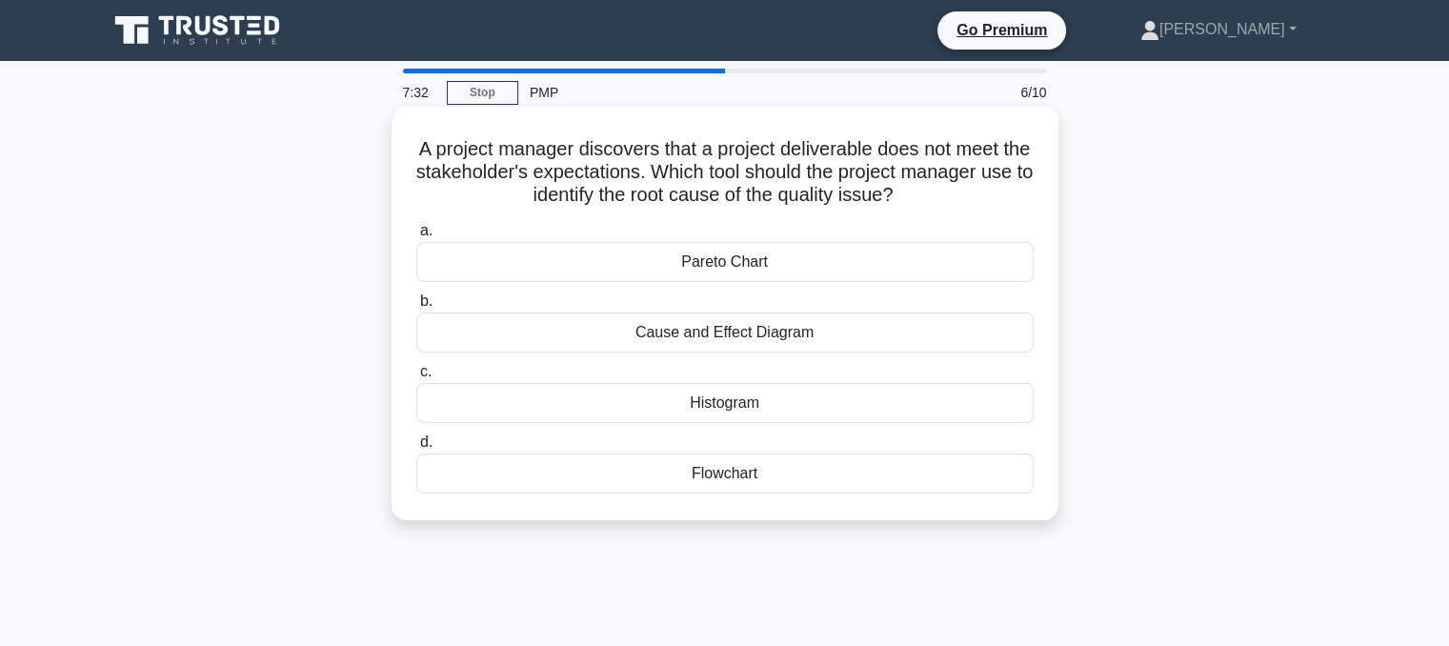
click at [660, 346] on div "Cause and Effect Diagram" at bounding box center [724, 332] width 617 height 40
click at [416, 308] on input "b. Cause and Effect Diagram" at bounding box center [416, 301] width 0 height 12
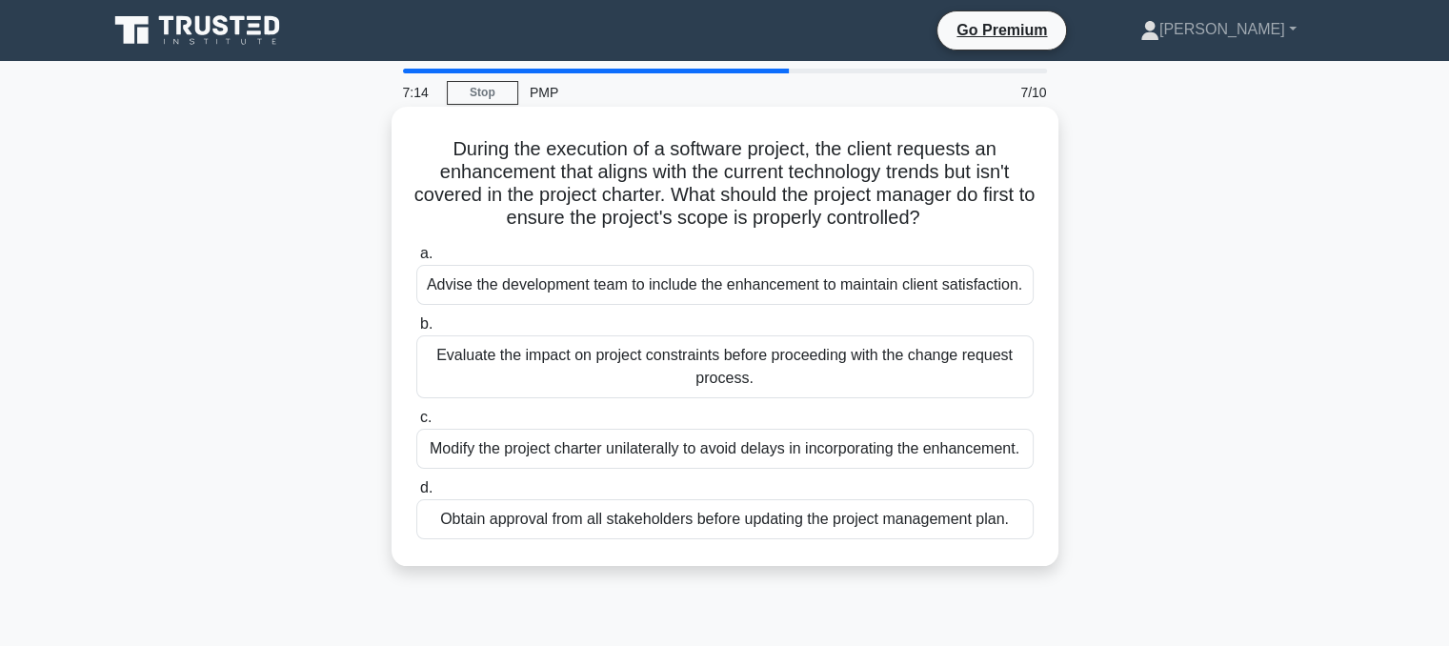
drag, startPoint x: 629, startPoint y: 370, endPoint x: 639, endPoint y: 364, distance: 12.4
click at [633, 365] on div "Evaluate the impact on project constraints before proceeding with the change re…" at bounding box center [724, 366] width 617 height 63
click at [501, 375] on div "Evaluate the impact on project constraints before proceeding with the change re…" at bounding box center [724, 366] width 617 height 63
click at [416, 330] on input "b. Evaluate the impact on project constraints before proceeding with the change…" at bounding box center [416, 324] width 0 height 12
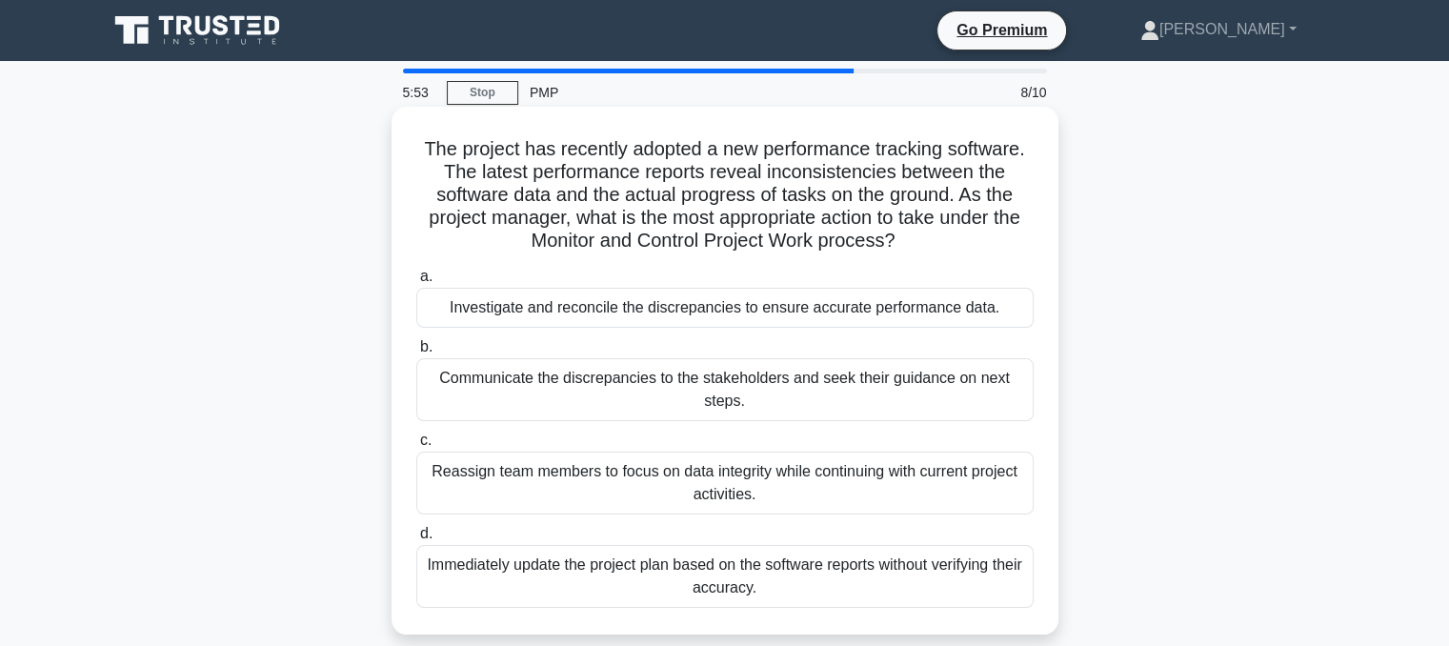
drag, startPoint x: 422, startPoint y: 146, endPoint x: 1016, endPoint y: 580, distance: 736.1
click at [1016, 580] on div "The project has recently adopted a new performance tracking software. The lates…" at bounding box center [724, 370] width 651 height 512
copy div "he project has recently adopted a new performance tracking software. The latest…"
click at [496, 312] on div "Investigate and reconcile the discrepancies to ensure accurate performance data." at bounding box center [724, 308] width 617 height 40
click at [416, 283] on input "a. Investigate and reconcile the discrepancies to ensure accurate performance d…" at bounding box center [416, 276] width 0 height 12
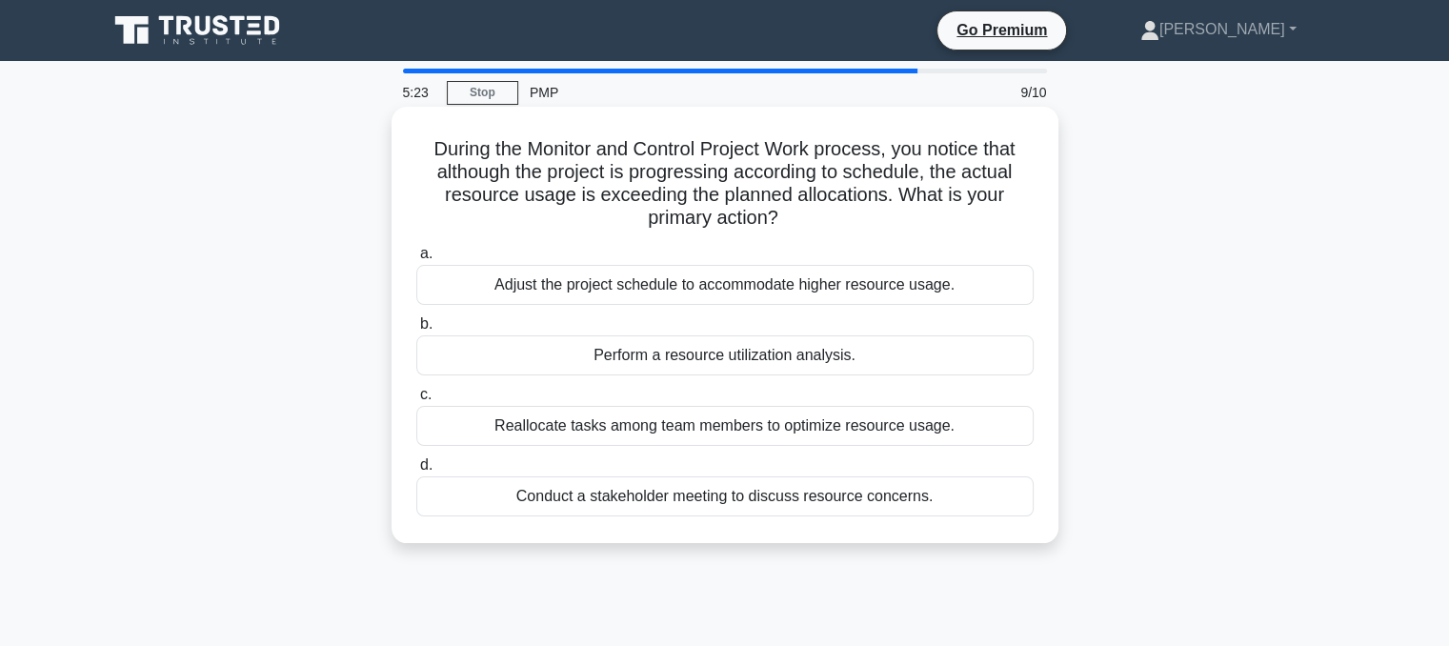
click at [660, 364] on div "Perform a resource utilization analysis." at bounding box center [724, 355] width 617 height 40
click at [416, 330] on input "b. Perform a resource utilization analysis." at bounding box center [416, 324] width 0 height 12
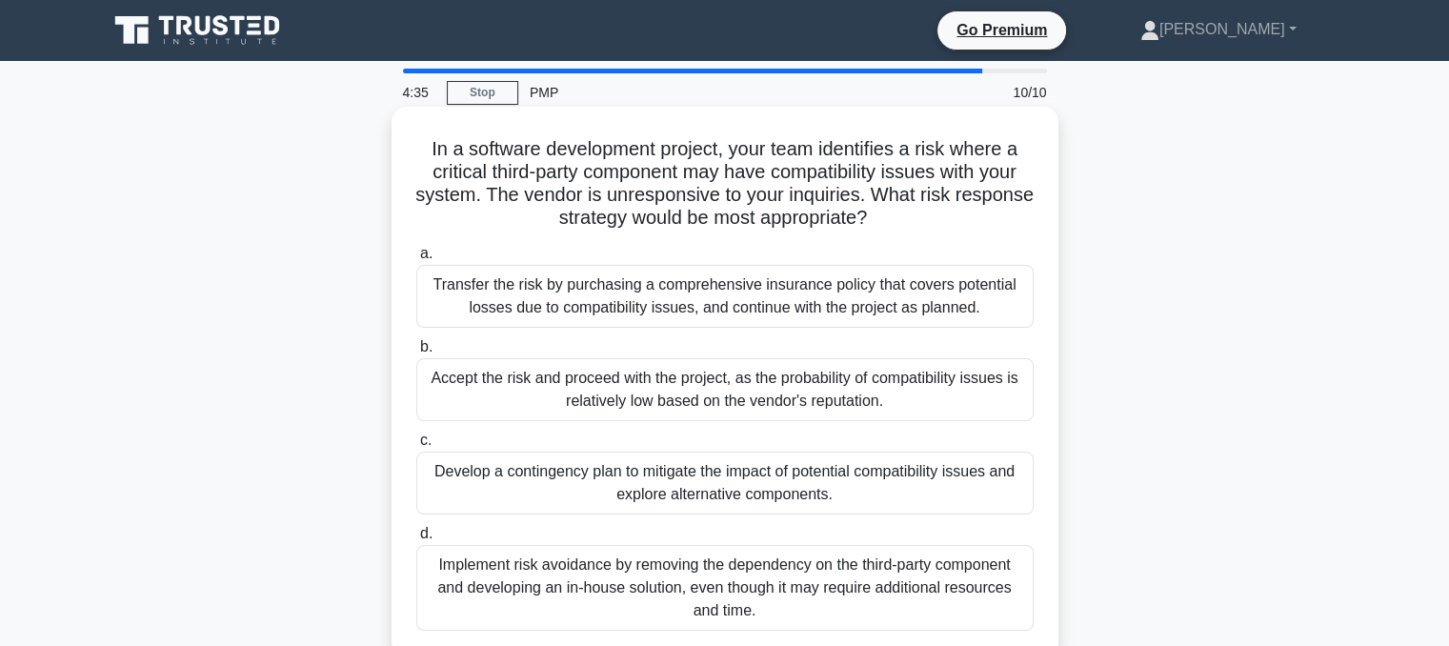
drag, startPoint x: 424, startPoint y: 159, endPoint x: 852, endPoint y: 614, distance: 625.3
click at [853, 624] on div "In a software development project, your team identifies a risk where a critical…" at bounding box center [724, 381] width 651 height 535
copy div "In a software development project, your team identifies a risk where a critical…"
click at [572, 491] on div "Develop a contingency plan to mitigate the impact of potential compatibility is…" at bounding box center [724, 482] width 617 height 63
click at [416, 447] on input "c. Develop a contingency plan to mitigate the impact of potential compatibility…" at bounding box center [416, 440] width 0 height 12
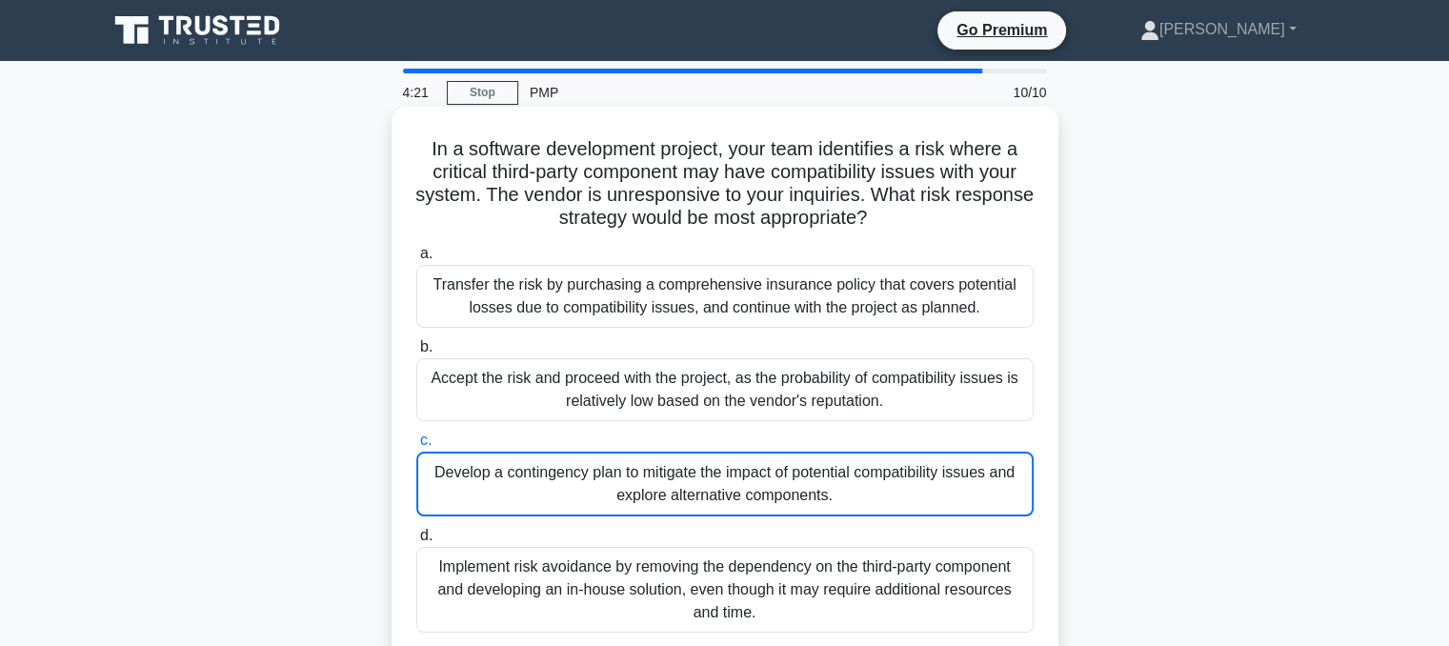
scroll to position [34, 0]
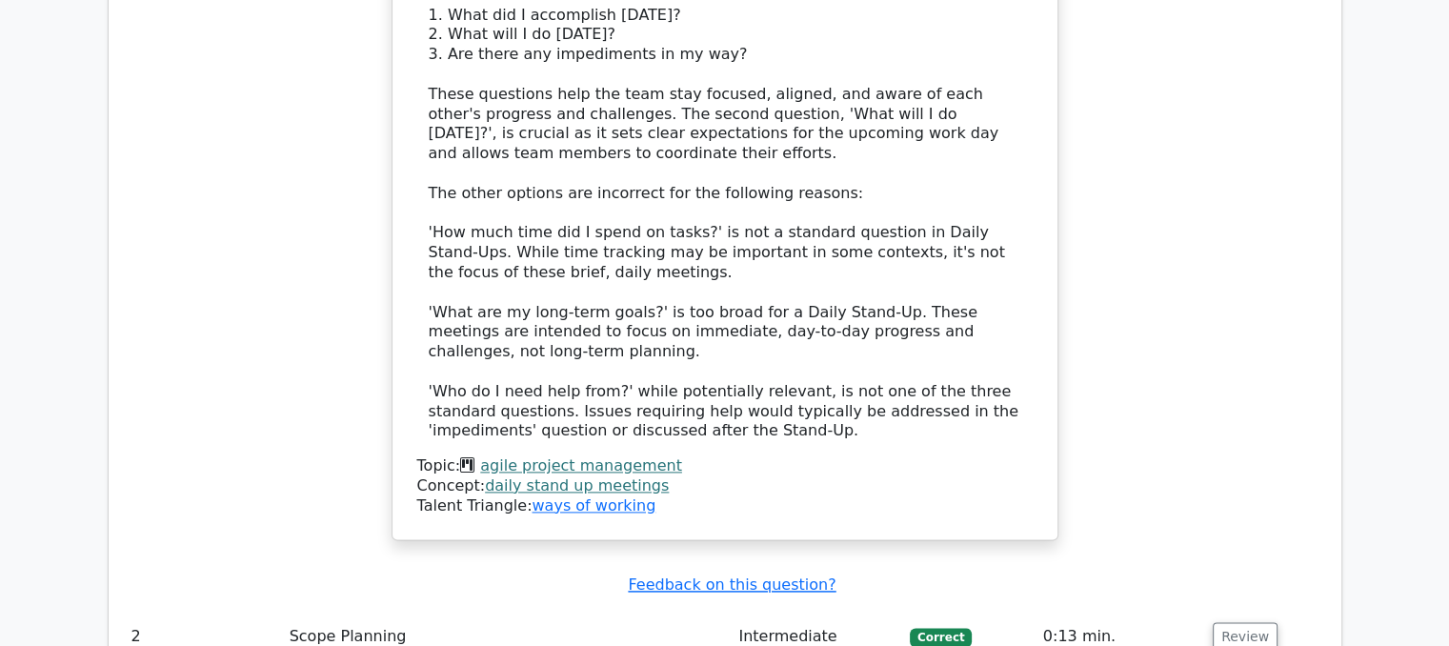
scroll to position [2667, 0]
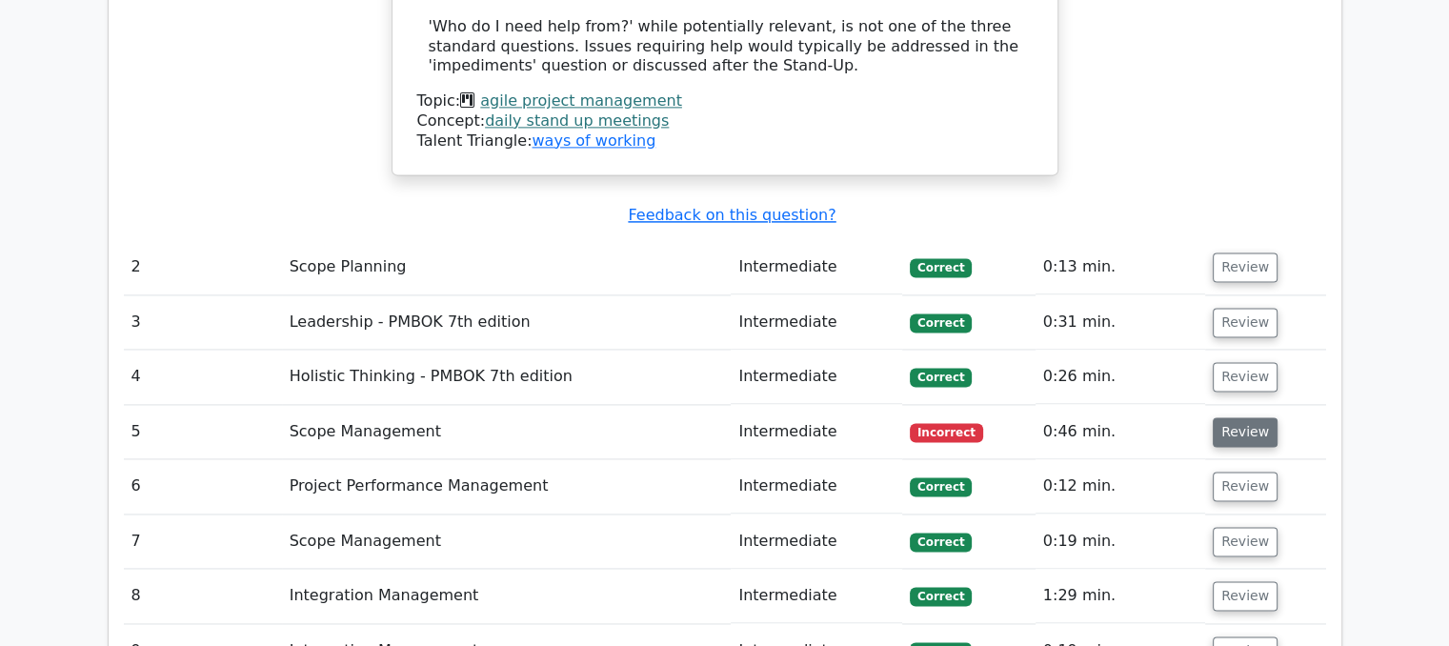
click at [1245, 417] on button "Review" at bounding box center [1244, 432] width 65 height 30
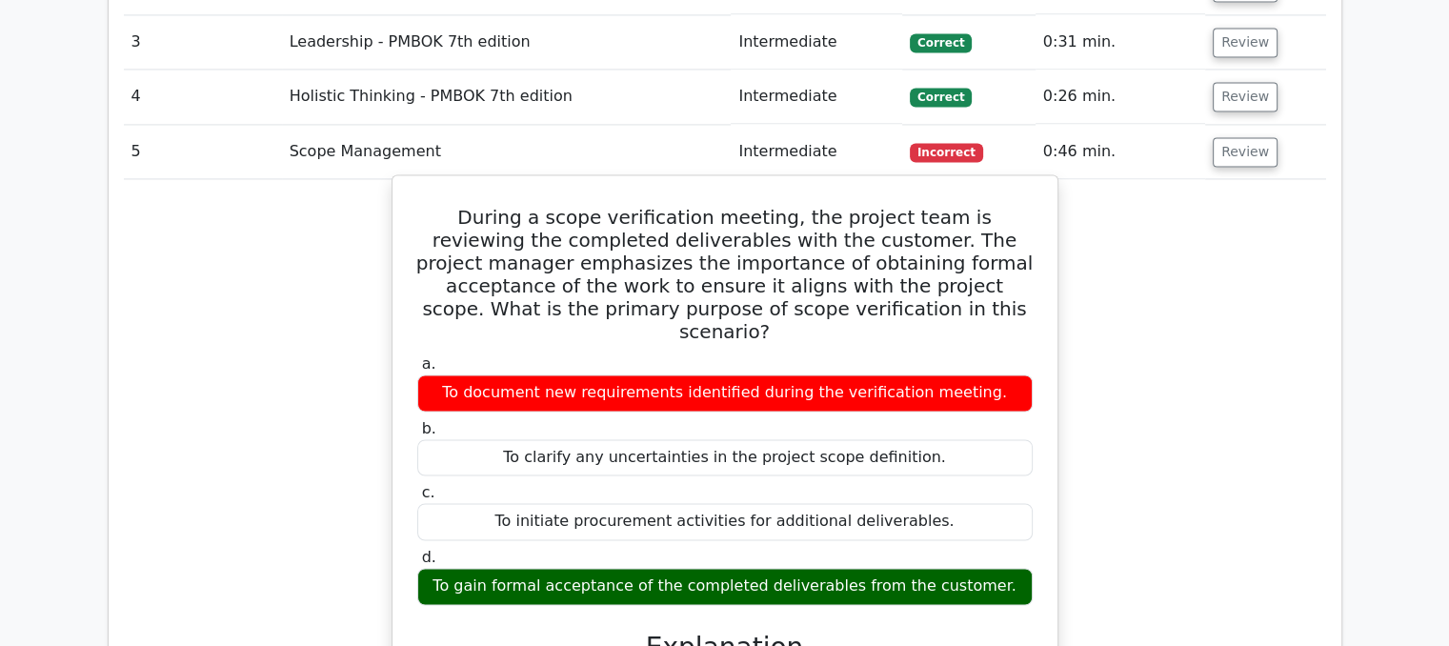
scroll to position [2953, 0]
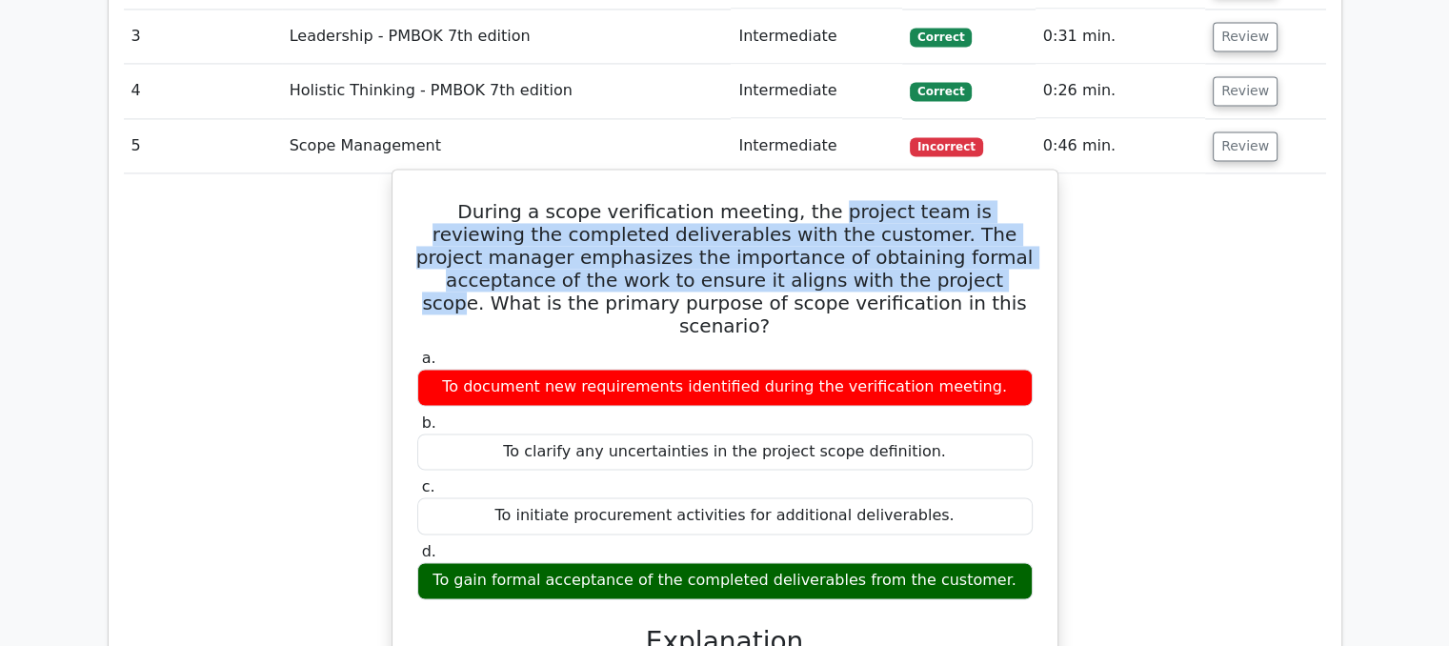
drag, startPoint x: 779, startPoint y: 125, endPoint x: 760, endPoint y: 175, distance: 54.0
click at [760, 200] on h5 "During a scope verification meeting, the project team is reviewing the complete…" at bounding box center [724, 268] width 619 height 137
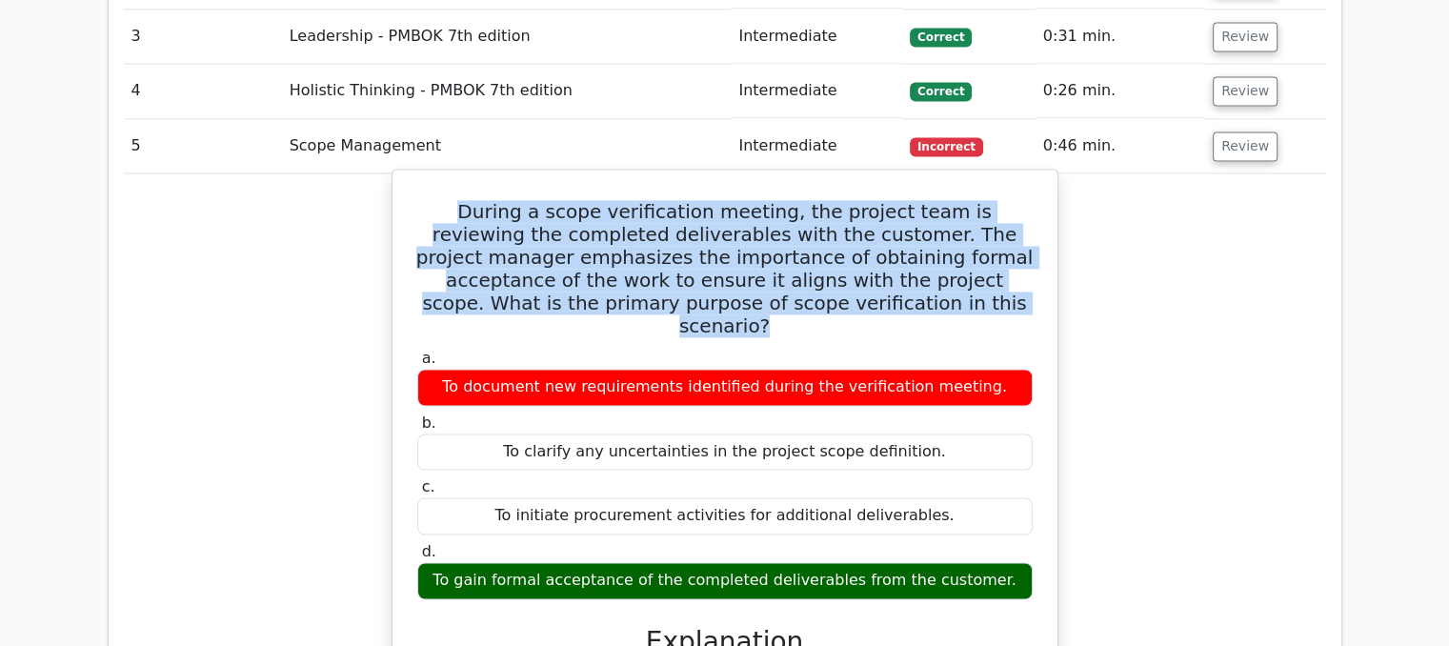
drag, startPoint x: 428, startPoint y: 110, endPoint x: 903, endPoint y: 210, distance: 485.5
click at [903, 210] on h5 "During a scope verification meeting, the project team is reviewing the complete…" at bounding box center [724, 268] width 619 height 137
copy h5 "During a scope verification meeting, the project team is reviewing the complete…"
drag, startPoint x: 464, startPoint y: 264, endPoint x: 997, endPoint y: 473, distance: 573.0
click at [997, 473] on div "a. To document new requirements identified during the verification meeting. b. …" at bounding box center [725, 473] width 638 height 257
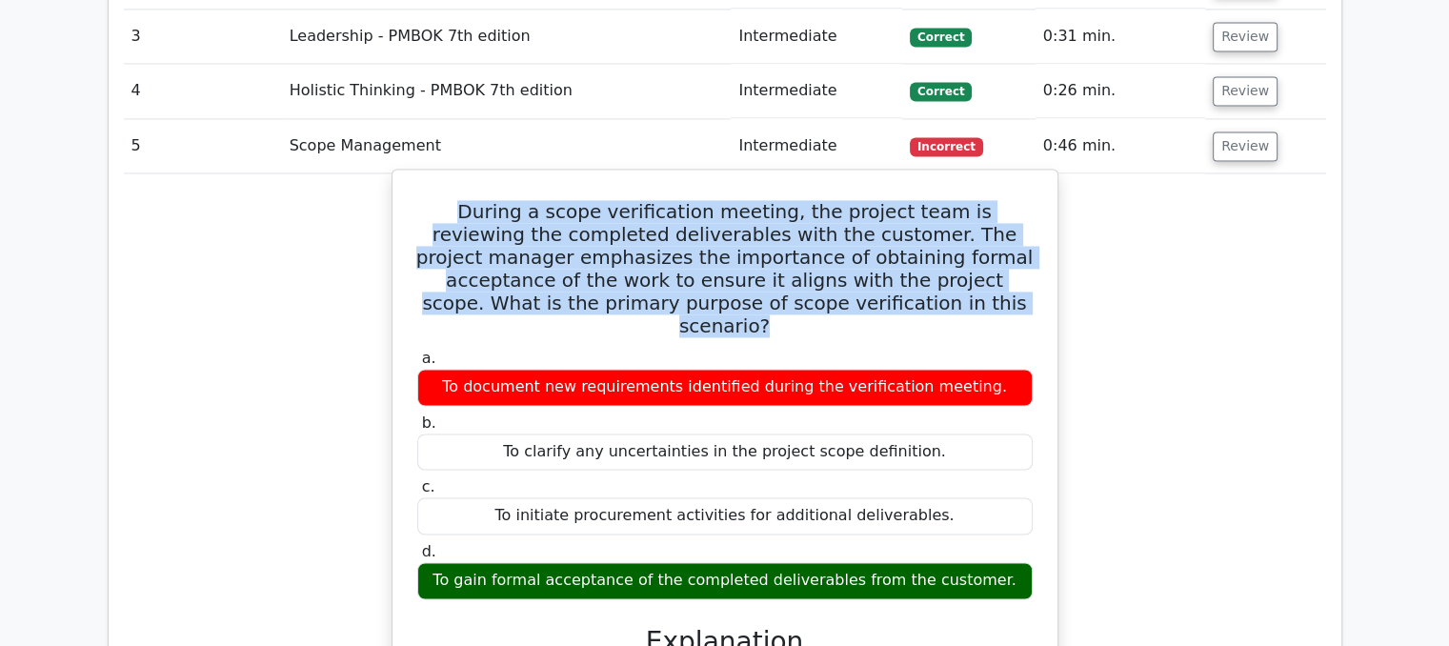
copy div "To document new requirements identified during the verification meeting. b. To …"
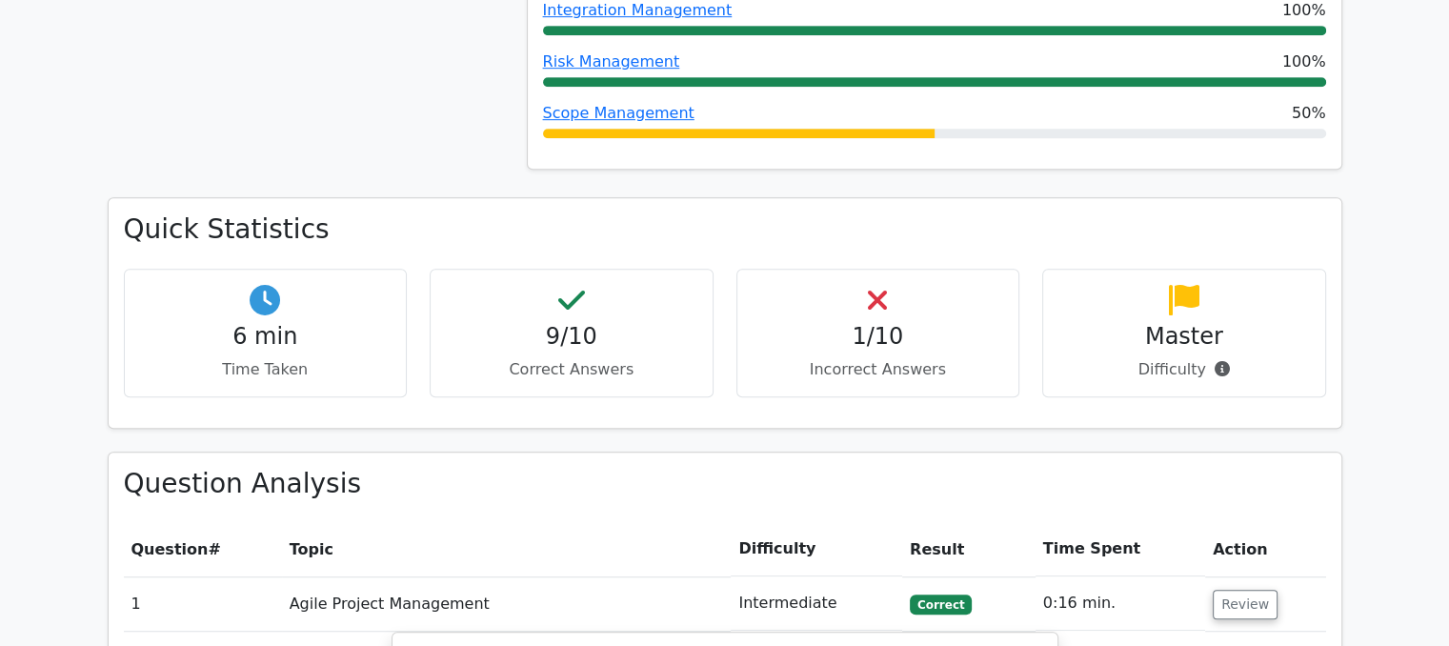
scroll to position [1143, 0]
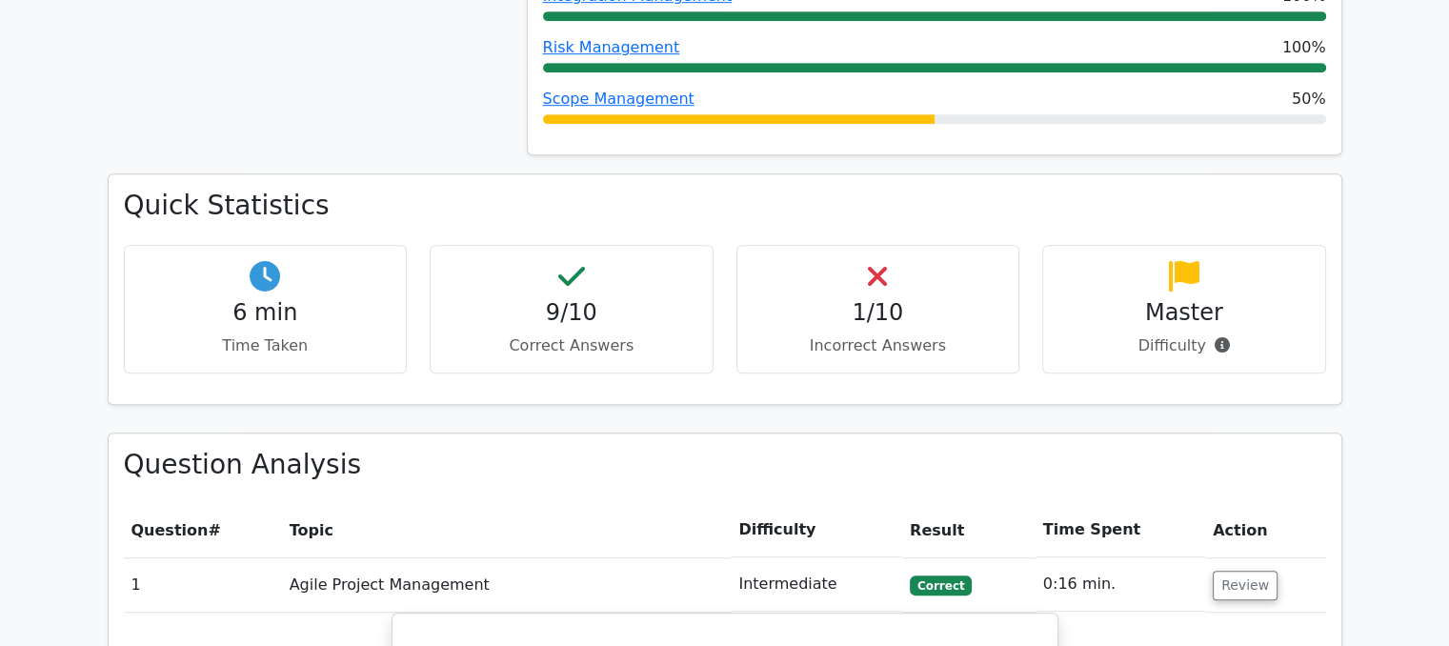
click at [1211, 289] on div "Master Difficulty" at bounding box center [1184, 309] width 284 height 129
click at [1227, 334] on p "Difficulty" at bounding box center [1183, 345] width 251 height 23
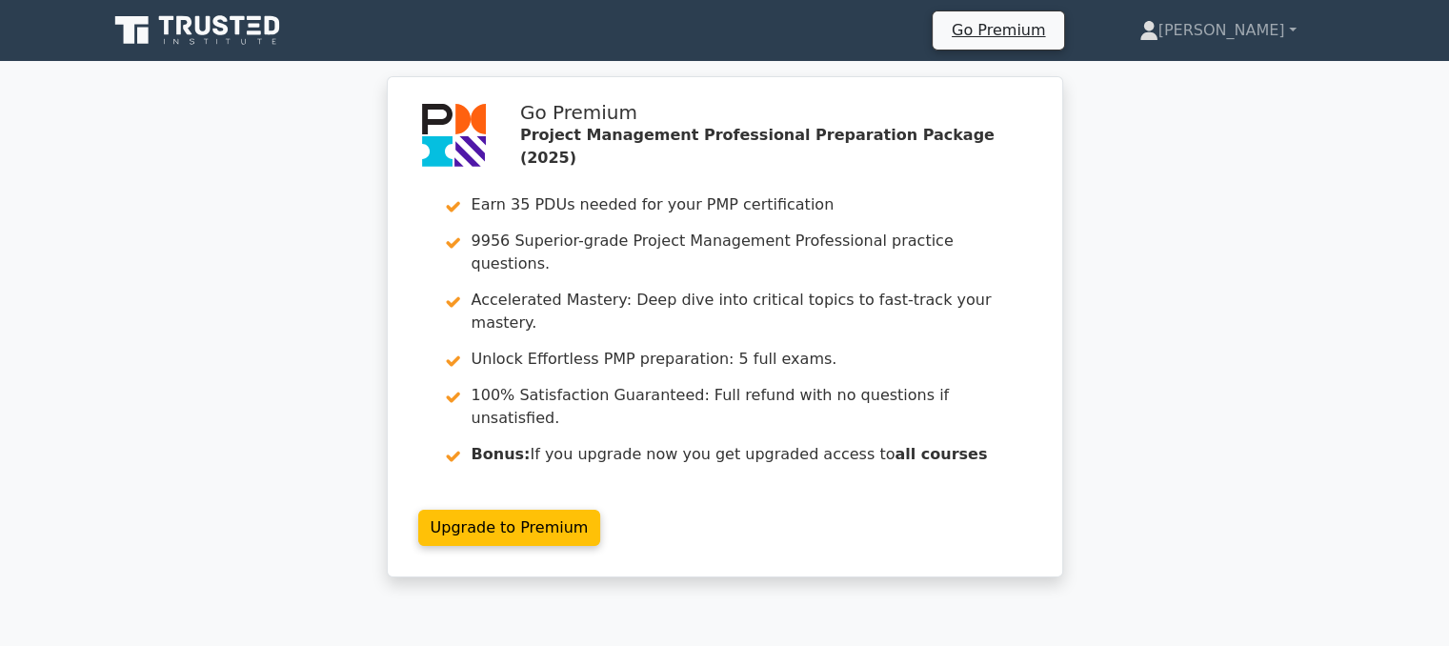
scroll to position [0, 0]
click at [1216, 35] on link "[PERSON_NAME]" at bounding box center [1217, 30] width 249 height 38
click at [1192, 70] on link "Profile" at bounding box center [1169, 75] width 150 height 30
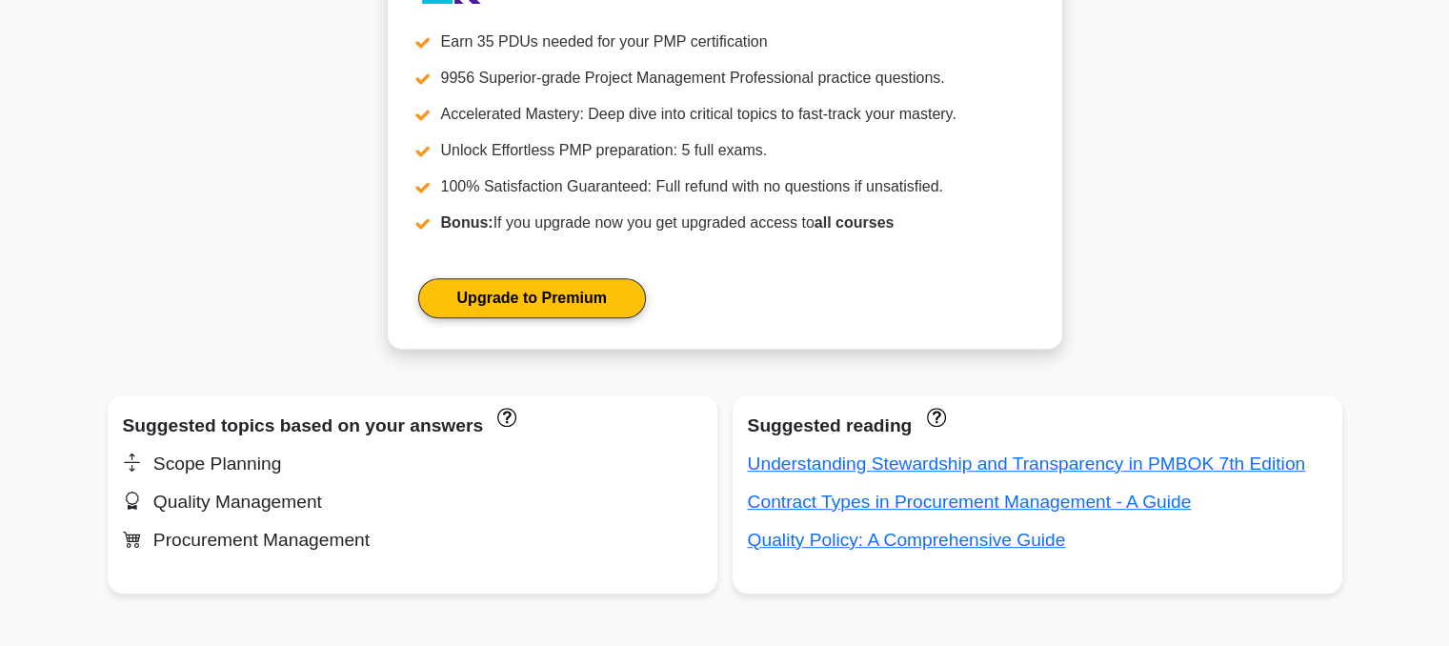
scroll to position [857, 0]
